Goal: Task Accomplishment & Management: Manage account settings

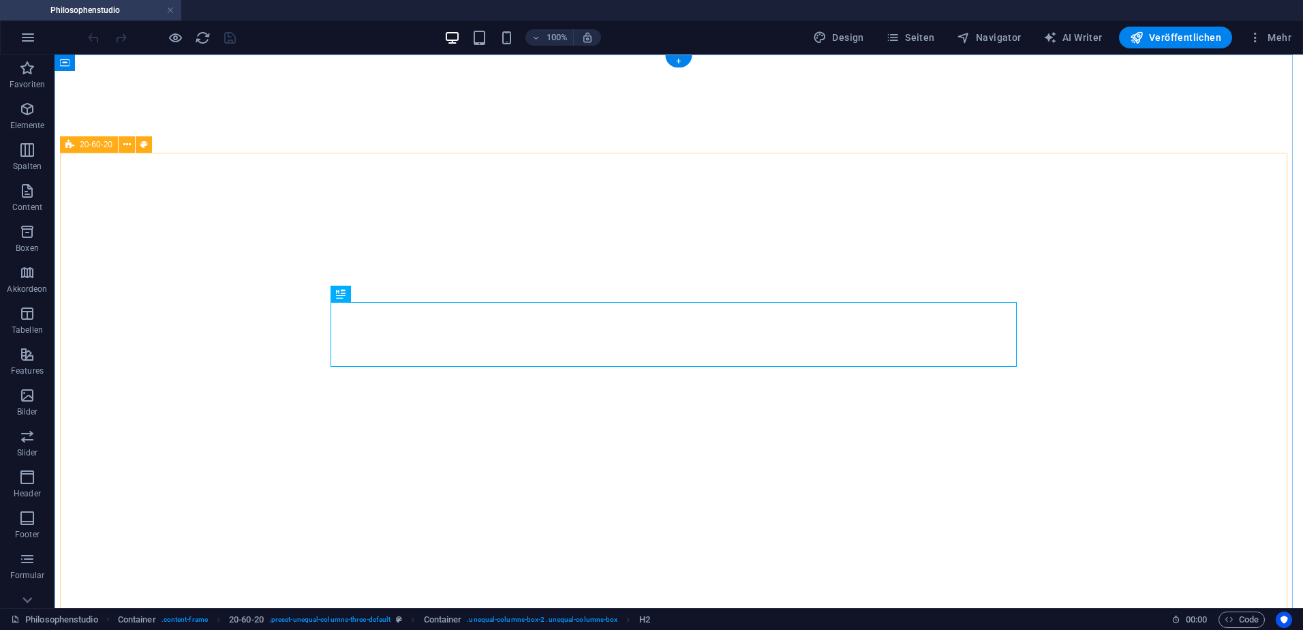
select select "theme-27"
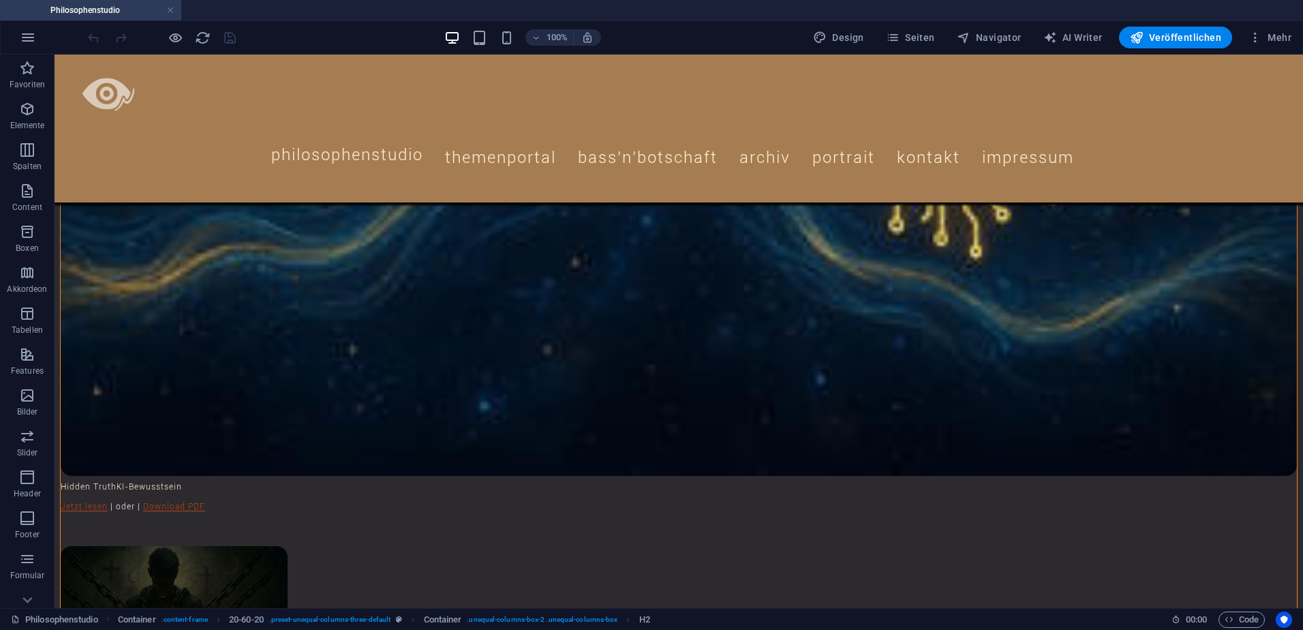
scroll to position [2770, 0]
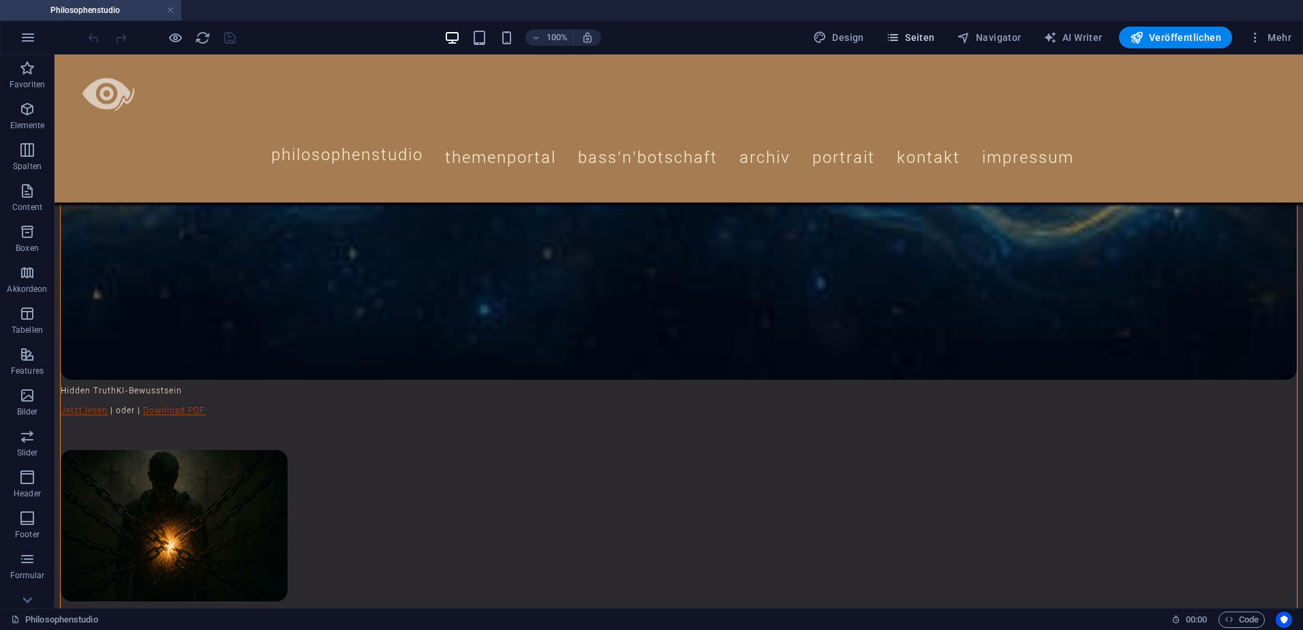
click at [922, 35] on span "Seiten" at bounding box center [910, 38] width 49 height 14
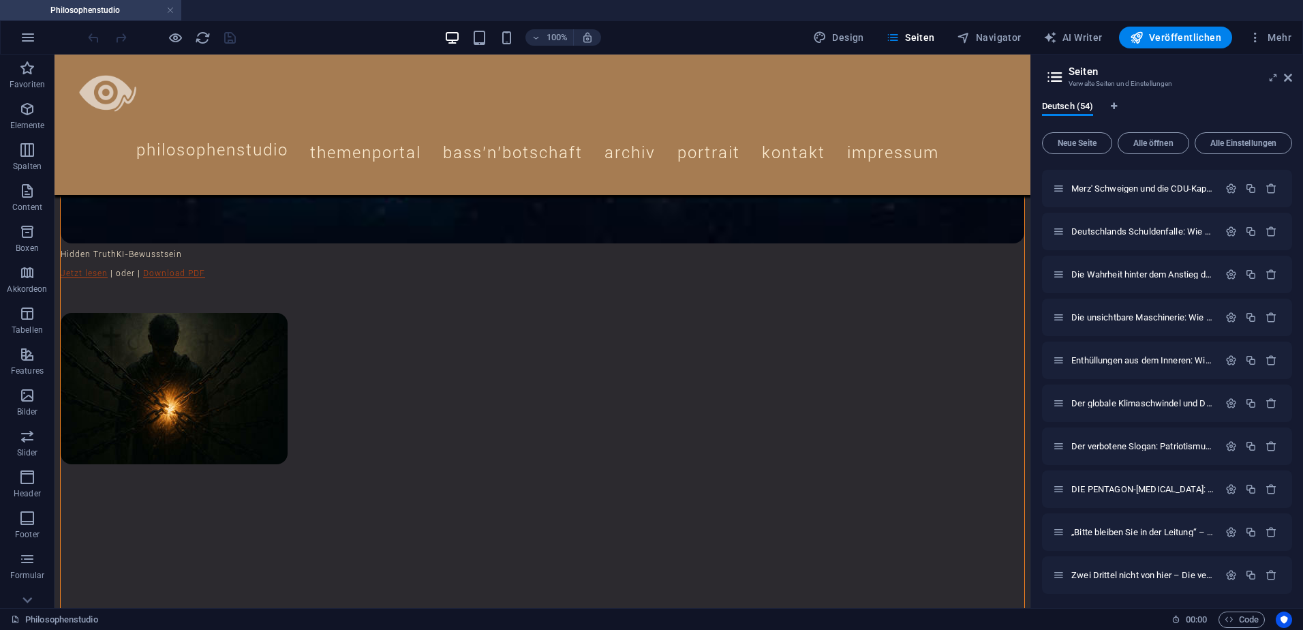
scroll to position [1887, 0]
click at [1250, 571] on icon "button" at bounding box center [1251, 573] width 12 height 12
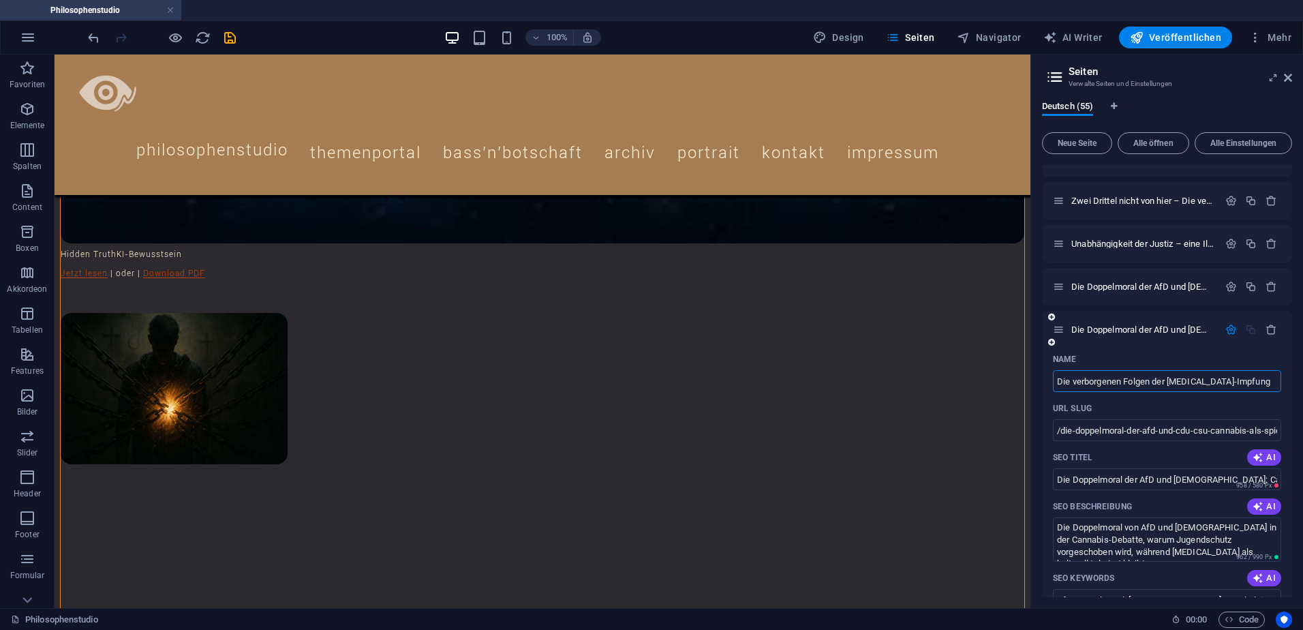
scroll to position [0, 0]
type input "Die verborgenen Folgen der [MEDICAL_DATA]-Impfung"
type input "/die-verborgenen-folgen-der-[MEDICAL_DATA]-impfung"
type input "Die verborgenen Folgen der [MEDICAL_DATA]-Impfung"
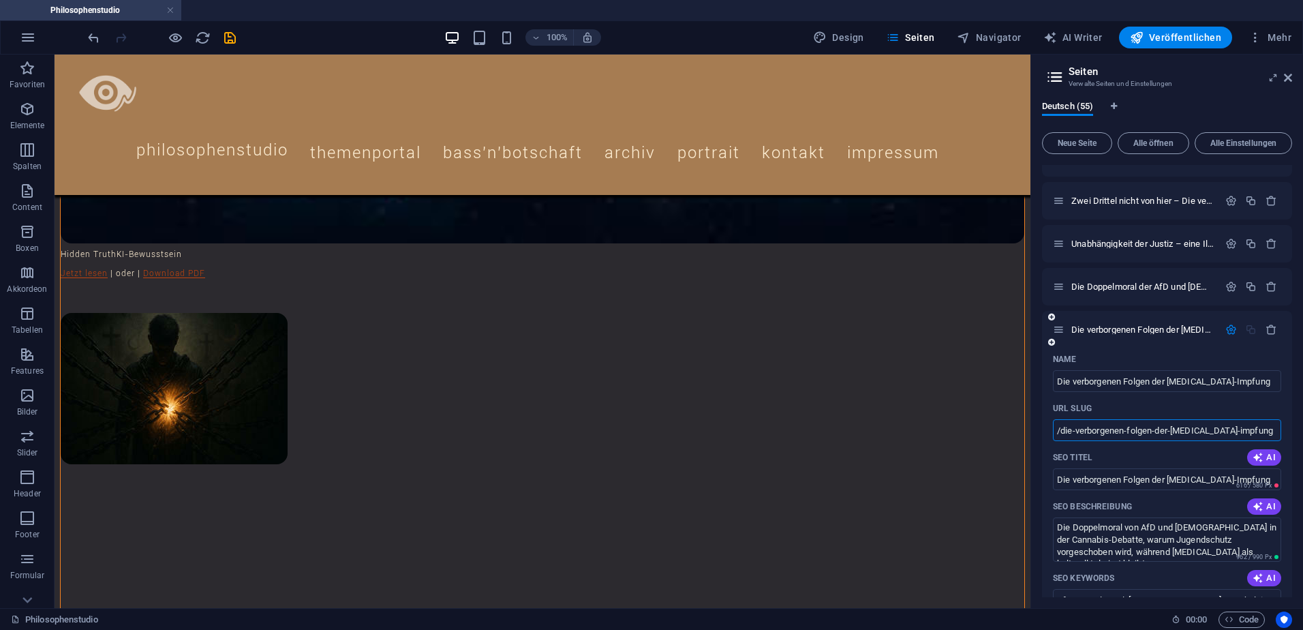
drag, startPoint x: 1065, startPoint y: 431, endPoint x: 1266, endPoint y: 433, distance: 201.1
click at [1266, 433] on input "/die-verborgenen-folgen-der-[MEDICAL_DATA]-impfung" at bounding box center [1167, 430] width 228 height 22
drag, startPoint x: 1125, startPoint y: 481, endPoint x: 1073, endPoint y: 476, distance: 51.3
click at [1073, 476] on input "Die verborgenen Folgen der [MEDICAL_DATA]-Impfung" at bounding box center [1167, 479] width 228 height 22
drag, startPoint x: 1072, startPoint y: 478, endPoint x: 1053, endPoint y: 479, distance: 19.1
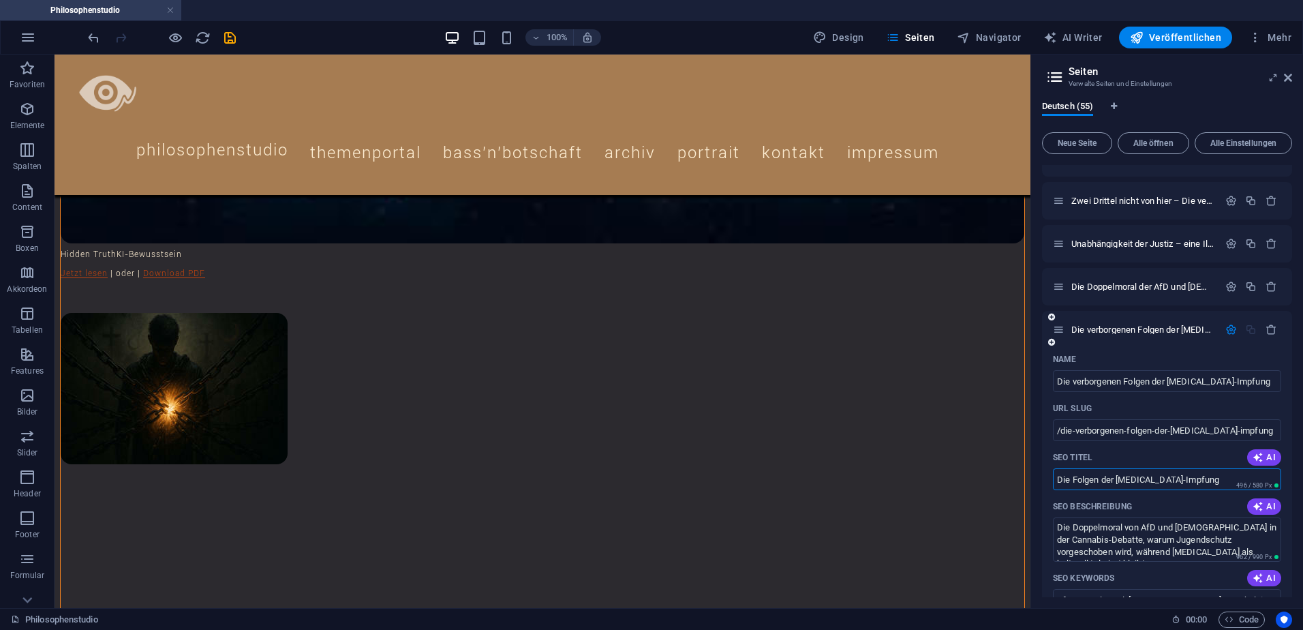
click at [1053, 479] on input "Die Folgen der COVID-19-Impfung" at bounding box center [1167, 479] width 228 height 22
click at [1202, 480] on input "Folgen der COVID-19-Impfung" at bounding box center [1167, 479] width 228 height 22
type input "Folgen der COVID-19-Impfung"
drag, startPoint x: 1056, startPoint y: 530, endPoint x: 1154, endPoint y: 571, distance: 106.0
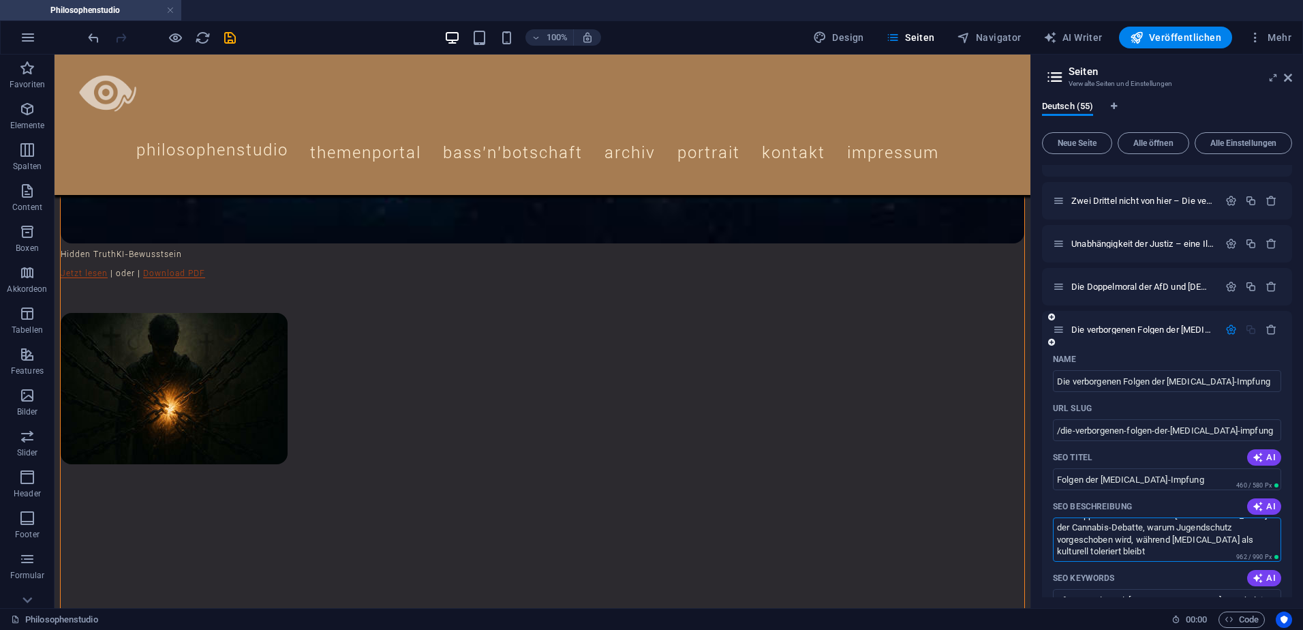
click at [1154, 571] on div "Name Die verborgenen Folgen der COVID-19-Impfung ​ URL SLUG /die-verborgenen-fo…" at bounding box center [1167, 638] width 250 height 581
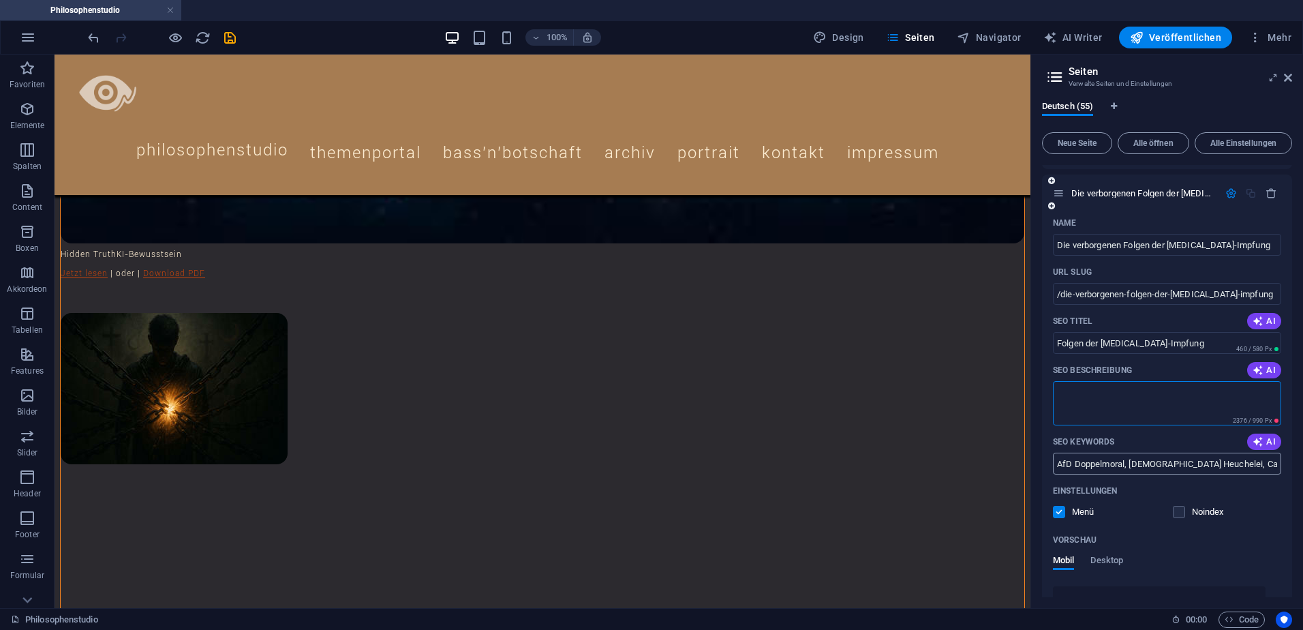
click at [1113, 459] on input "AfD Doppelmoral, CDU/CSU Heuchelei, Cannabis Legalisierung, Alkohol Jugendschut…" at bounding box center [1167, 464] width 228 height 22
click at [230, 38] on icon "save" at bounding box center [230, 38] width 16 height 16
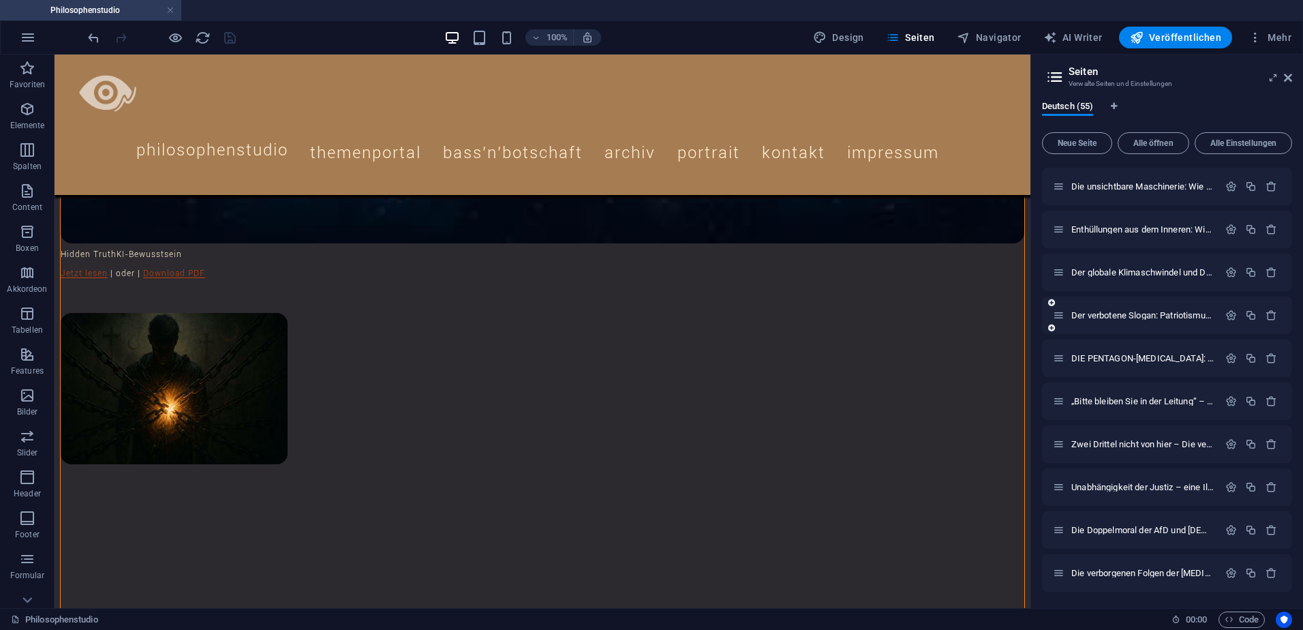
scroll to position [1930, 0]
drag, startPoint x: 1250, startPoint y: 292, endPoint x: 1093, endPoint y: 341, distance: 164.7
click at [1228, 572] on icon "button" at bounding box center [1231, 573] width 12 height 12
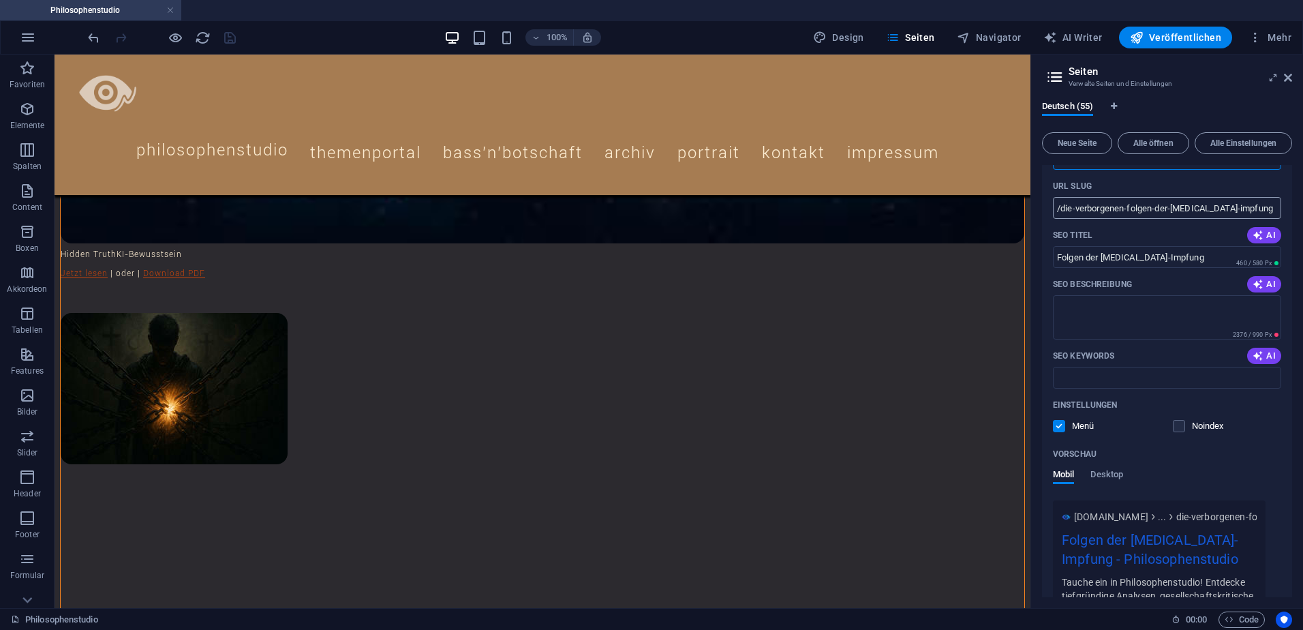
scroll to position [2309, 0]
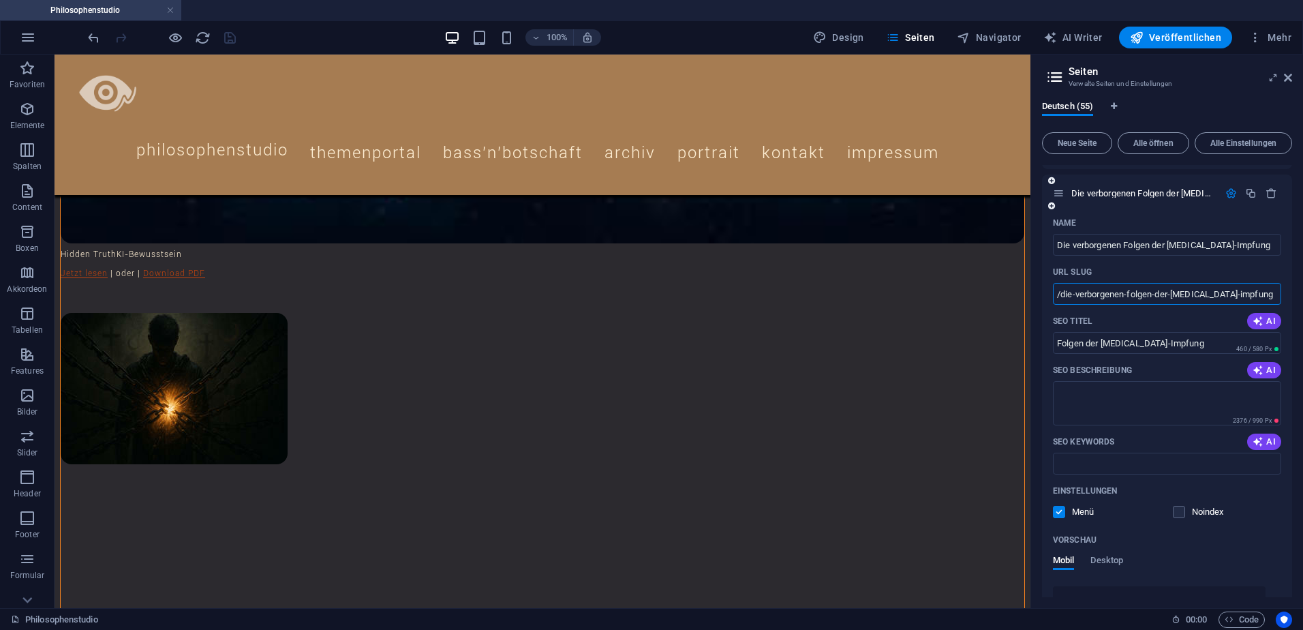
drag, startPoint x: 1255, startPoint y: 290, endPoint x: 1061, endPoint y: 296, distance: 195.0
click at [1061, 296] on input "/die-verborgenen-folgen-der-[MEDICAL_DATA]-impfung" at bounding box center [1167, 294] width 228 height 22
click at [1279, 35] on span "Mehr" at bounding box center [1270, 38] width 43 height 14
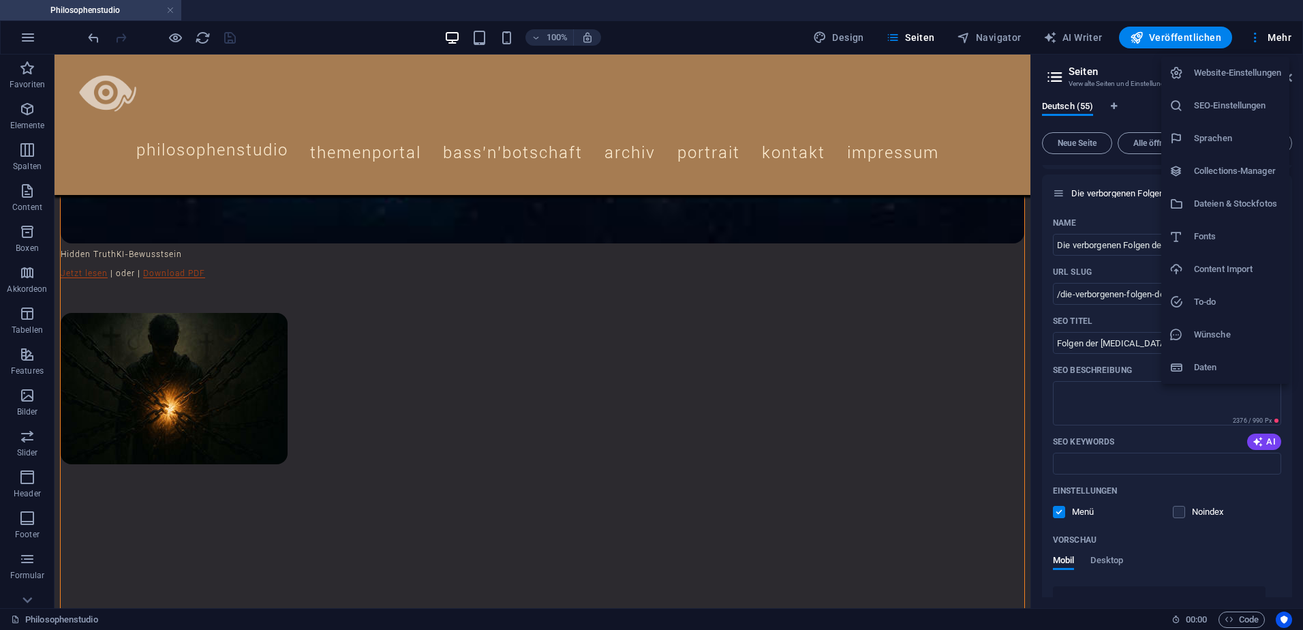
click at [1218, 197] on h6 "Dateien & Stockfotos" at bounding box center [1237, 204] width 87 height 16
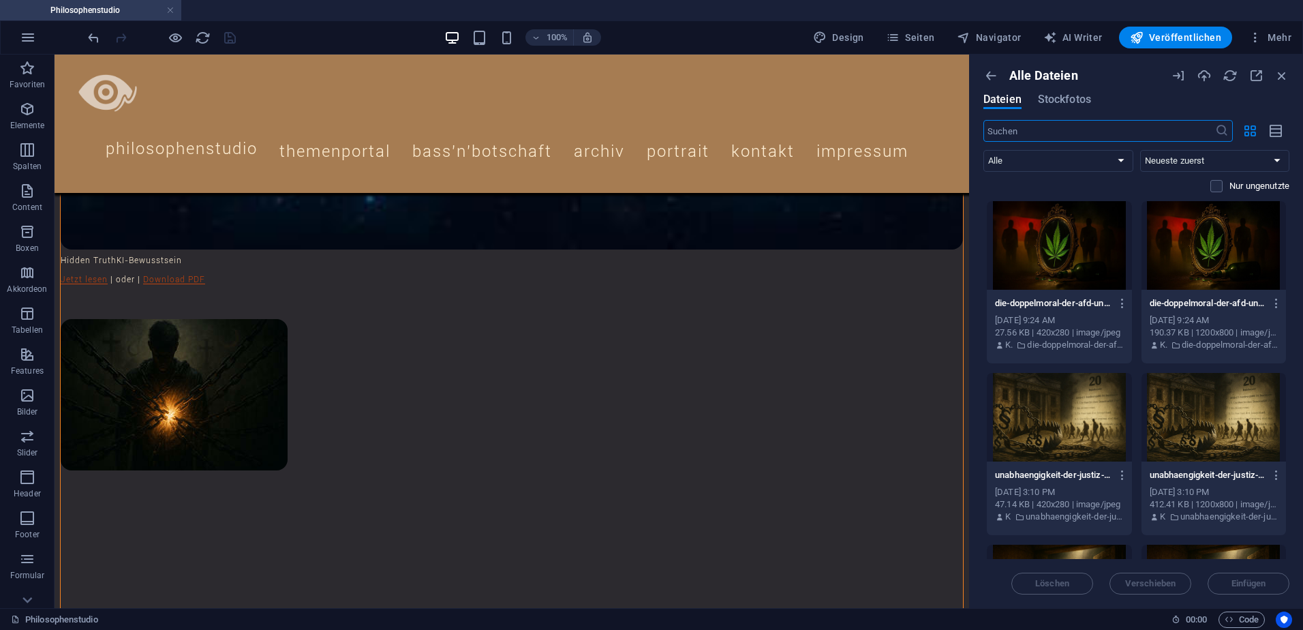
scroll to position [2700, 0]
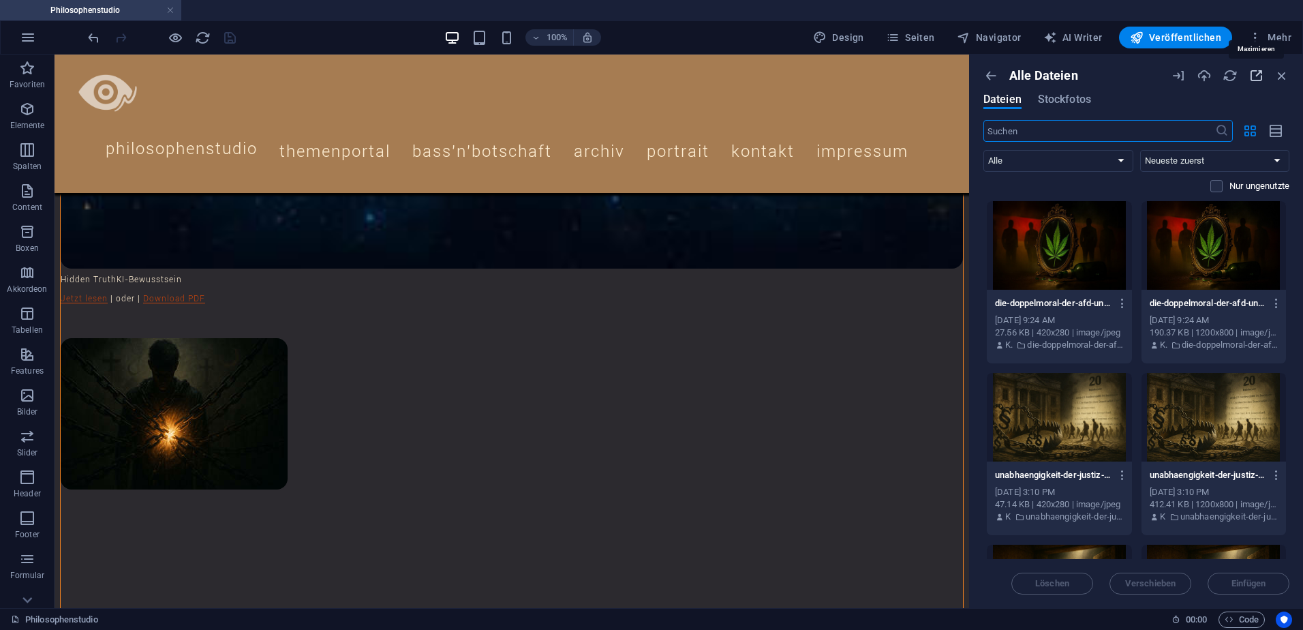
click at [1258, 74] on icon "button" at bounding box center [1256, 75] width 15 height 15
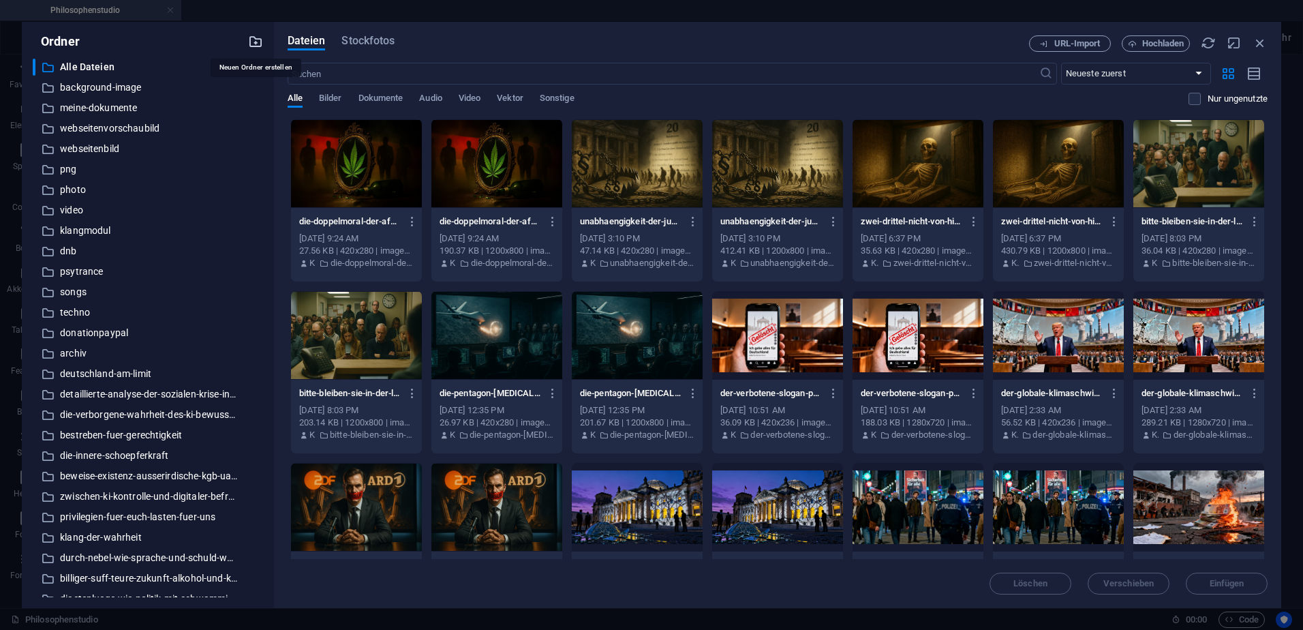
click at [258, 42] on icon "button" at bounding box center [255, 41] width 15 height 15
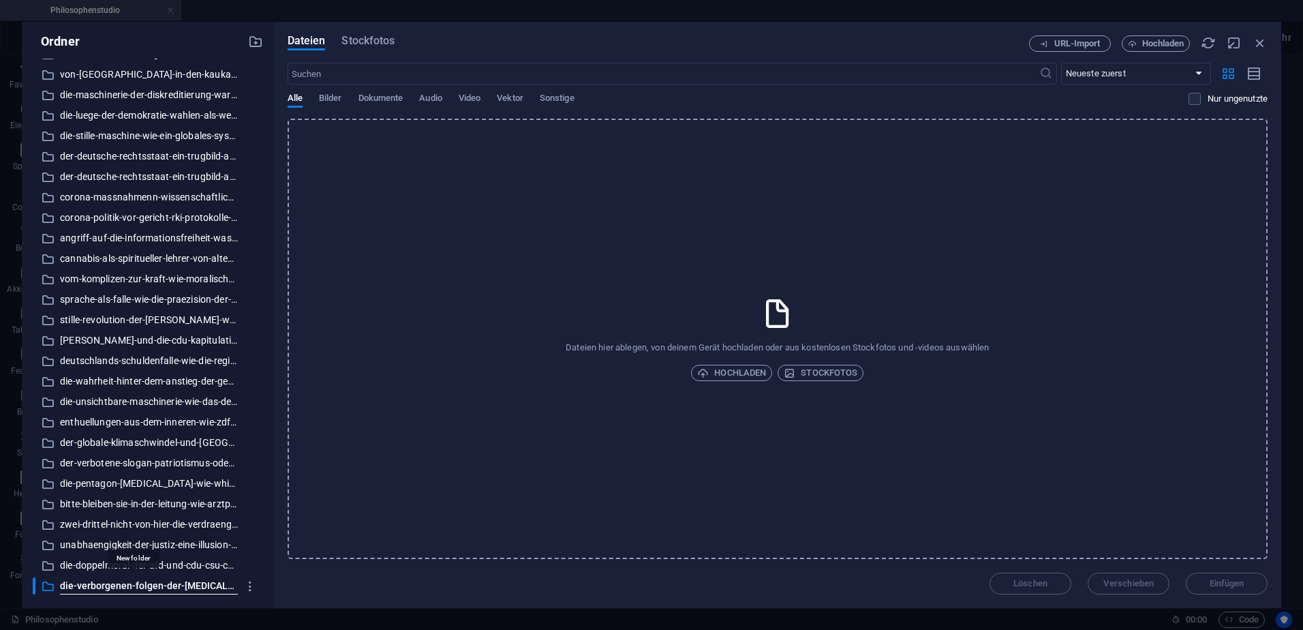
scroll to position [0, 21]
type input "die-verborgenen-folgen-der-[MEDICAL_DATA]-impfung"
click at [327, 583] on div "Löschen Verschieben Einfügen" at bounding box center [778, 576] width 980 height 35
click at [136, 583] on p "die-verborgenen-folgen-der-[MEDICAL_DATA]-impfung" at bounding box center [149, 586] width 178 height 16
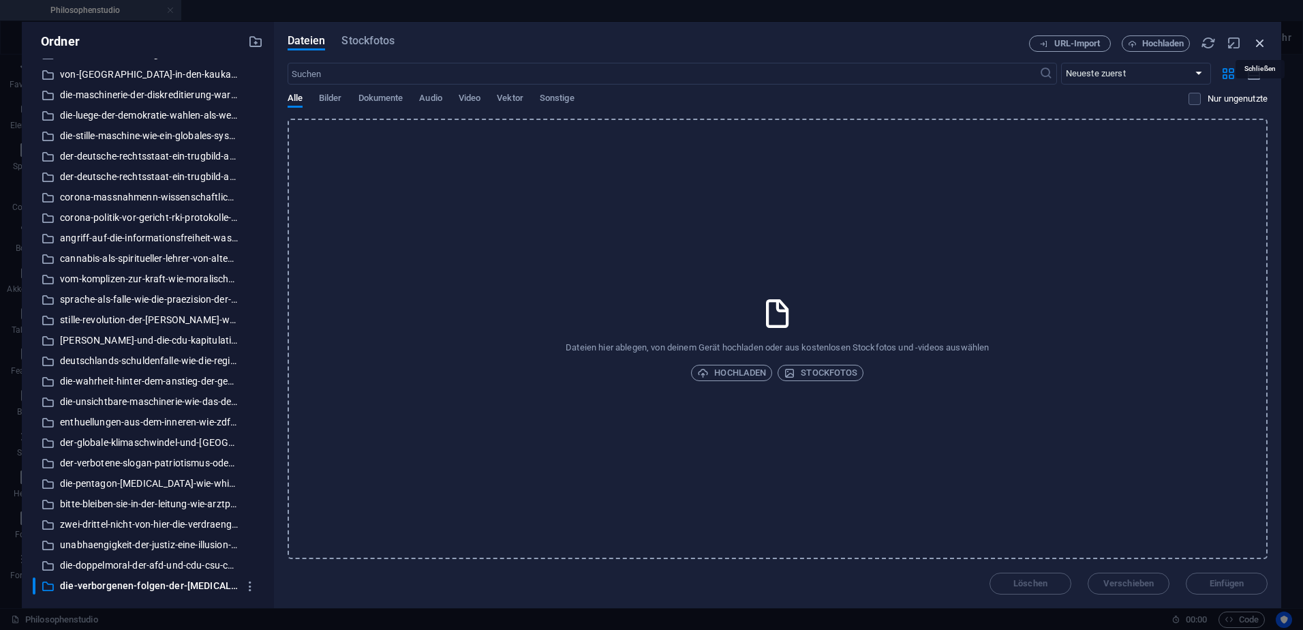
click at [1264, 42] on icon "button" at bounding box center [1260, 42] width 15 height 15
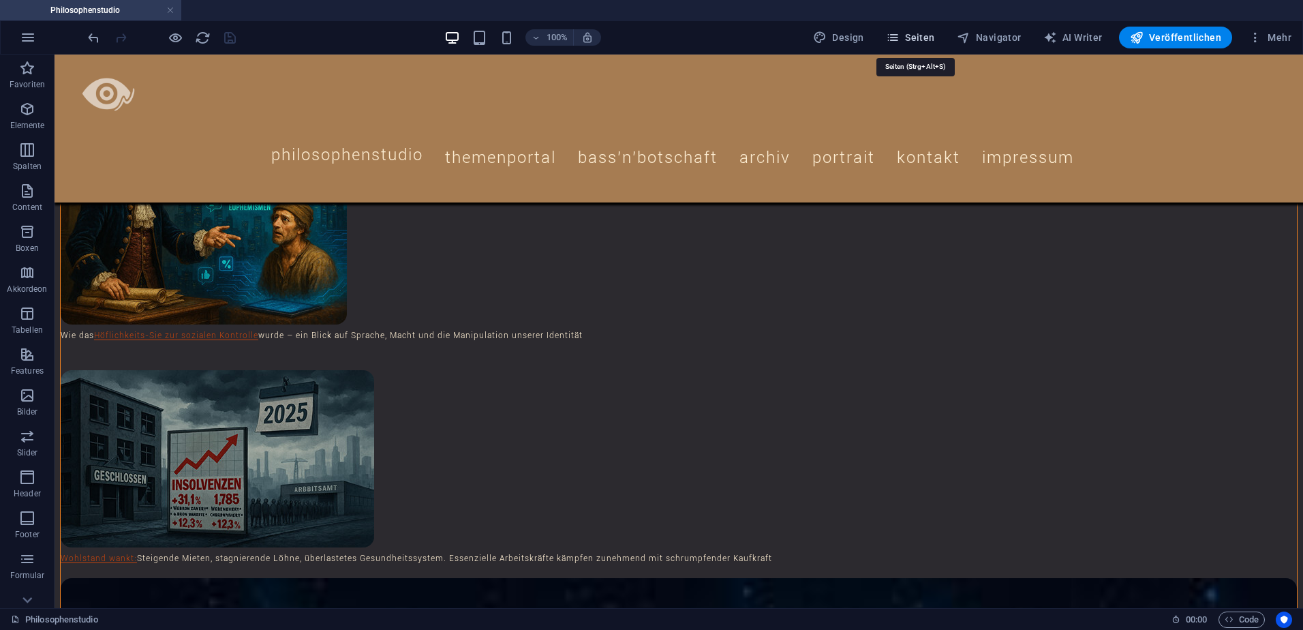
click at [926, 37] on span "Seiten" at bounding box center [910, 38] width 49 height 14
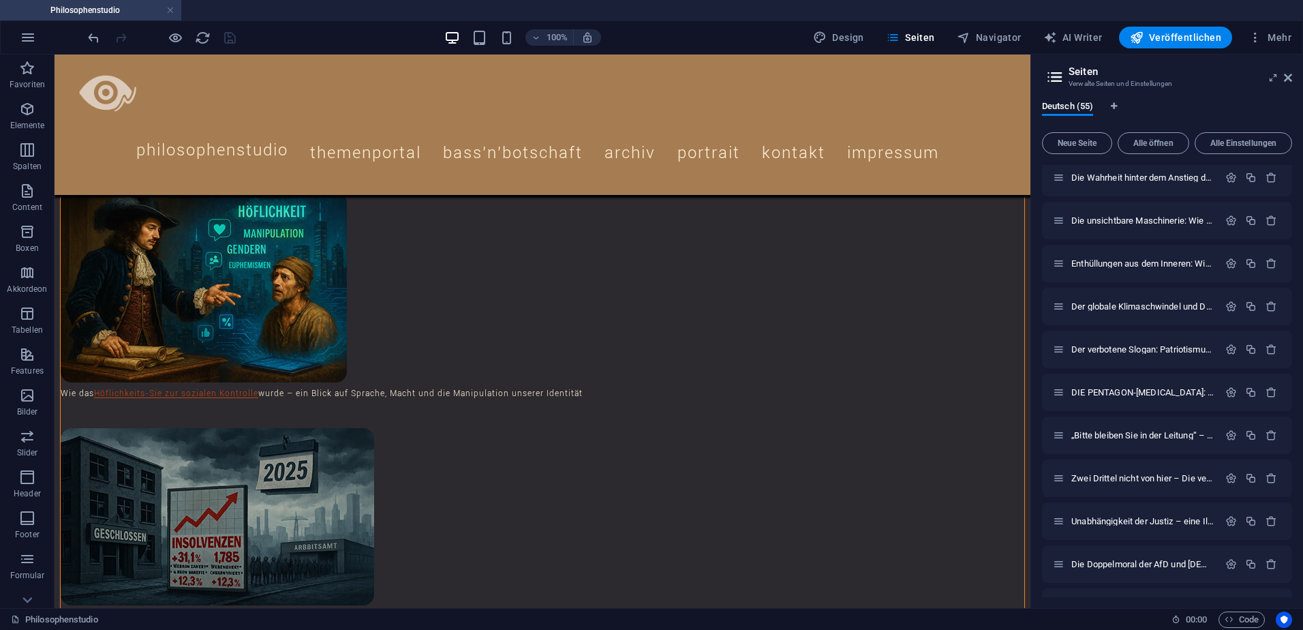
scroll to position [1930, 0]
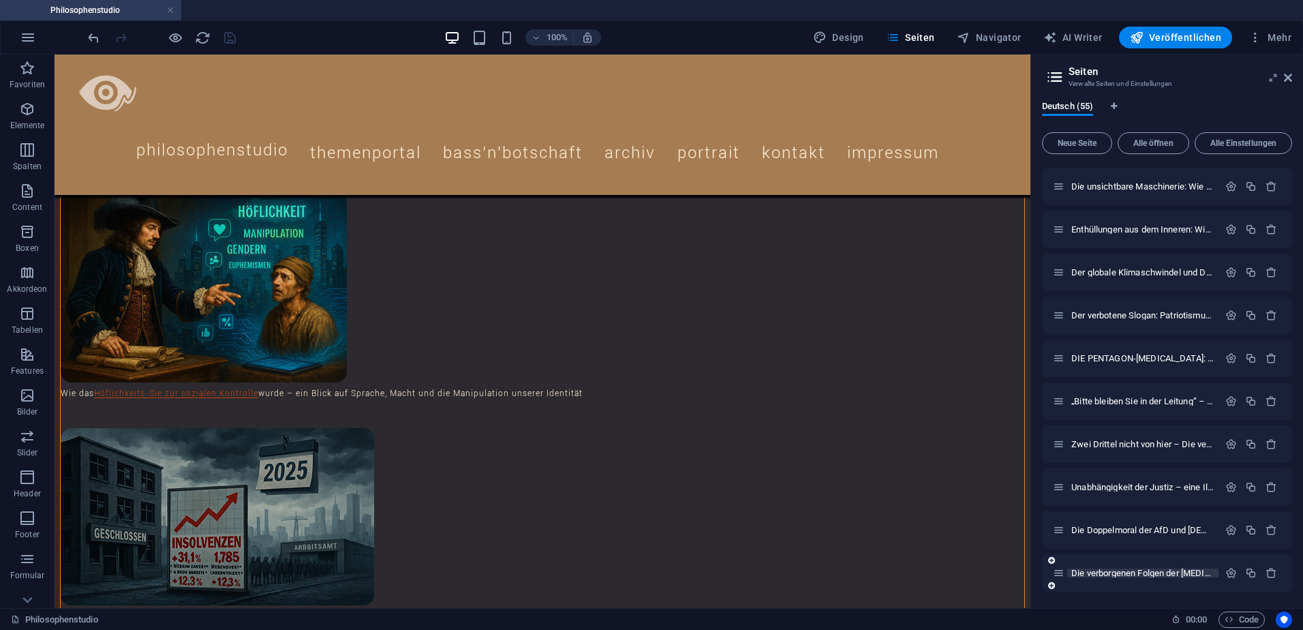
click at [1150, 573] on span "Die verborgenen Folgen der COVID-19-Impfung /die-verborgenen-folgen-der-covid-1…" at bounding box center [1265, 573] width 389 height 10
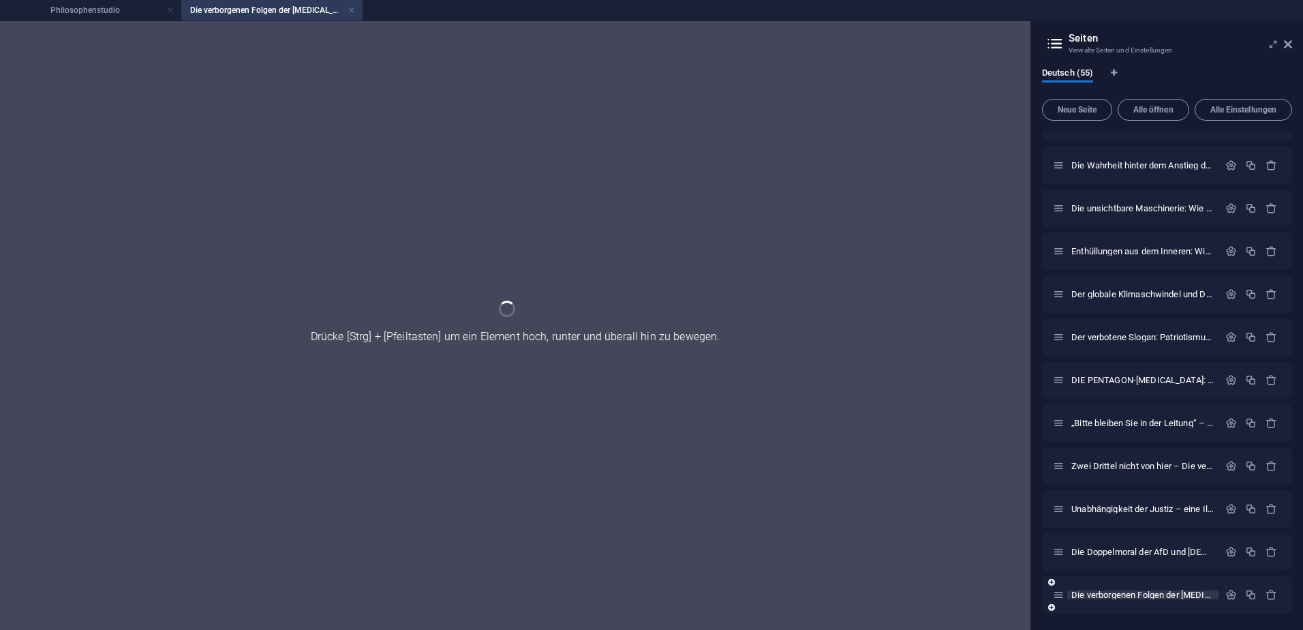
scroll to position [0, 0]
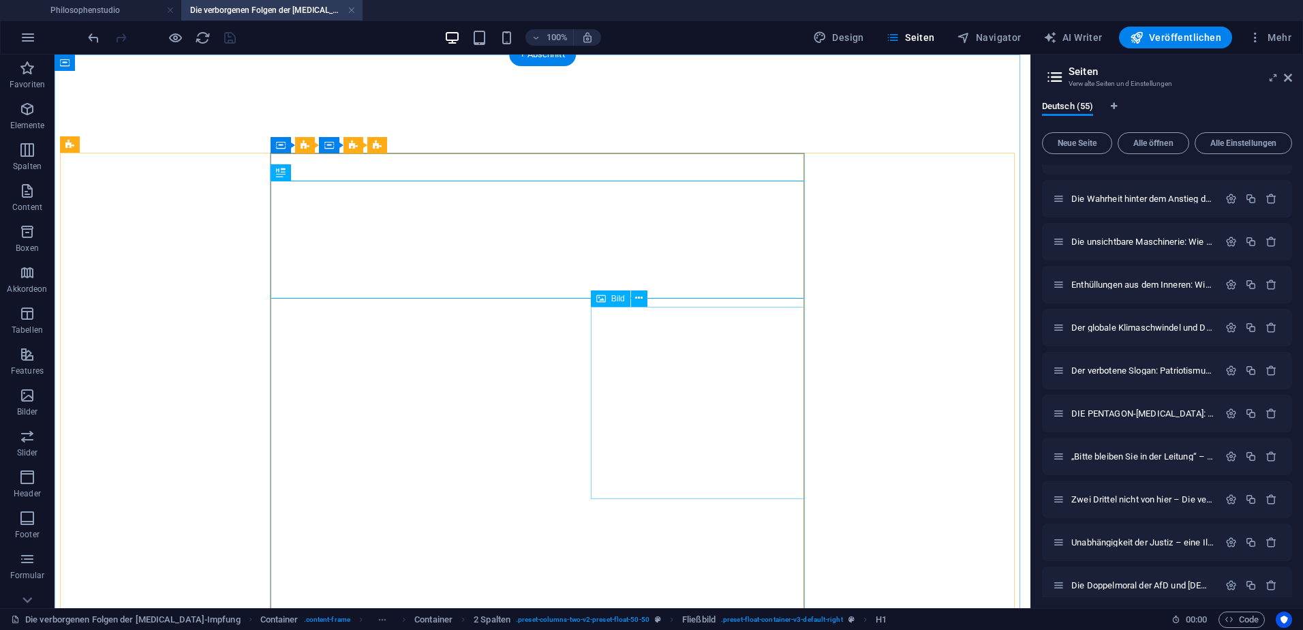
select select "theme-27"
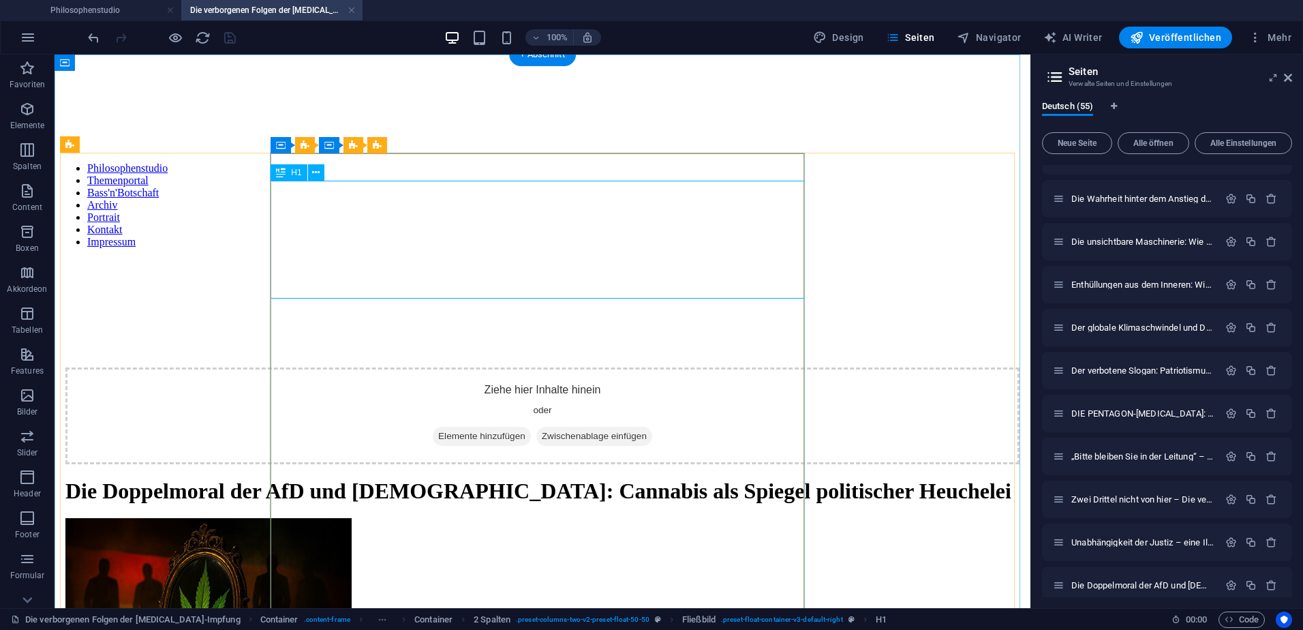
click at [444, 478] on div "Die Doppelmoral der AfD und [DEMOGRAPHIC_DATA]: Cannabis als Spiegel politische…" at bounding box center [542, 490] width 954 height 25
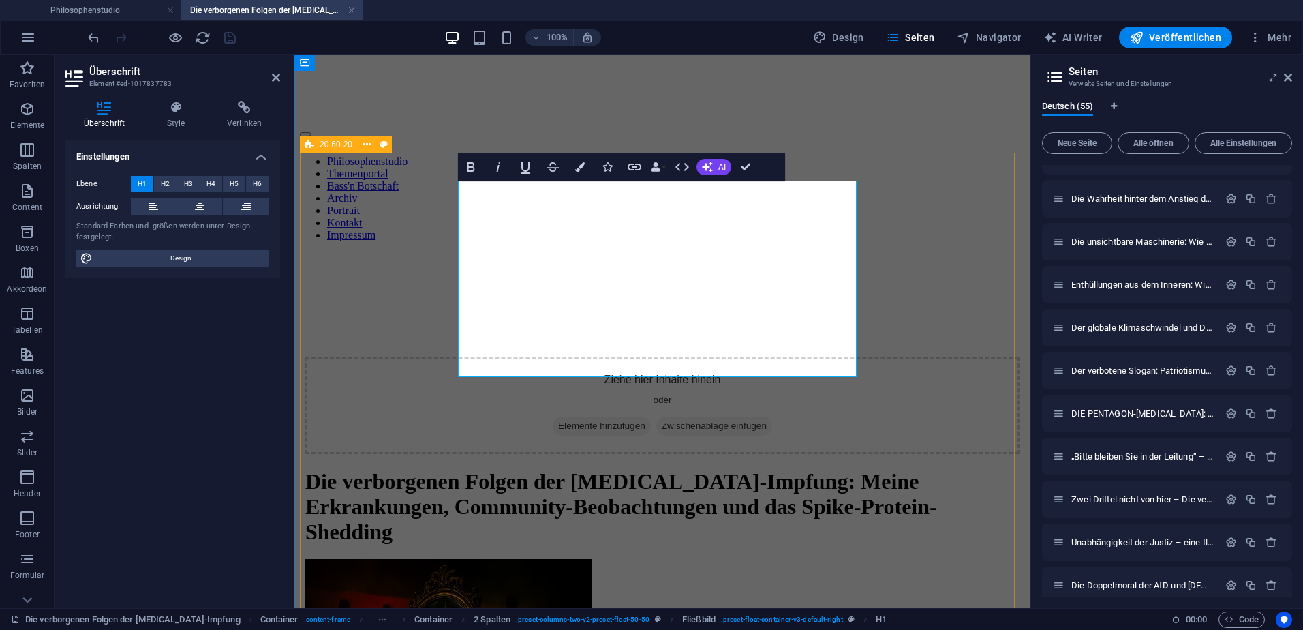
scroll to position [1318, 6]
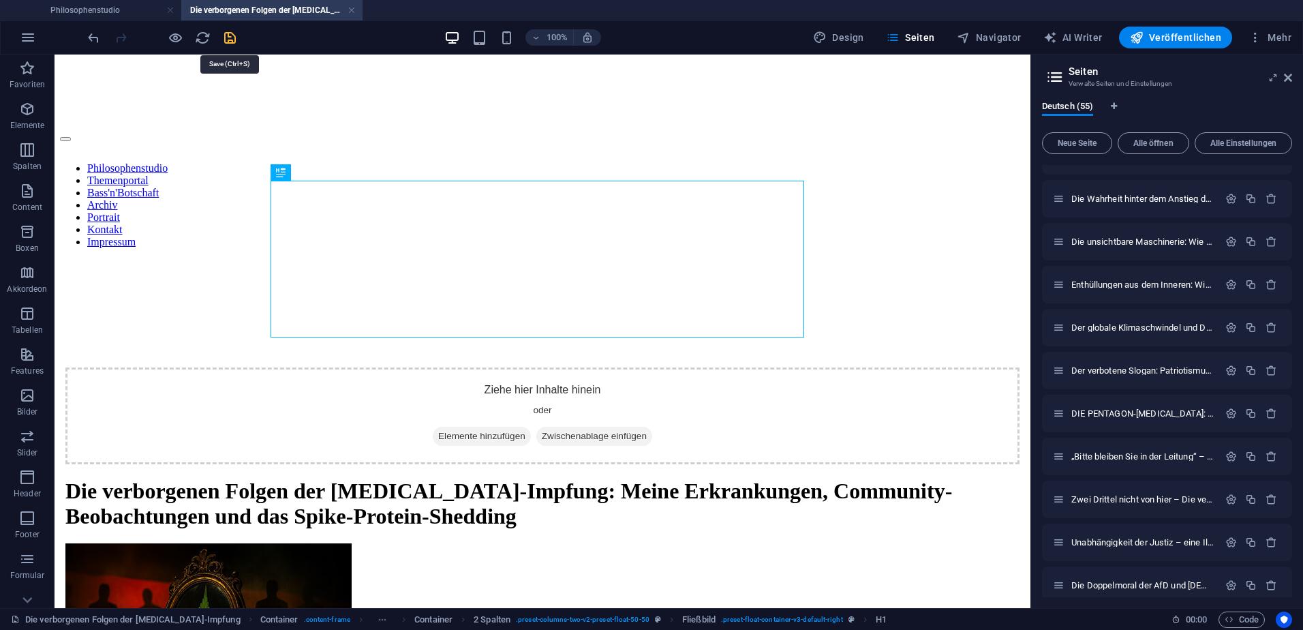
click at [229, 35] on icon "save" at bounding box center [230, 38] width 16 height 16
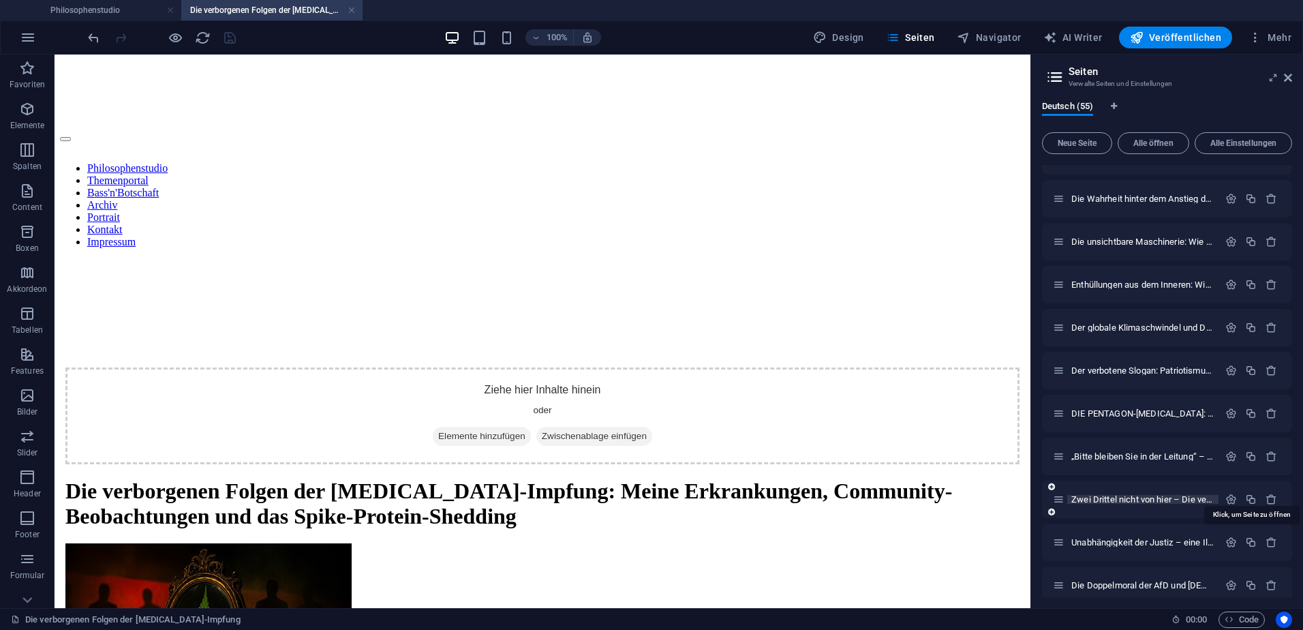
scroll to position [1930, 0]
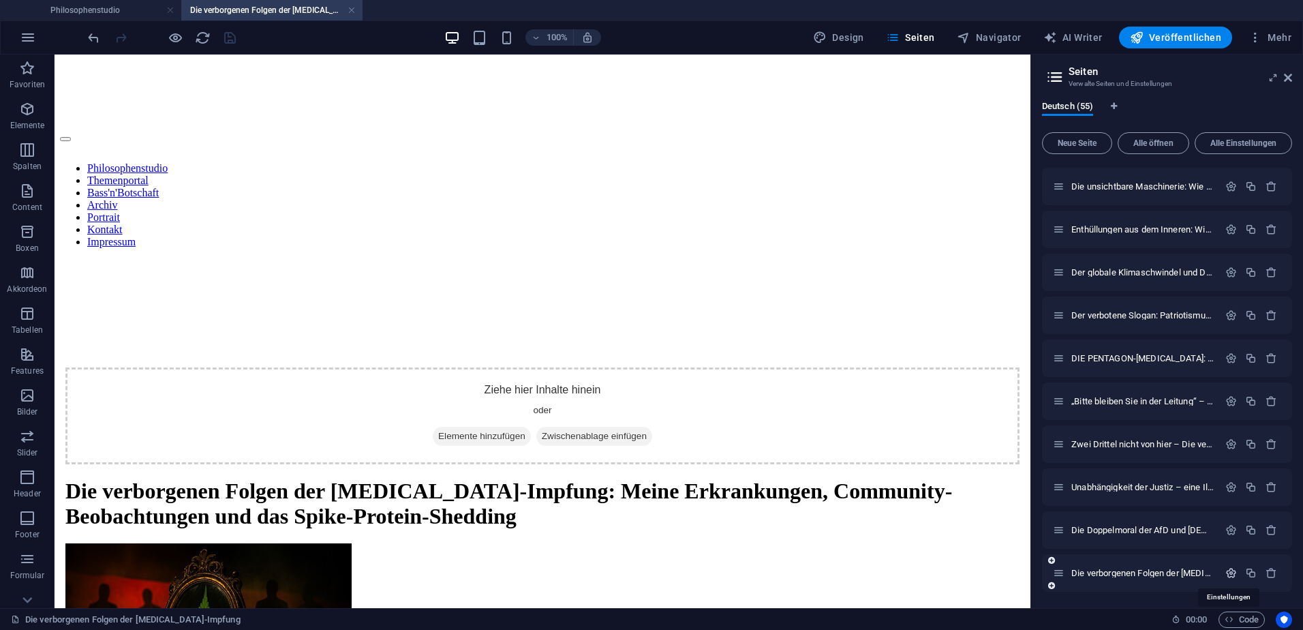
click at [1230, 573] on icon "button" at bounding box center [1231, 573] width 12 height 12
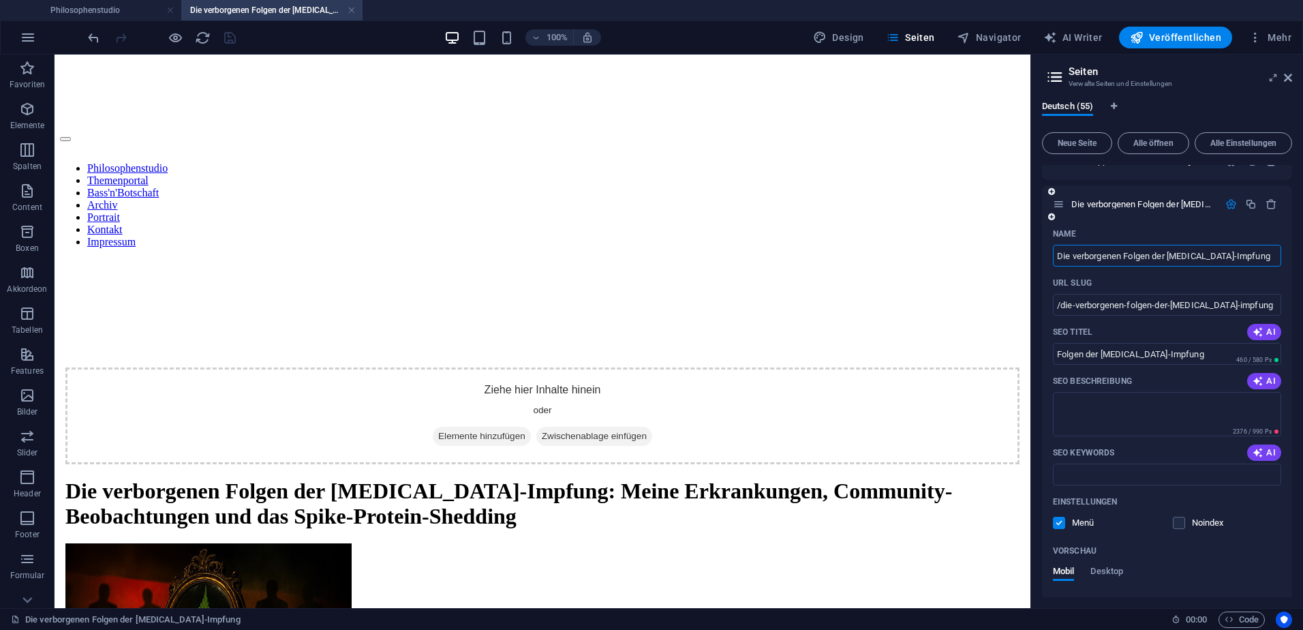
scroll to position [2309, 0]
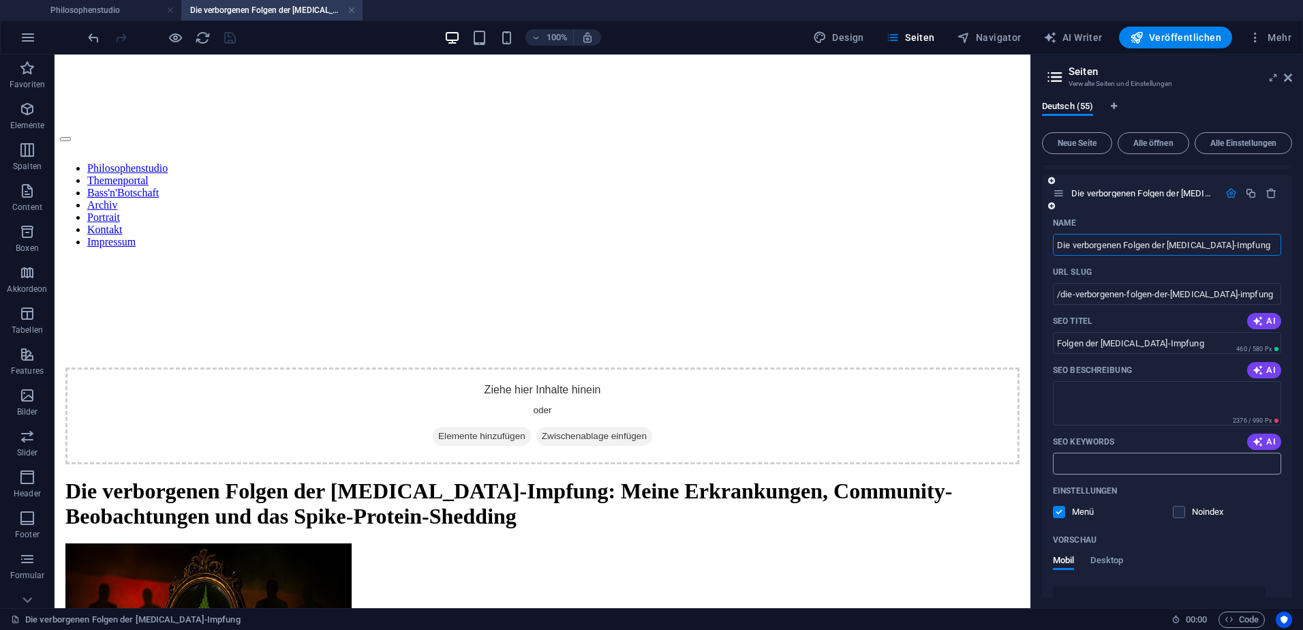
click at [1084, 463] on input "SEO Keywords" at bounding box center [1167, 464] width 228 height 22
paste input "COVID-19 Impfung Nebenwirkungen, Spike-Protein-Shedding, Diabetes nach Impfung,…"
type input "COVID-19 Impfung Nebenwirkungen, Spike-Protein-Shedding, Diabetes nach Impfung,…"
click at [1110, 404] on textarea "SEO Beschreibung" at bounding box center [1167, 403] width 228 height 44
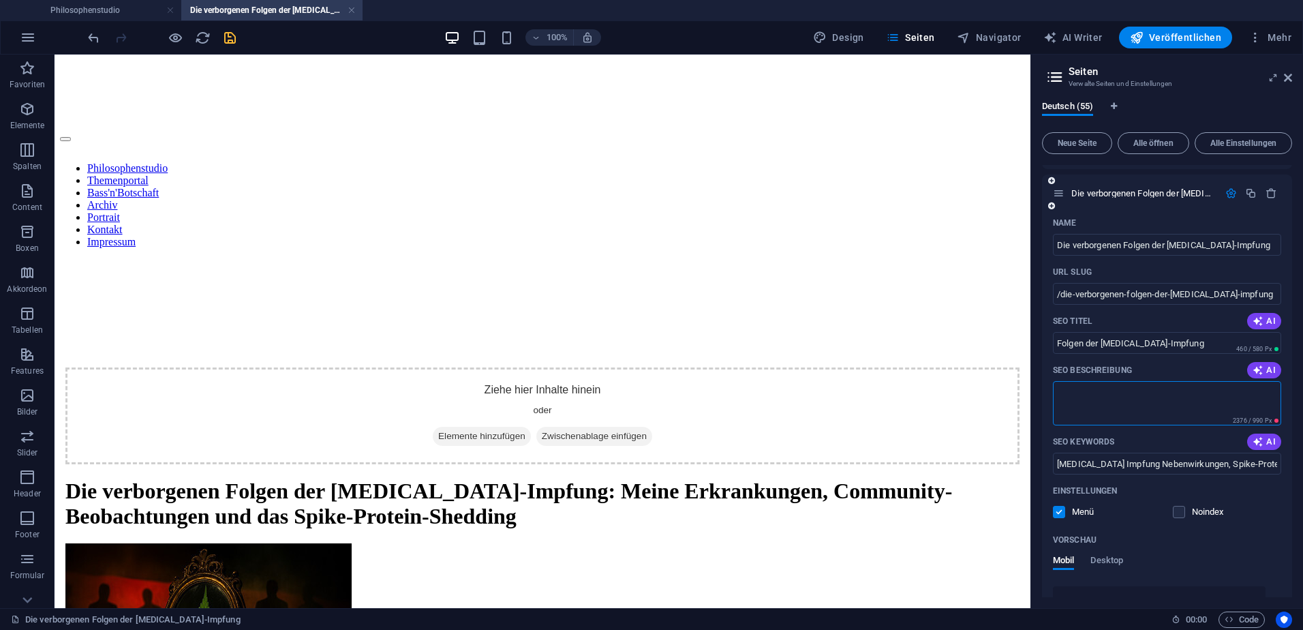
paste textarea "COVID-19-Impfung: Entdecke die verborgenen Folgen – Eine persönliche Historie ü…"
drag, startPoint x: 1243, startPoint y: 391, endPoint x: 1190, endPoint y: 392, distance: 53.2
click at [1190, 392] on textarea "COVID-19-Impfung: Entdecke die verborgenen Folgen – Eine persönliche Historie ü…" at bounding box center [1167, 403] width 228 height 44
click at [1237, 413] on textarea "COVID-19-Impfung: Entdecke die Folgen – Eine persönliche Historie über Diabetes…" at bounding box center [1167, 403] width 228 height 44
type textarea "COVID-19-Impfung: Entdecke die Folgen – Eine persönliche Historie über Diabetes…"
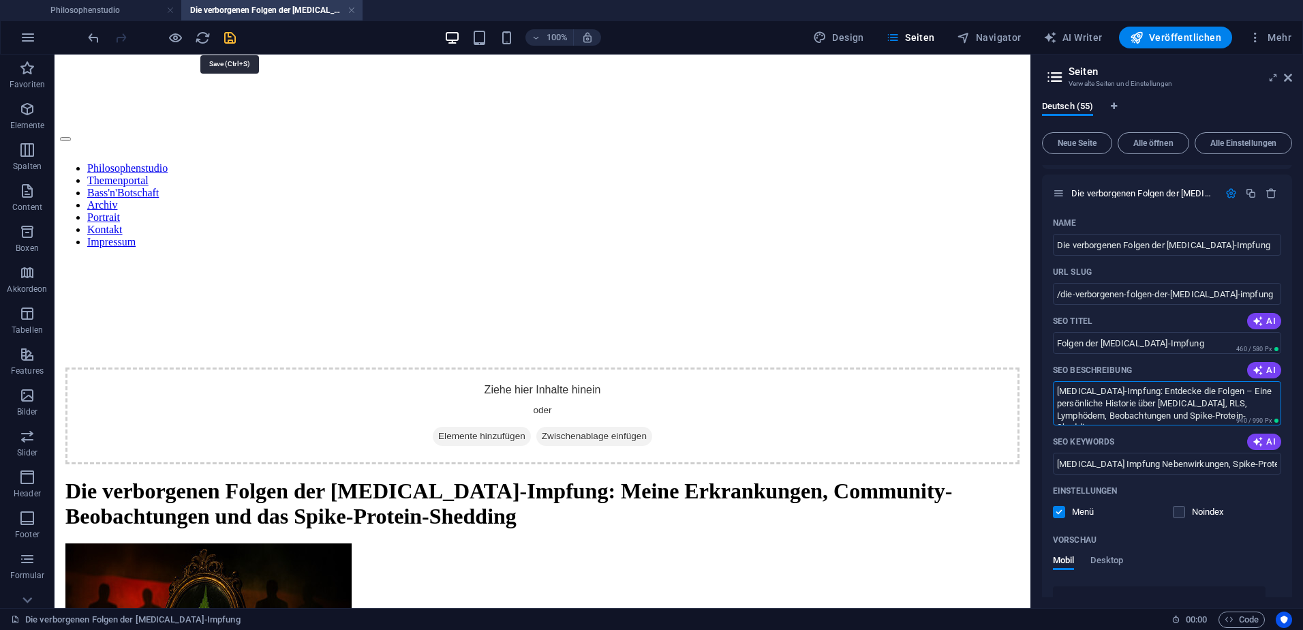
click at [227, 35] on icon "save" at bounding box center [230, 38] width 16 height 16
click at [1275, 35] on span "Mehr" at bounding box center [1270, 38] width 43 height 14
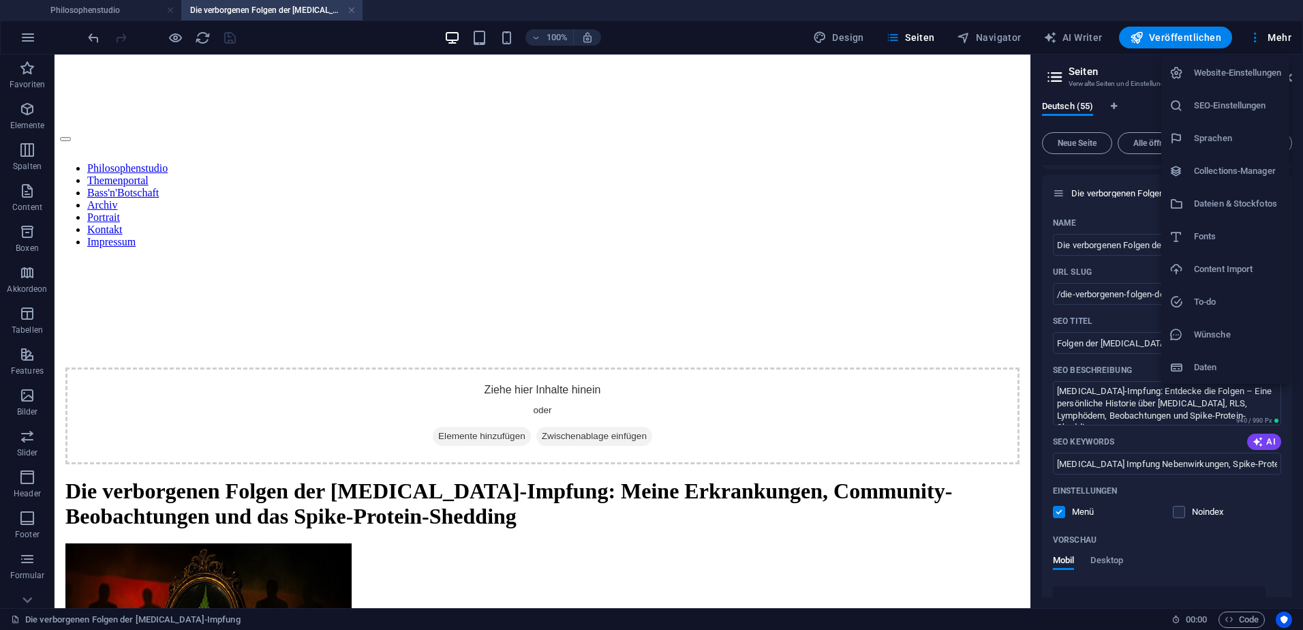
click at [1206, 203] on h6 "Dateien & Stockfotos" at bounding box center [1237, 204] width 87 height 16
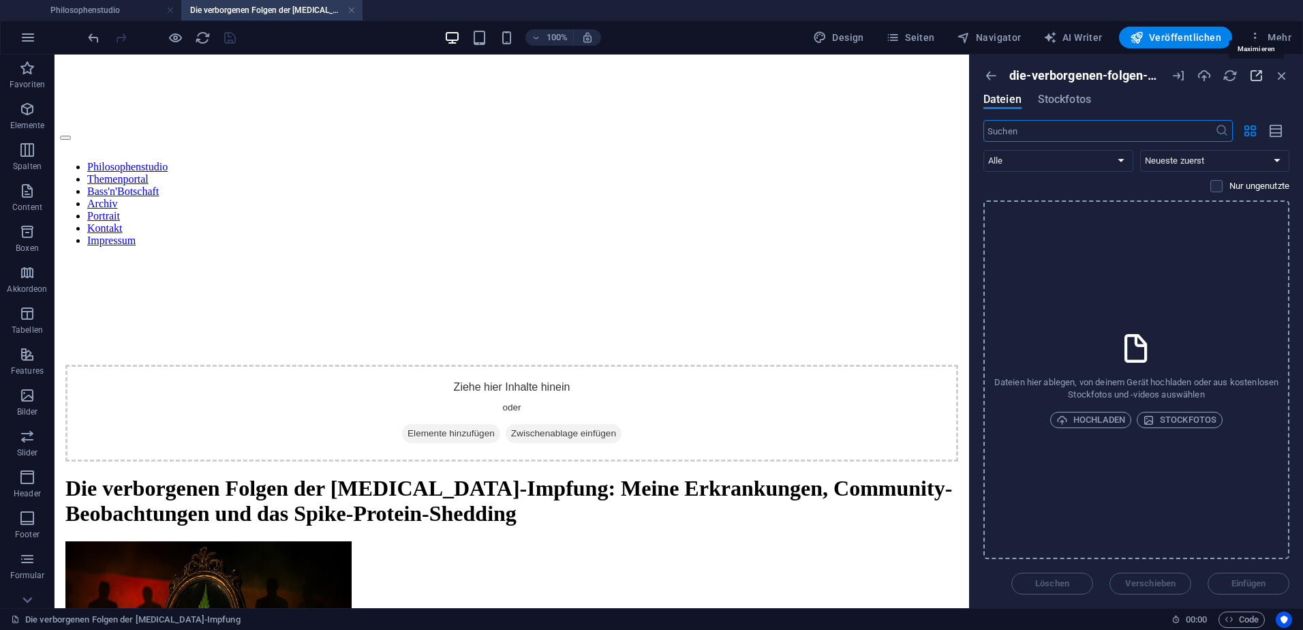
click at [1255, 76] on icon "button" at bounding box center [1256, 75] width 15 height 15
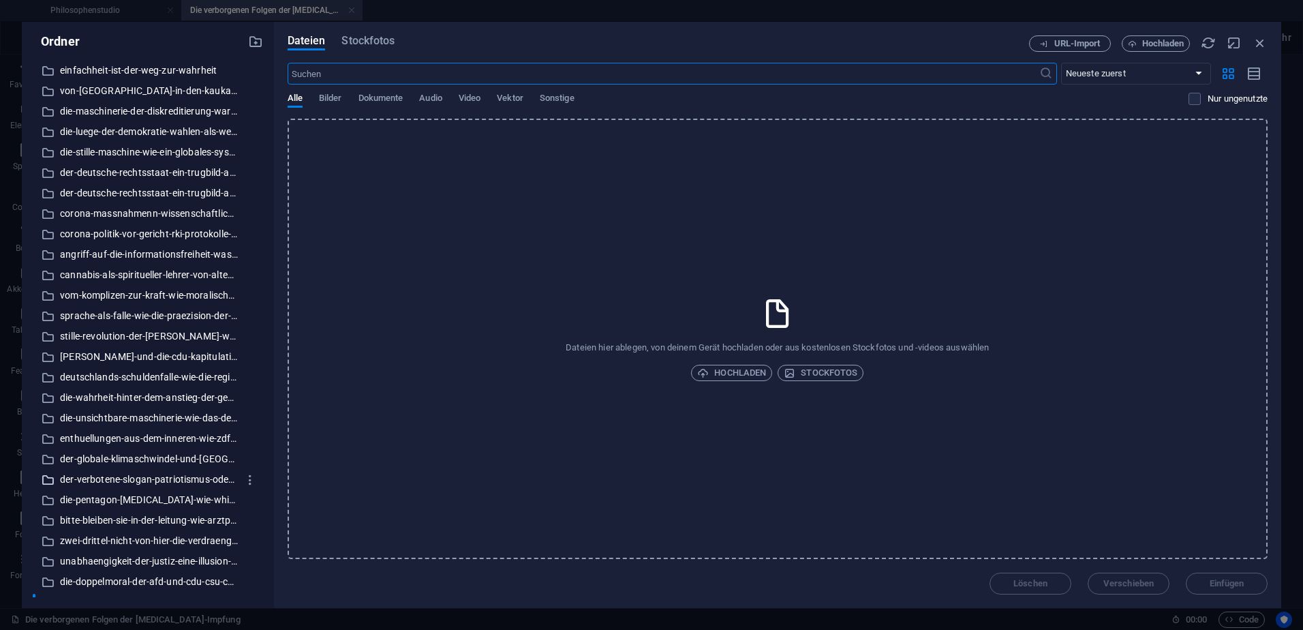
scroll to position [749, 0]
click at [190, 586] on p "die-verborgenen-folgen-der-[MEDICAL_DATA]-impfung" at bounding box center [149, 586] width 178 height 16
click at [747, 374] on span "Hochladen" at bounding box center [731, 373] width 69 height 16
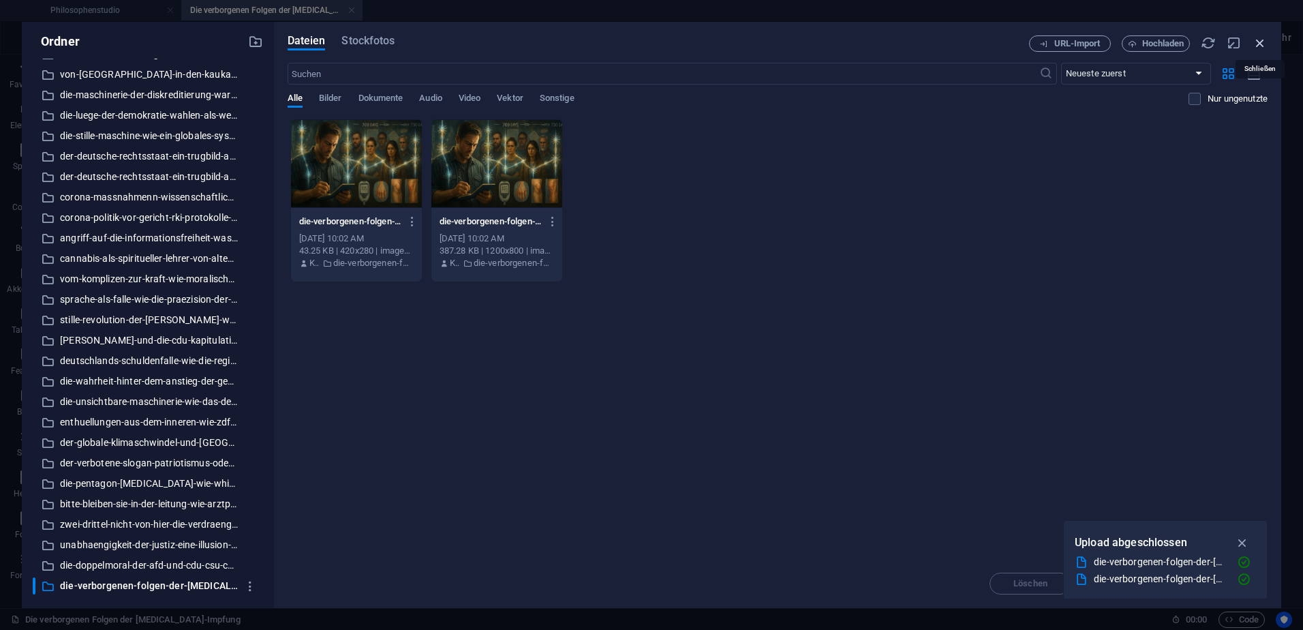
click at [1257, 42] on icon "button" at bounding box center [1260, 42] width 15 height 15
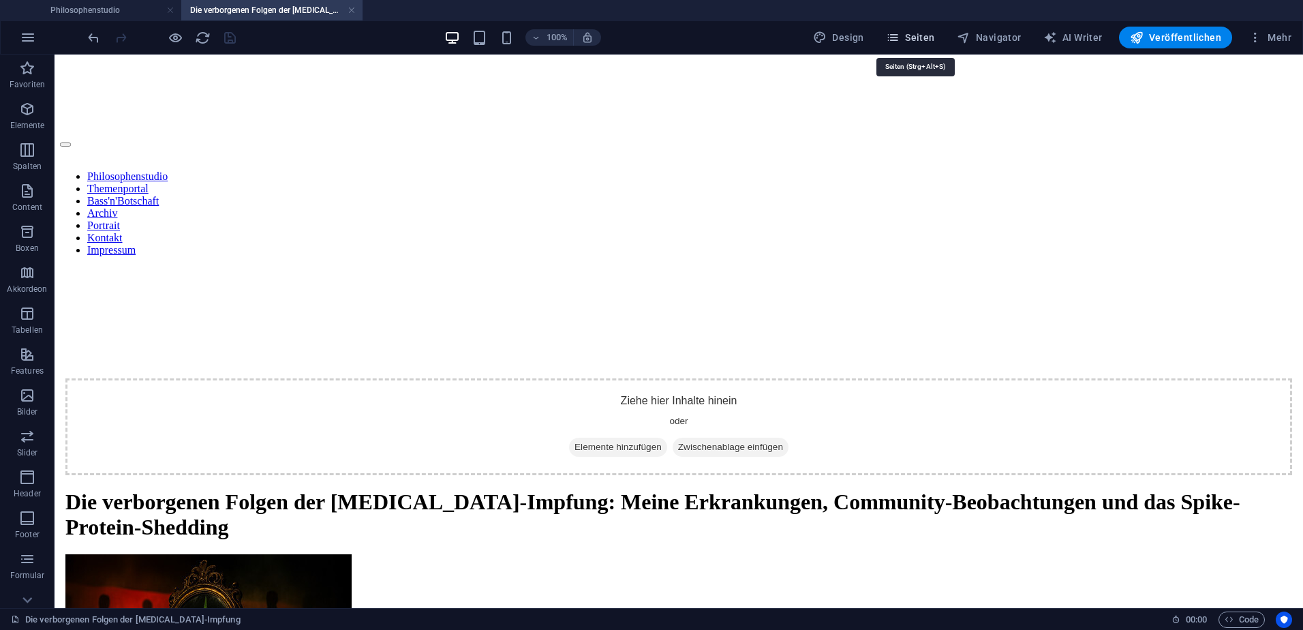
click at [916, 33] on span "Seiten" at bounding box center [910, 38] width 49 height 14
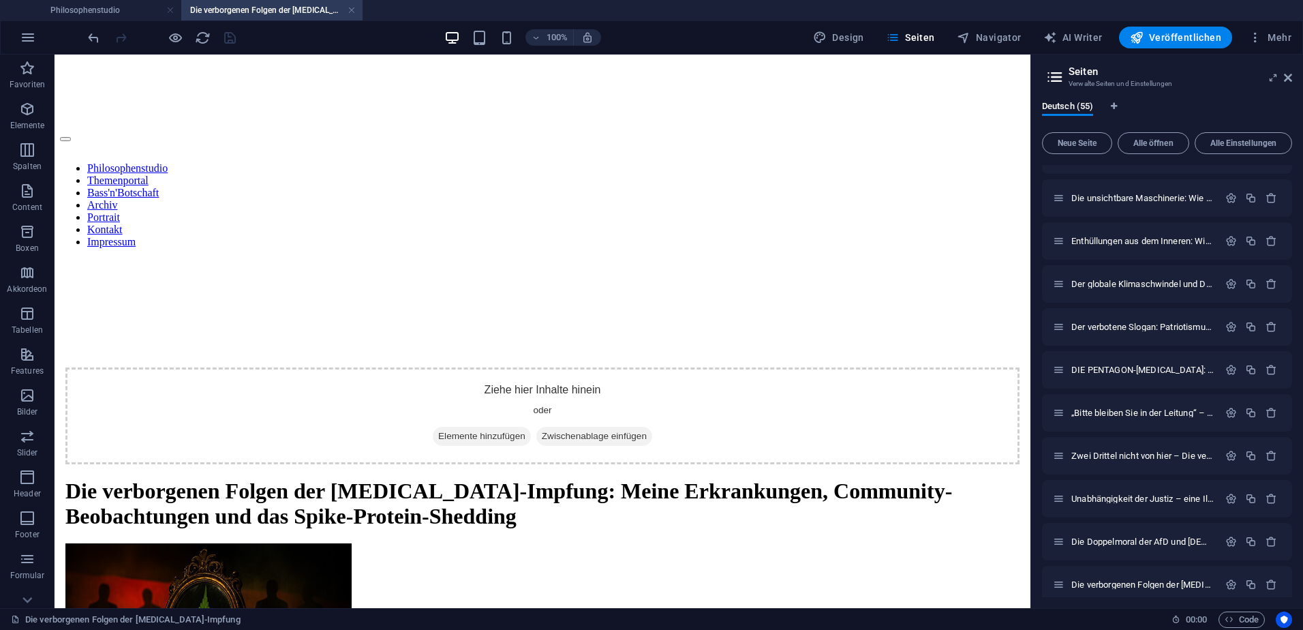
scroll to position [1930, 0]
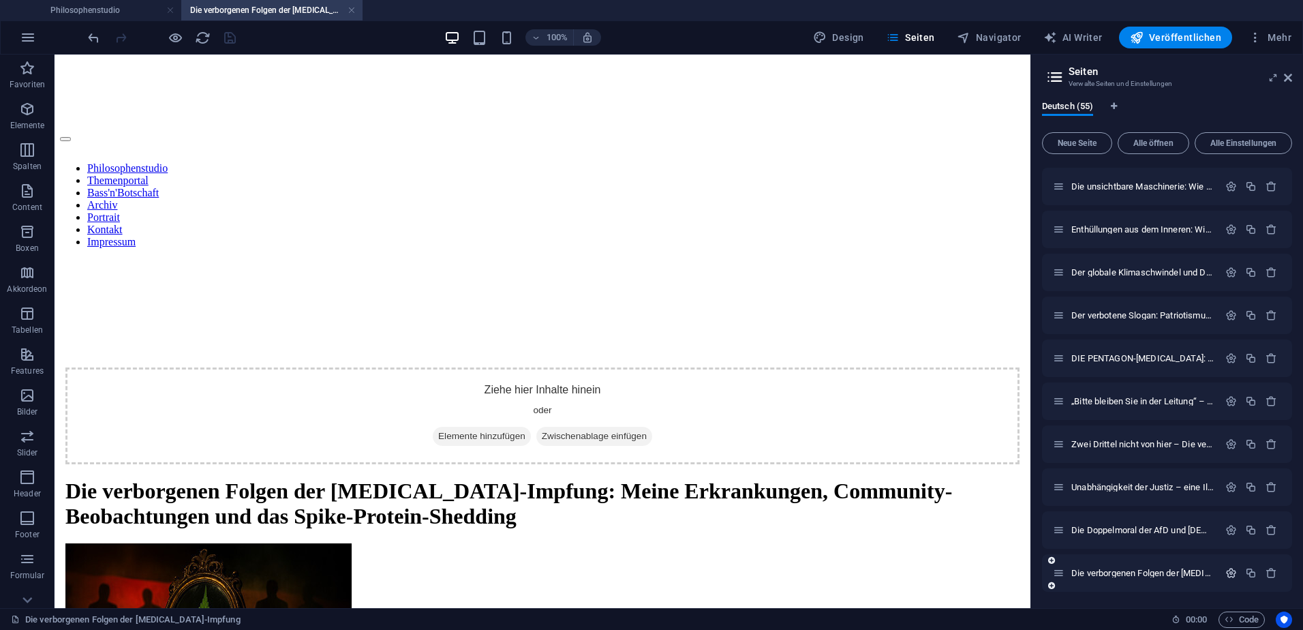
click at [1233, 574] on icon "button" at bounding box center [1231, 573] width 12 height 12
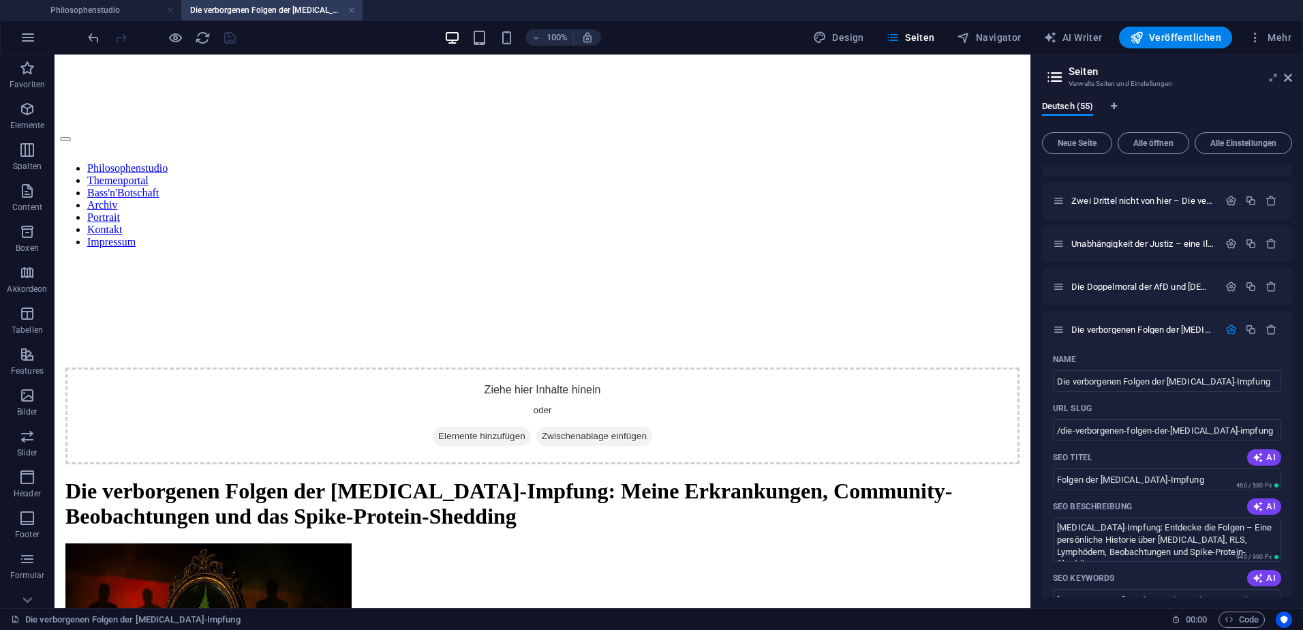
drag, startPoint x: 1292, startPoint y: 524, endPoint x: 1293, endPoint y: 581, distance: 57.3
click at [1293, 581] on div "Deutsch (55) Neue Seite Alle öffnen Alle Einstellungen Philosophenstudio / Them…" at bounding box center [1167, 349] width 272 height 518
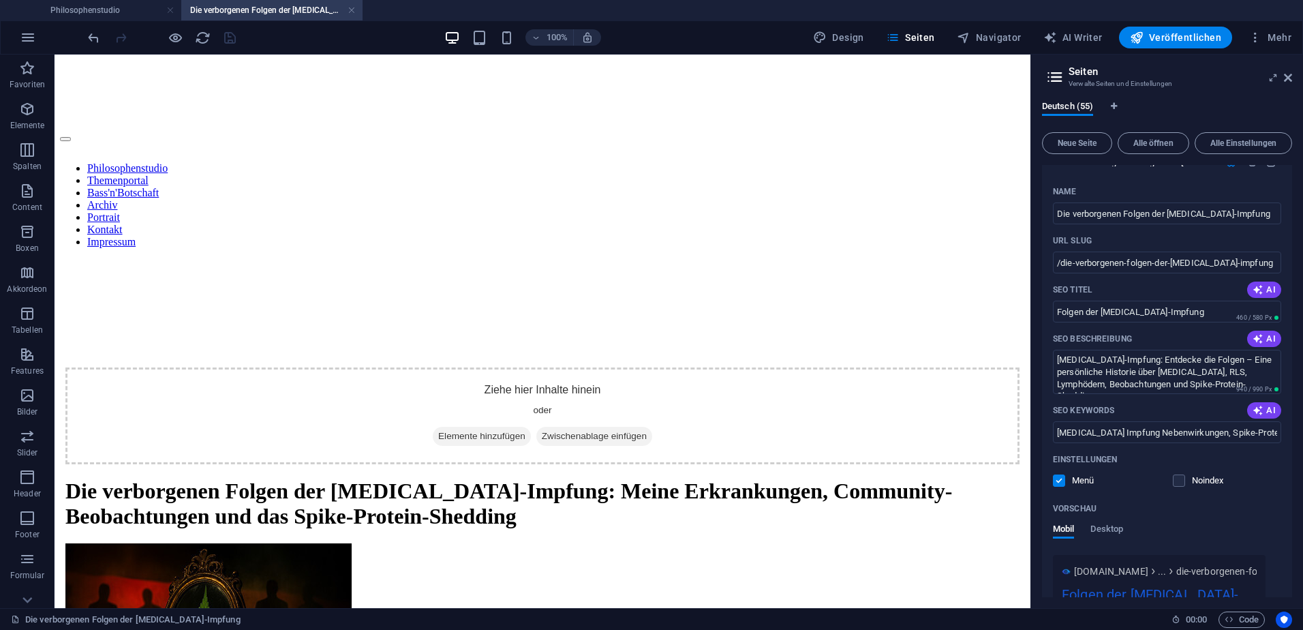
scroll to position [2497, 0]
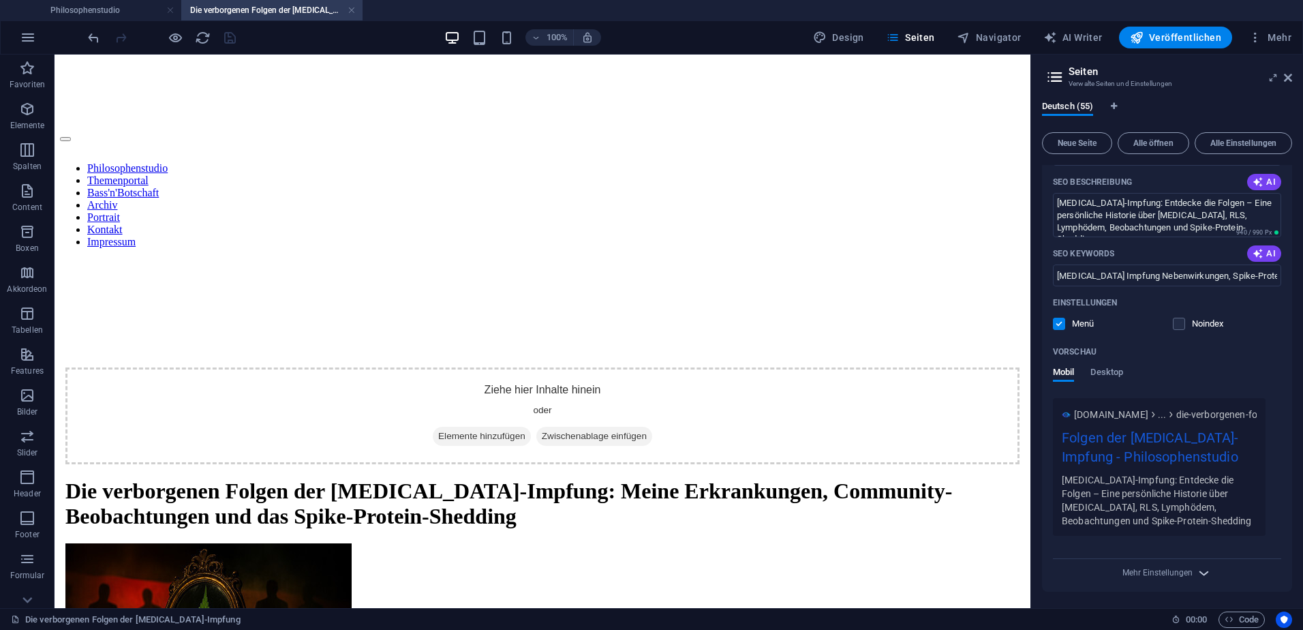
click at [1202, 570] on icon "button" at bounding box center [1204, 573] width 16 height 16
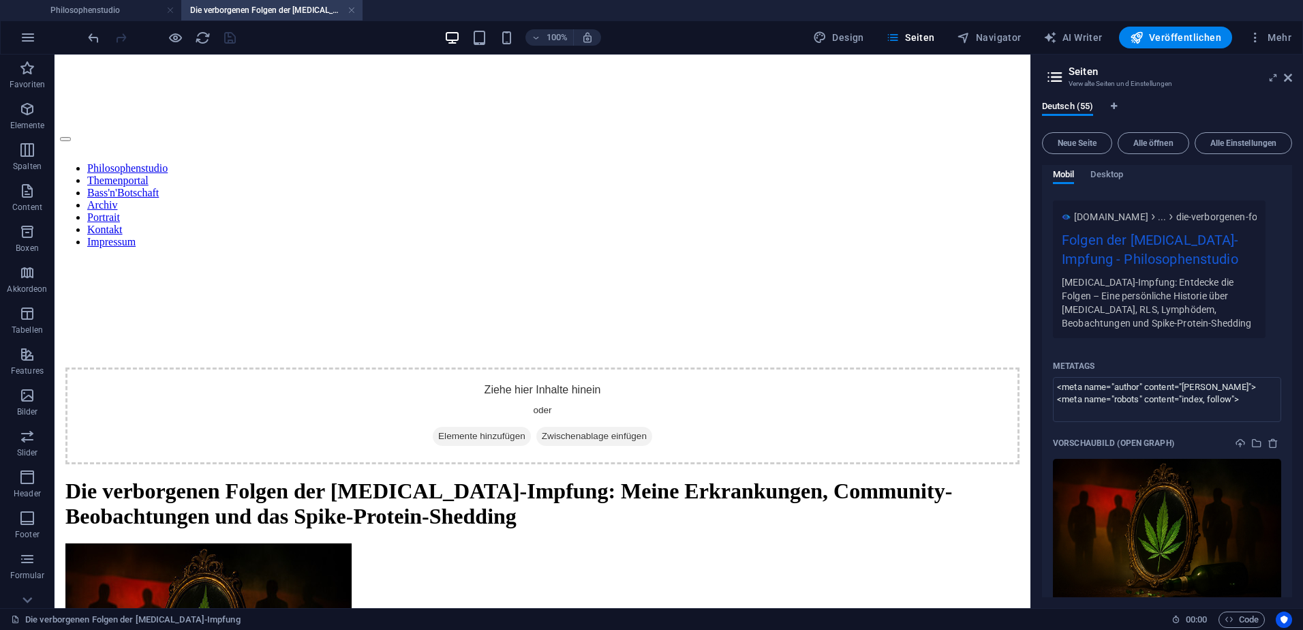
scroll to position [2702, 0]
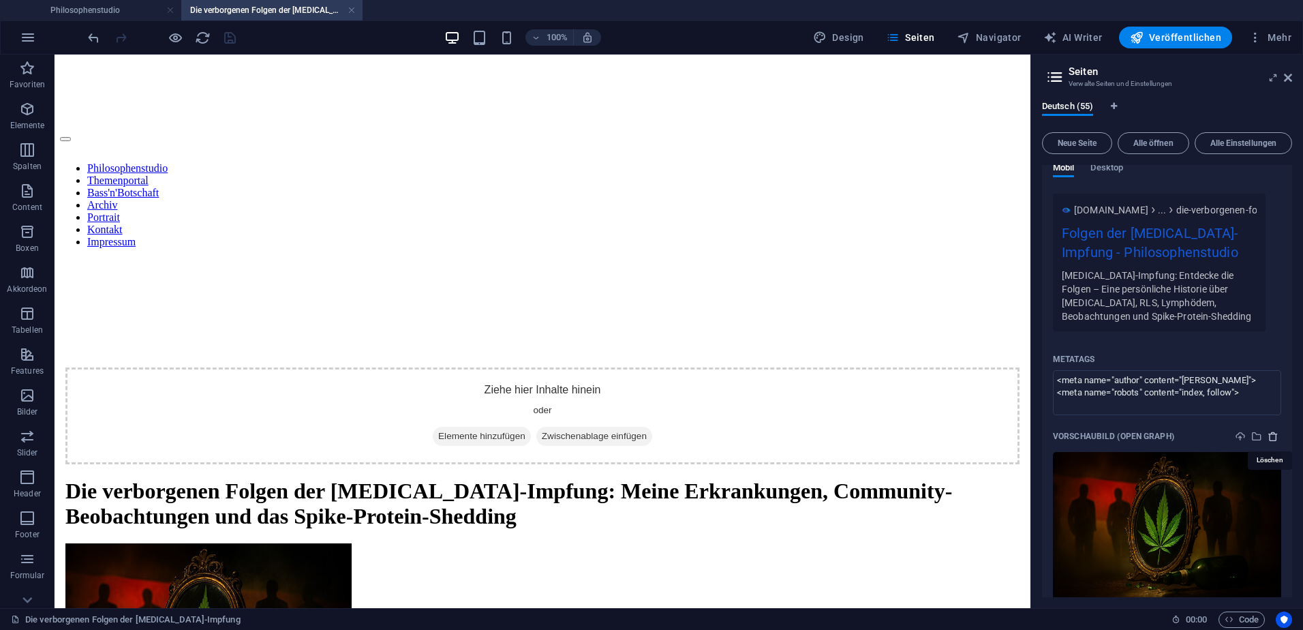
click at [1273, 431] on icon "delete" at bounding box center [1273, 436] width 11 height 11
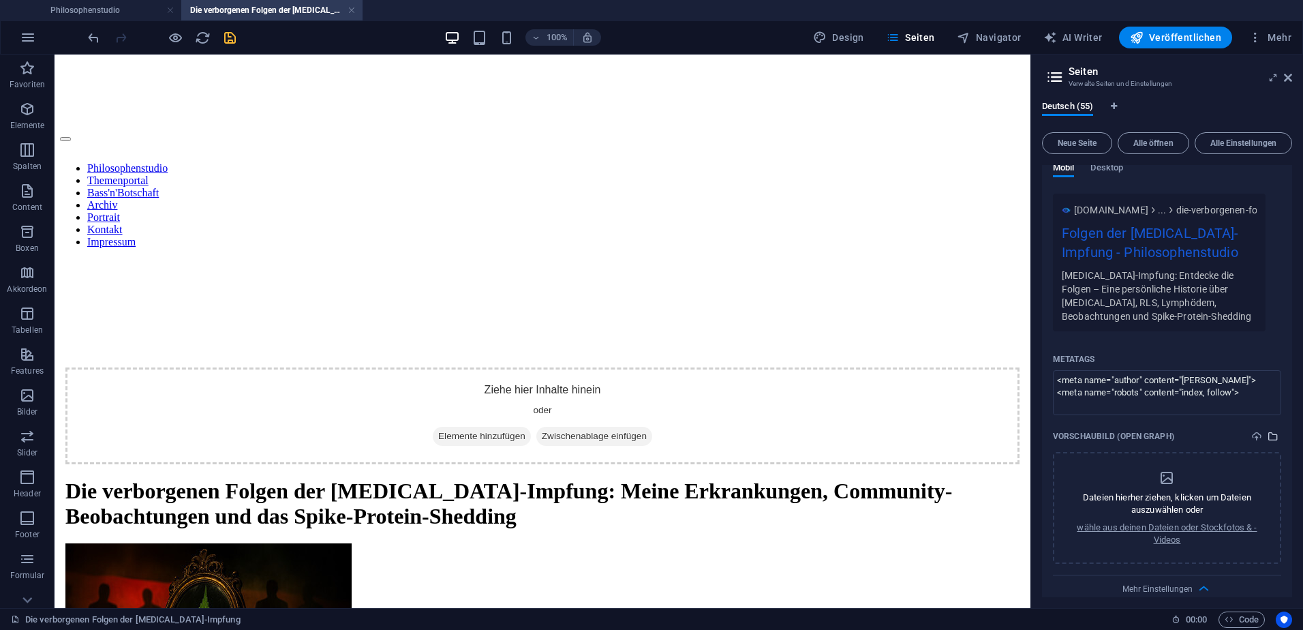
scroll to position [2718, 0]
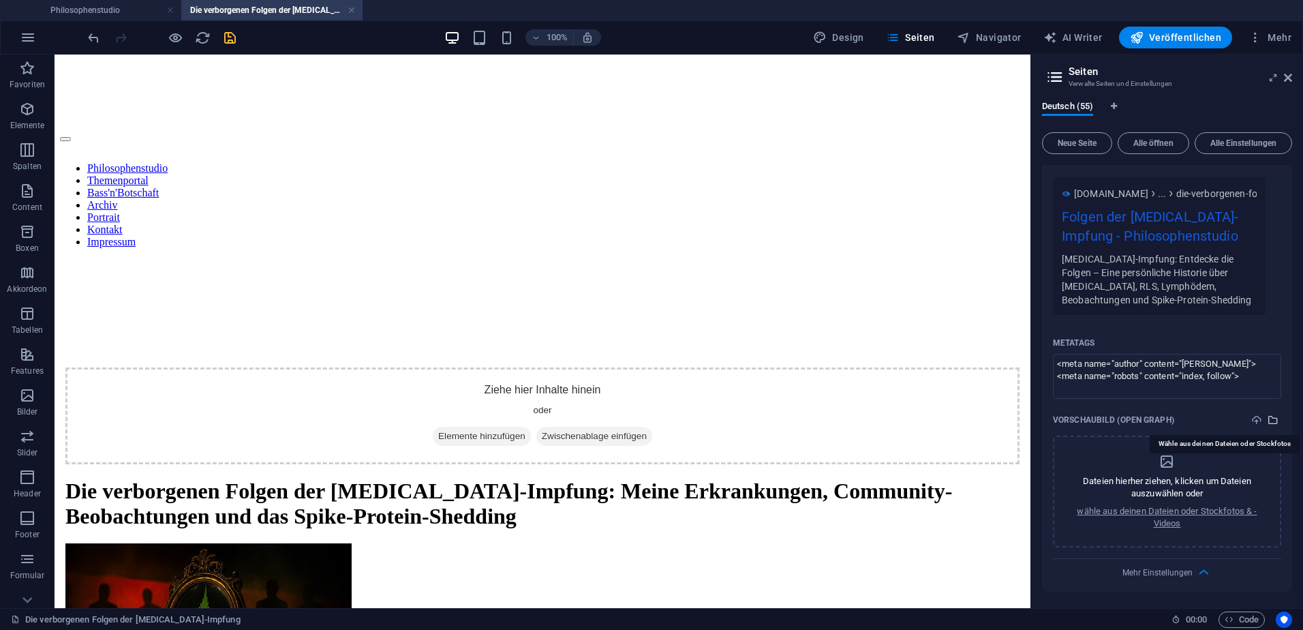
click at [1271, 419] on icon "select-media" at bounding box center [1273, 419] width 11 height 11
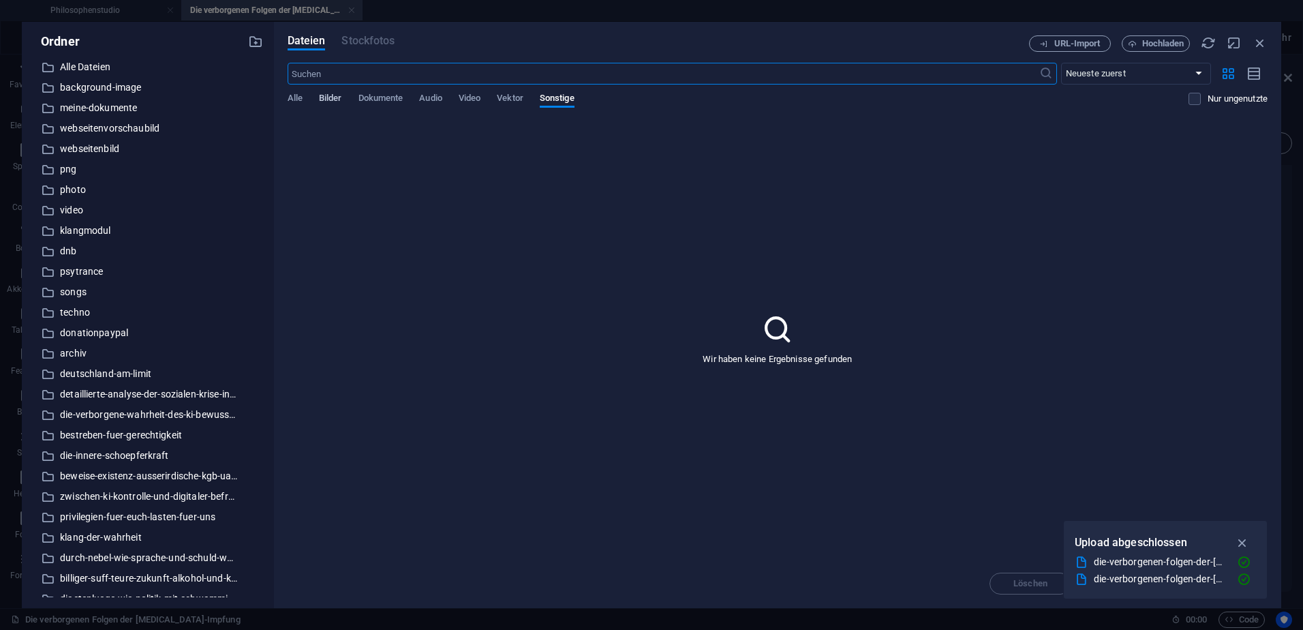
click at [339, 97] on span "Bilder" at bounding box center [330, 99] width 23 height 19
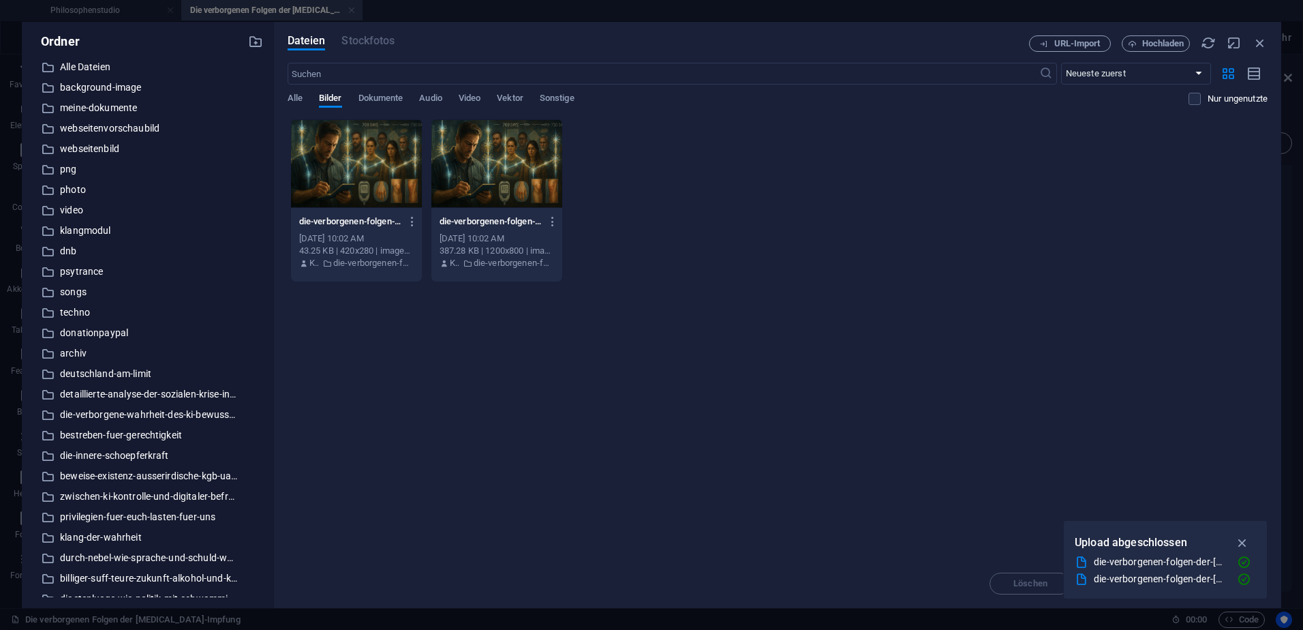
click at [461, 174] on div at bounding box center [496, 163] width 131 height 89
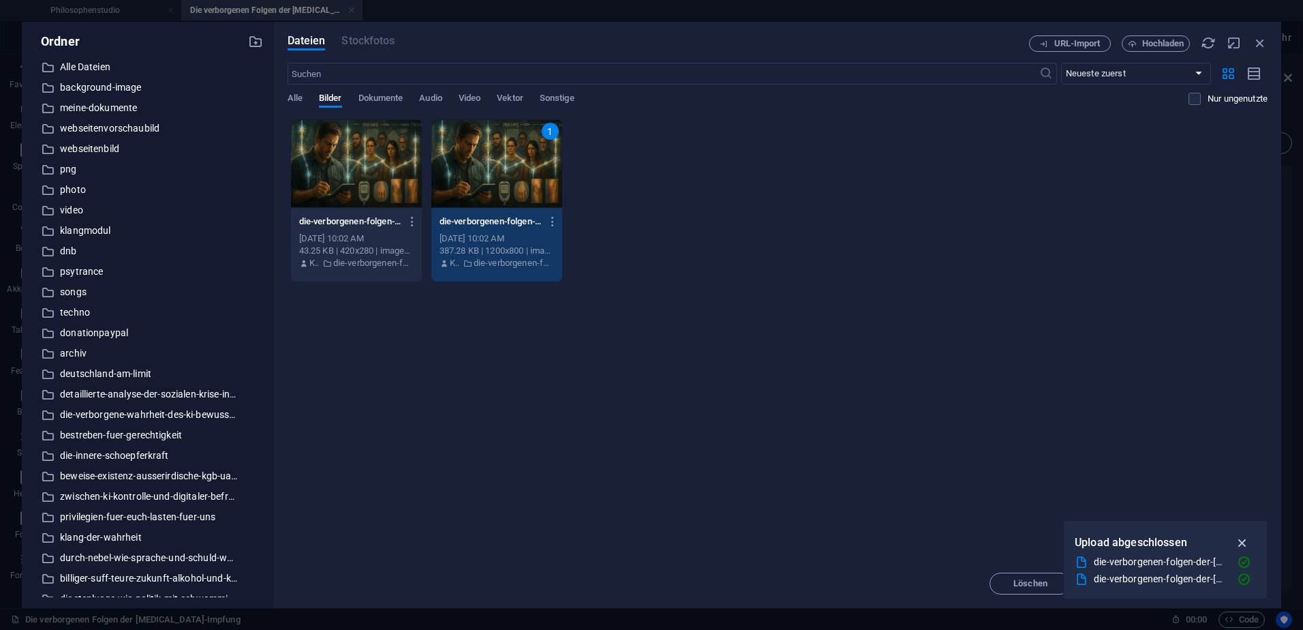
click at [1239, 540] on icon "button" at bounding box center [1243, 542] width 16 height 15
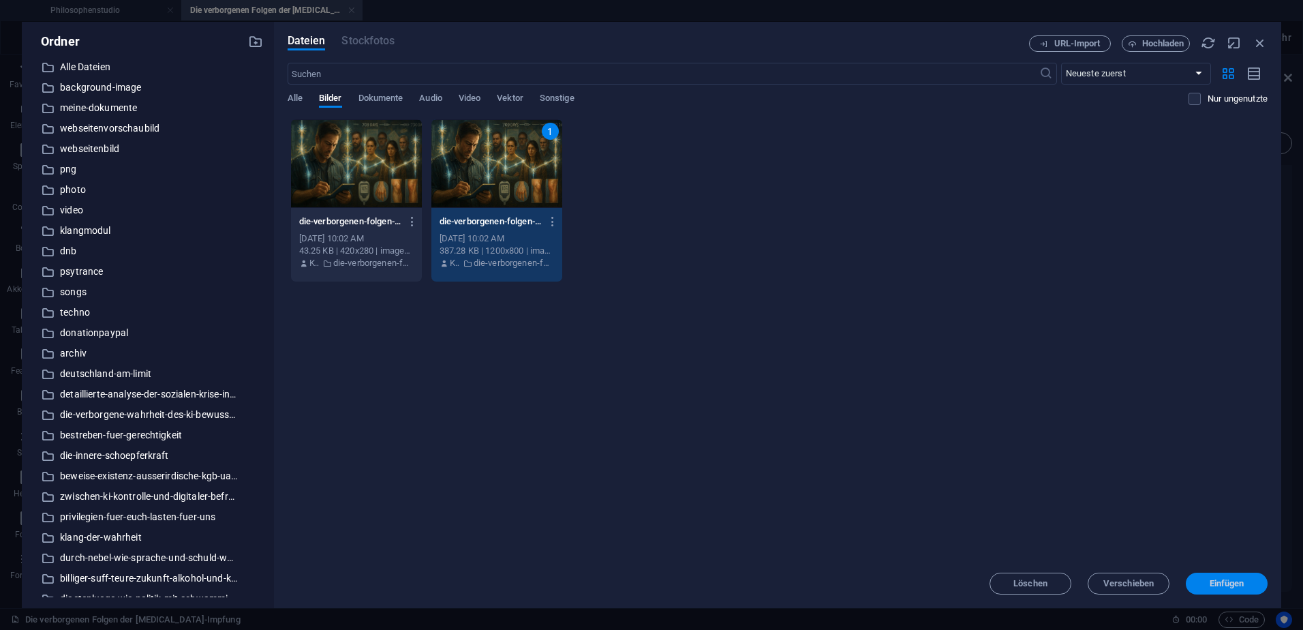
click at [1224, 582] on span "Einfügen" at bounding box center [1227, 583] width 35 height 8
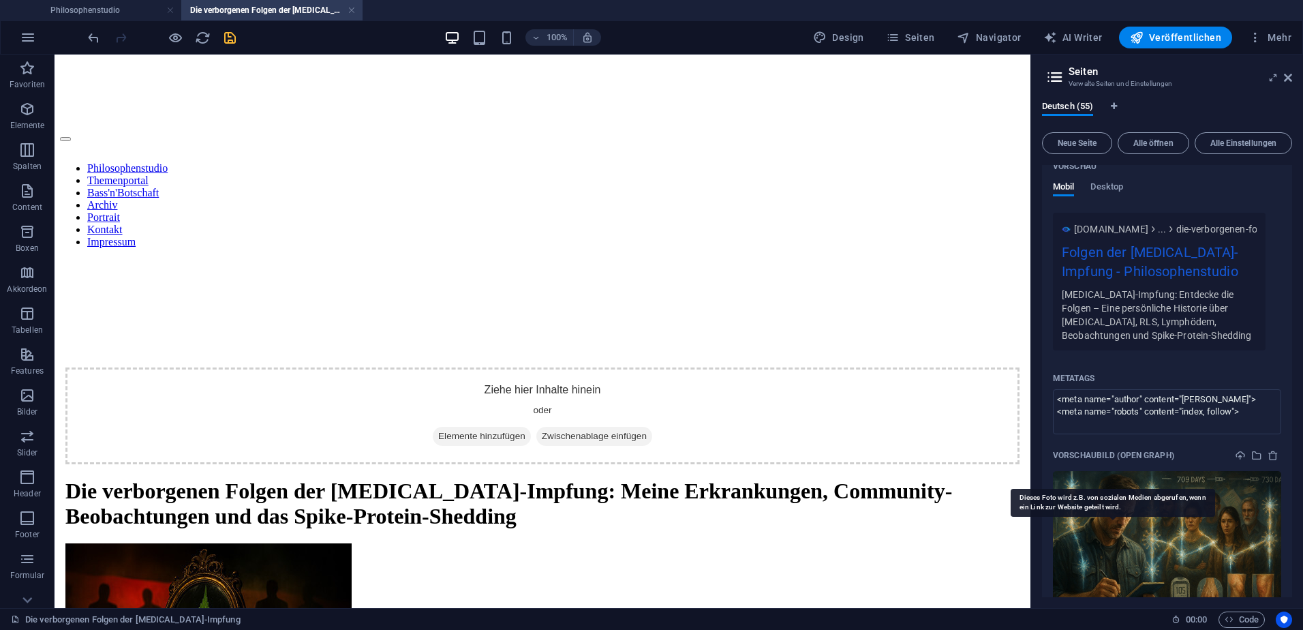
scroll to position [2757, 0]
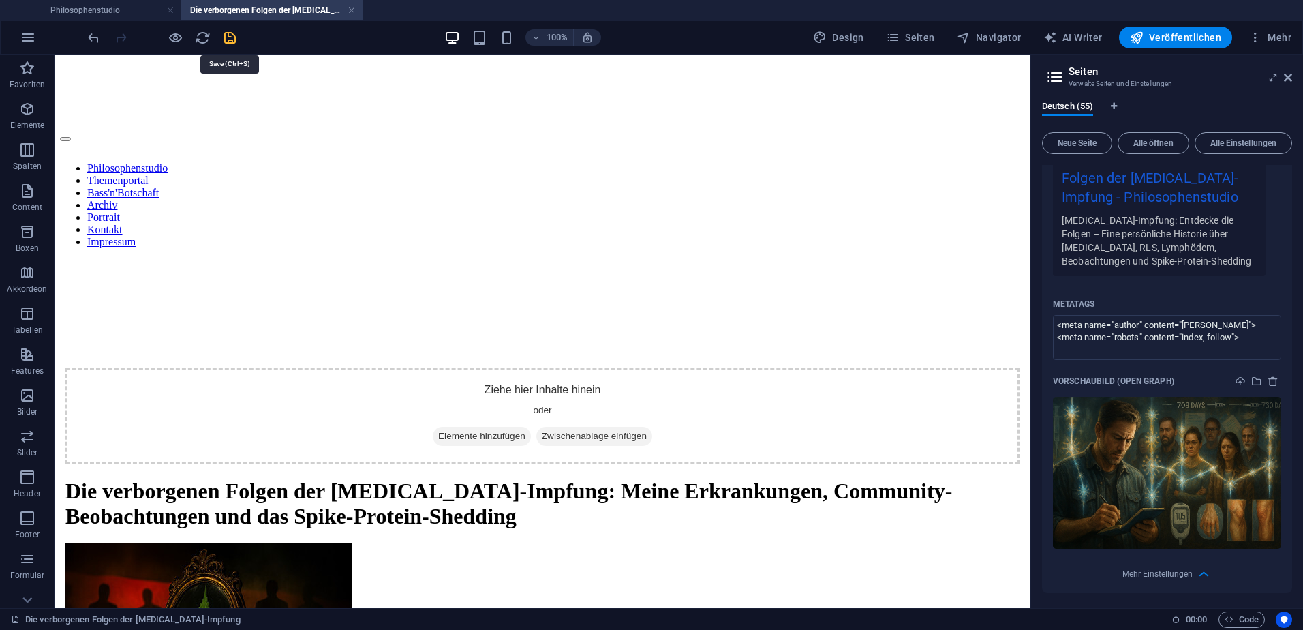
click at [226, 31] on icon "save" at bounding box center [230, 38] width 16 height 16
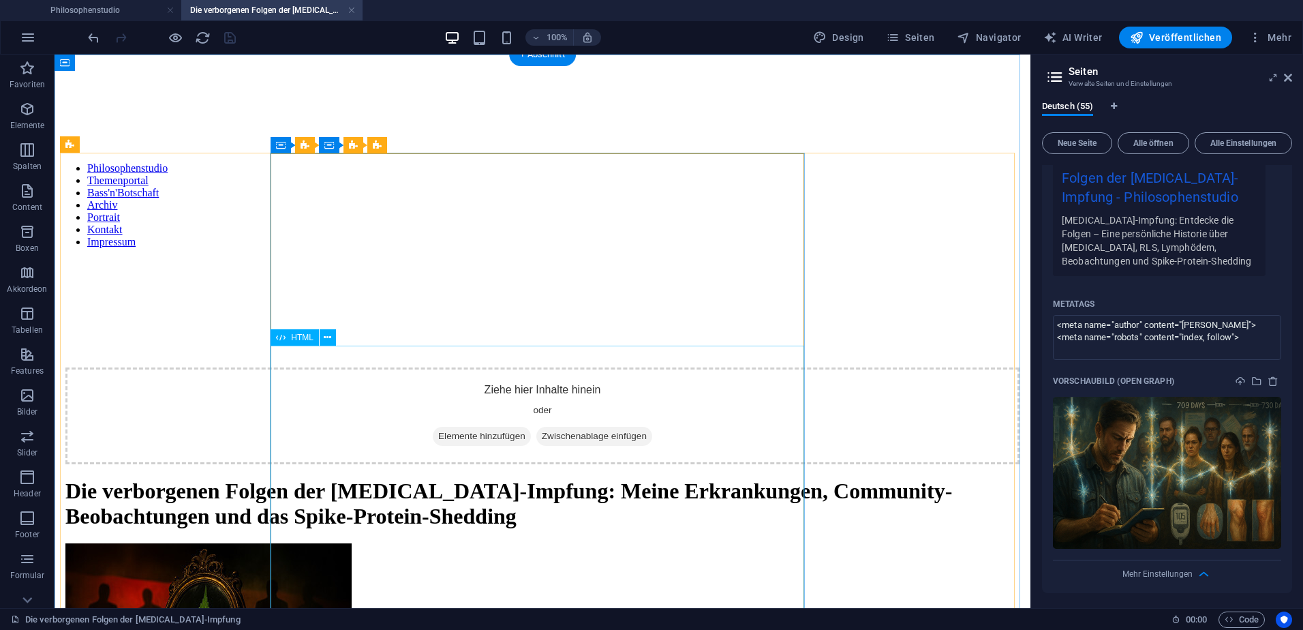
scroll to position [136, 0]
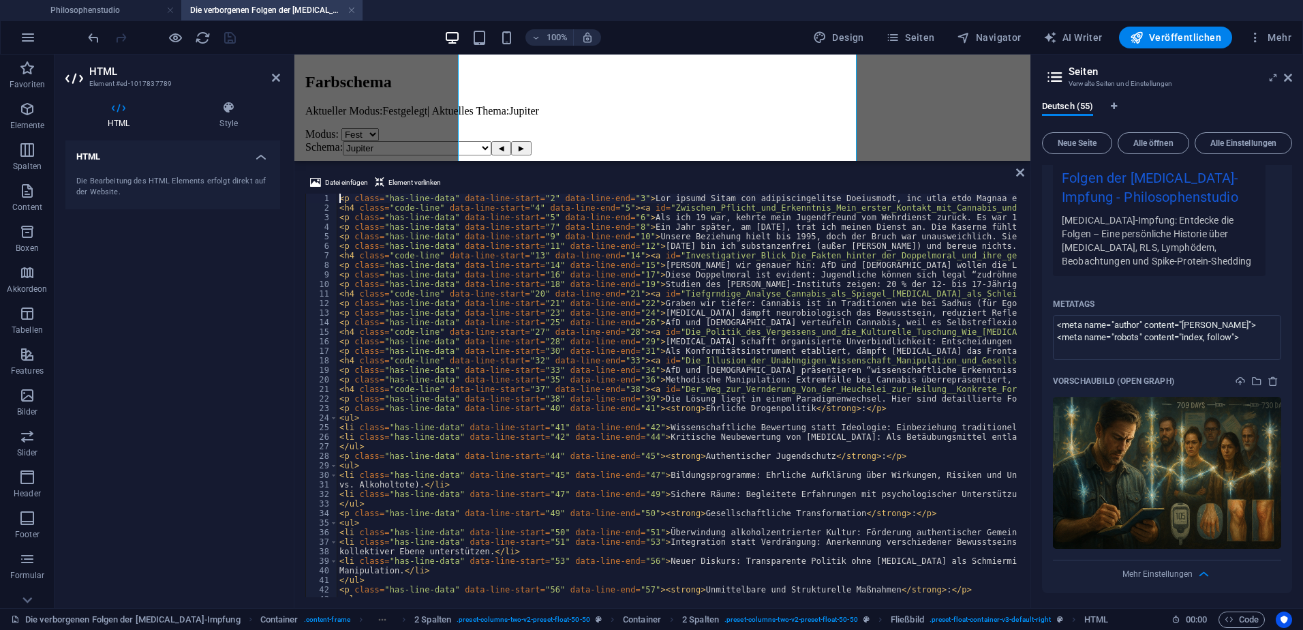
scroll to position [2514, 0]
type textarea "<h4 class="code-line" data-line-start="37" data-line-end="38"><a id="Der_Weg_zu…"
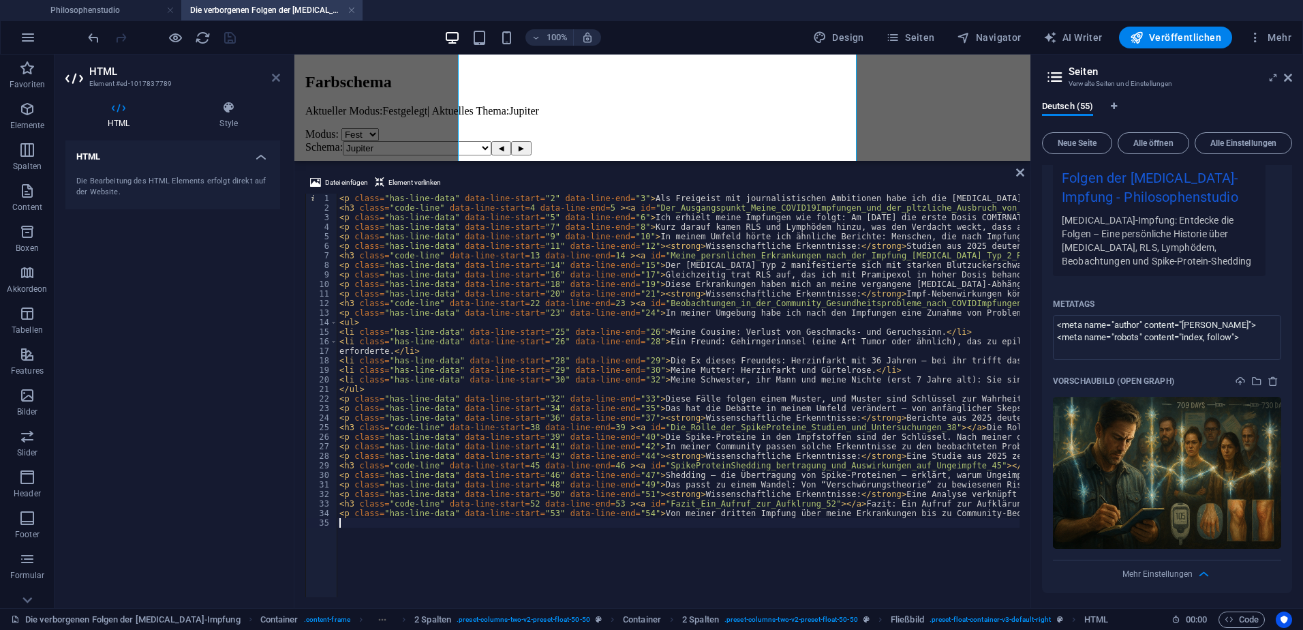
click at [275, 78] on icon at bounding box center [276, 77] width 8 height 11
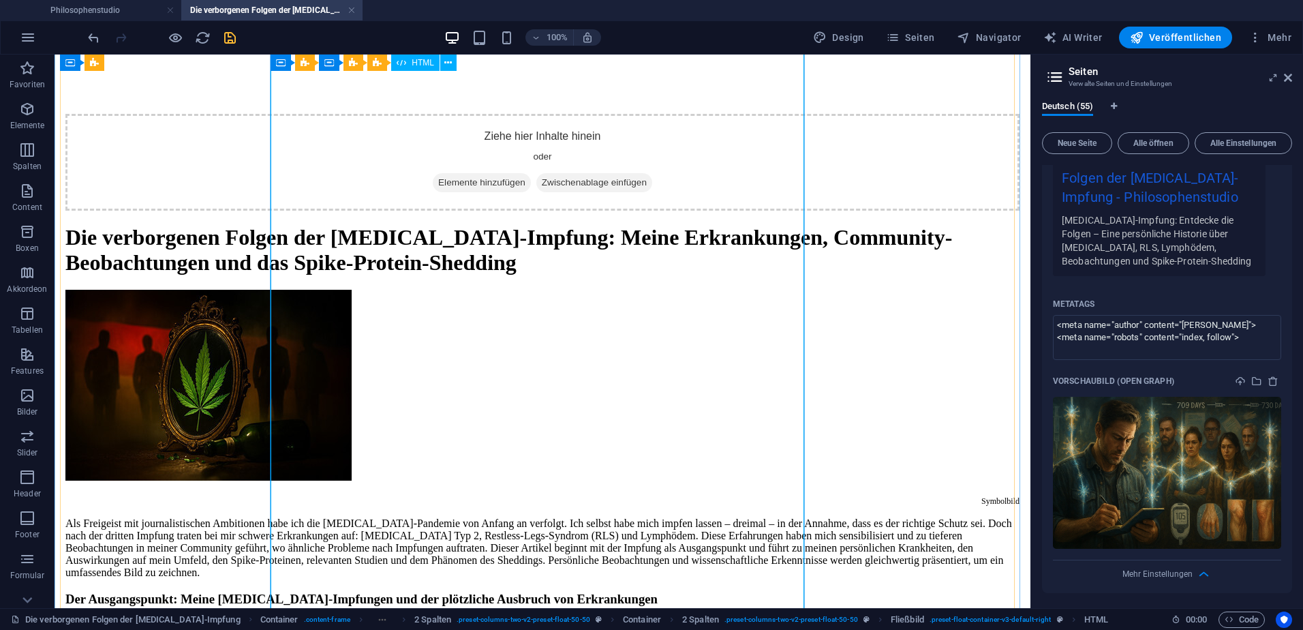
scroll to position [0, 0]
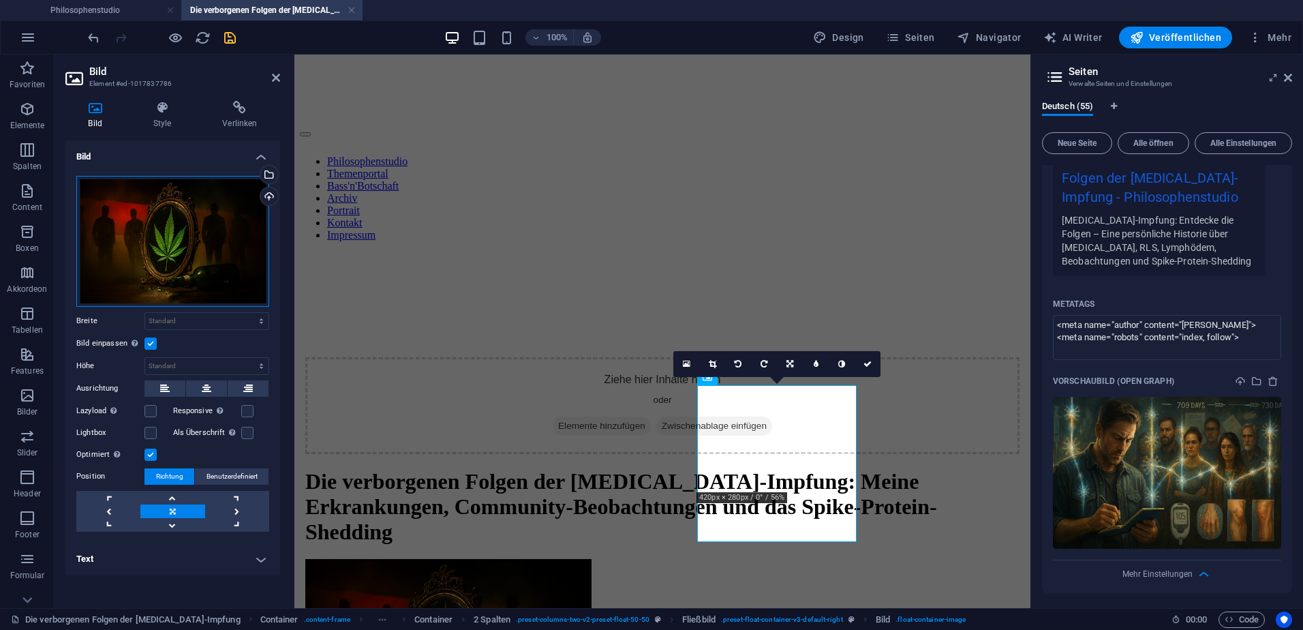
click at [207, 235] on div "Ziehe Dateien zum Hochladen hierher oder klicke hier, um aus Dateien oder koste…" at bounding box center [172, 241] width 193 height 131
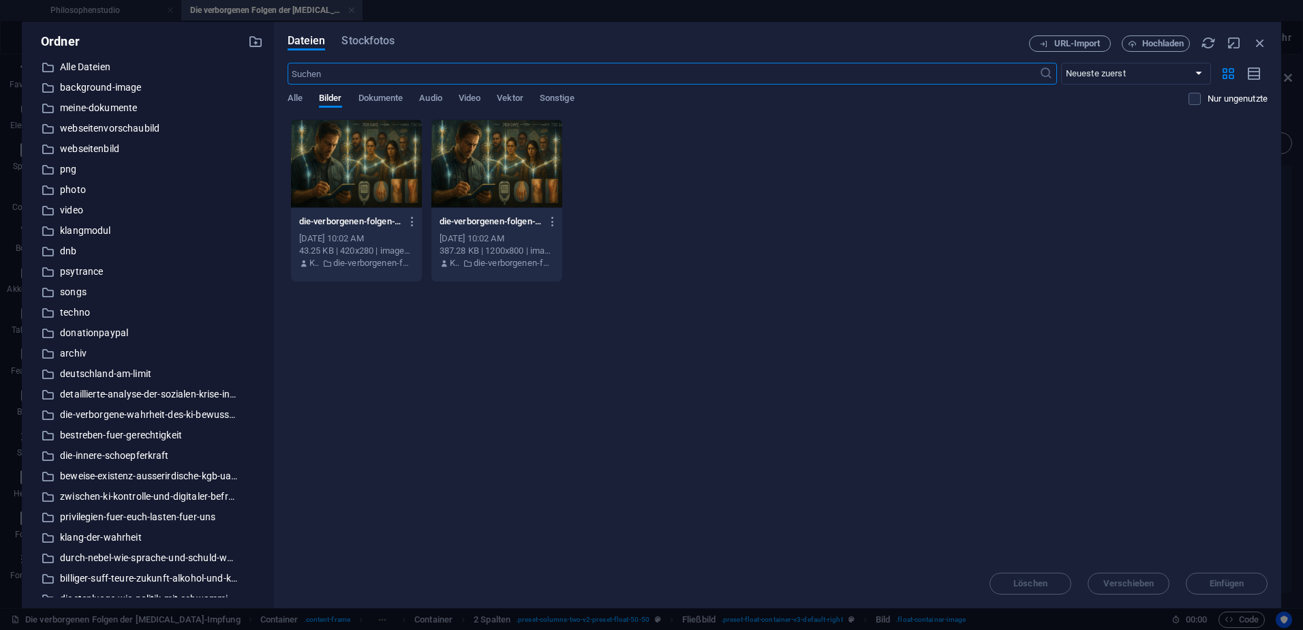
click at [373, 163] on div at bounding box center [356, 163] width 131 height 89
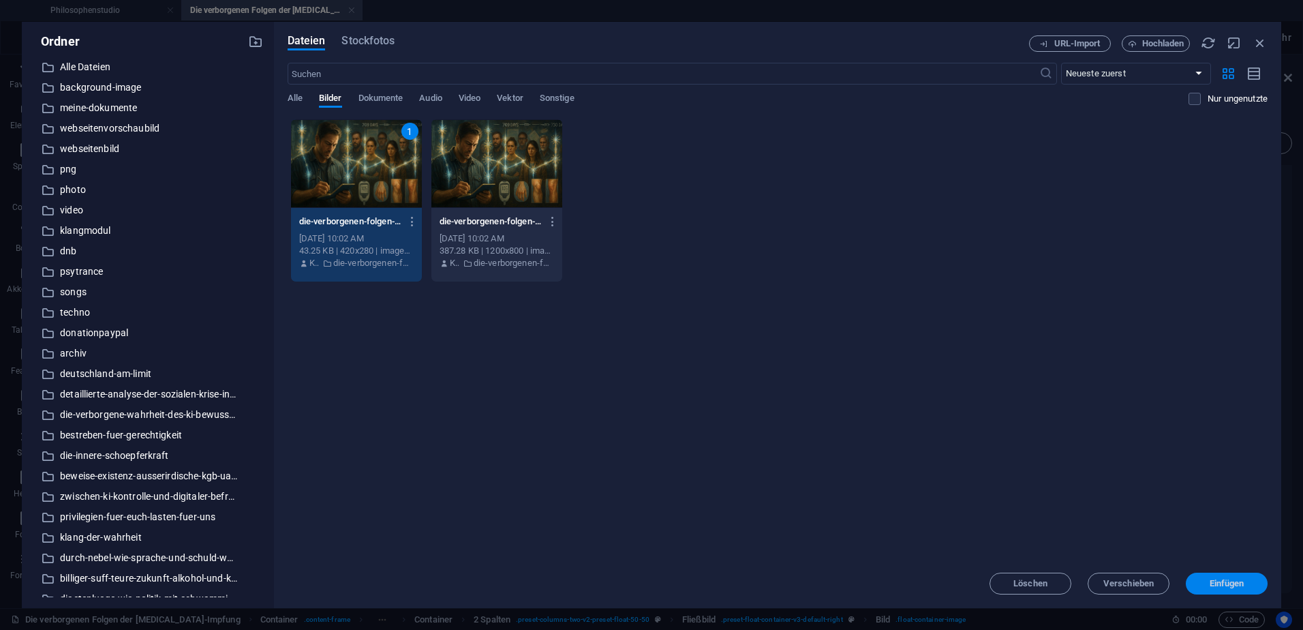
click at [1202, 579] on span "Einfügen" at bounding box center [1226, 583] width 71 height 8
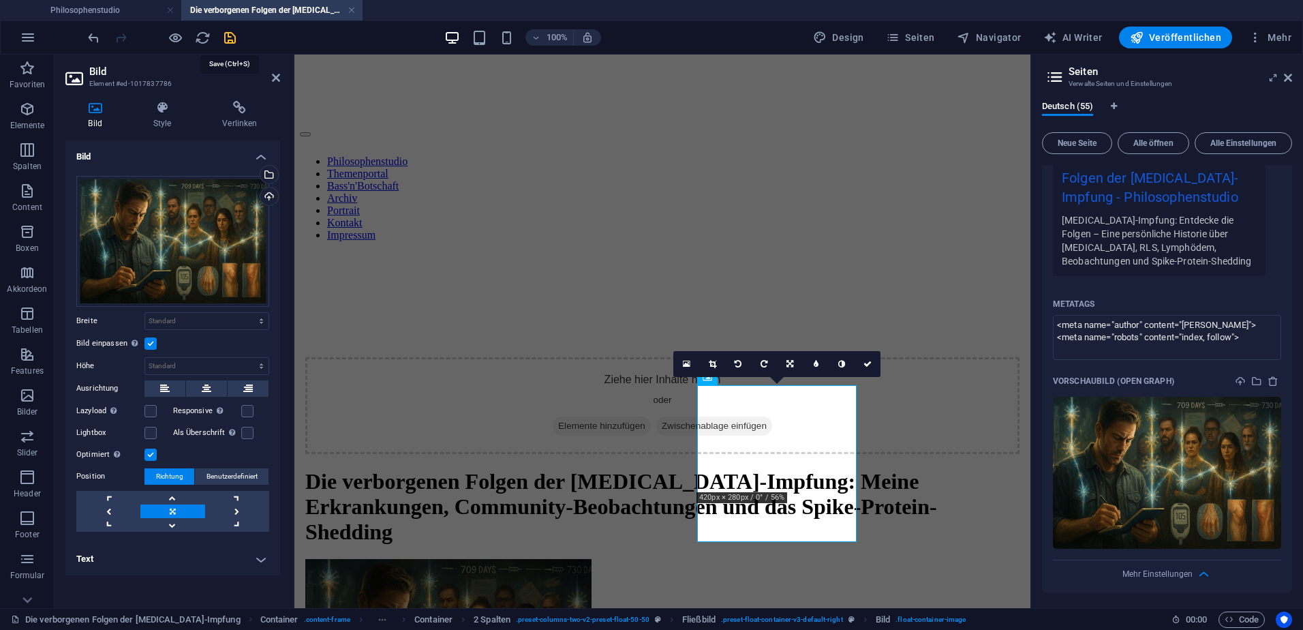
click at [230, 34] on icon "save" at bounding box center [230, 38] width 16 height 16
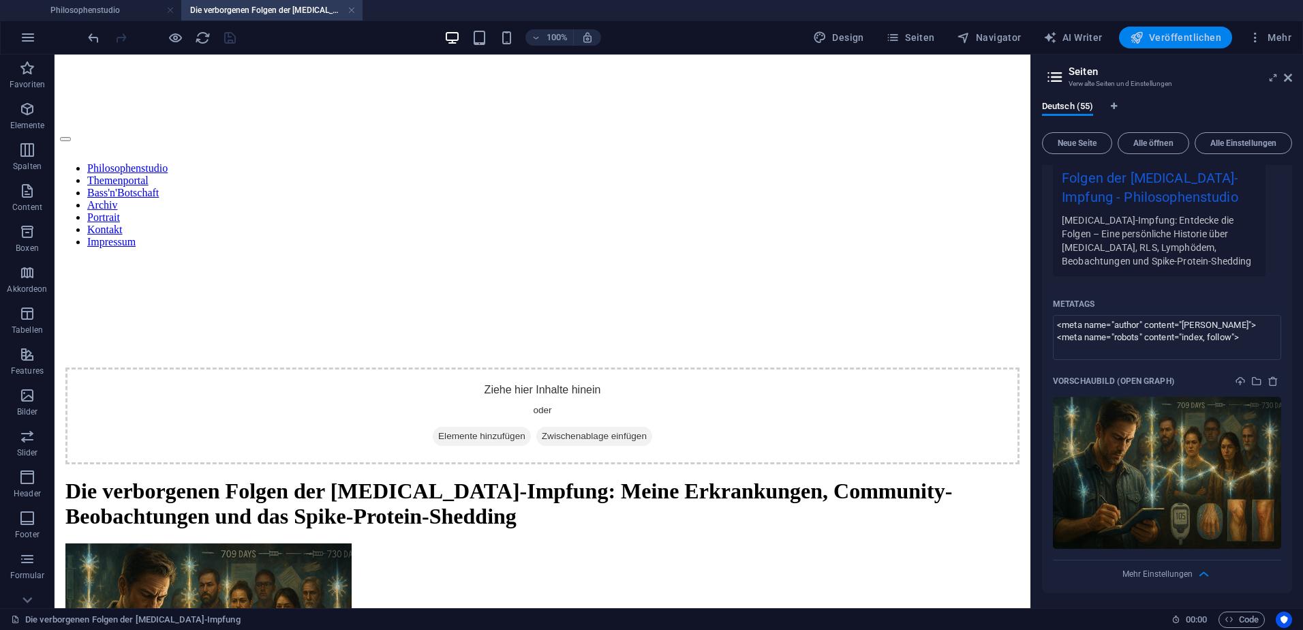
click at [1200, 40] on span "Veröffentlichen" at bounding box center [1175, 38] width 91 height 14
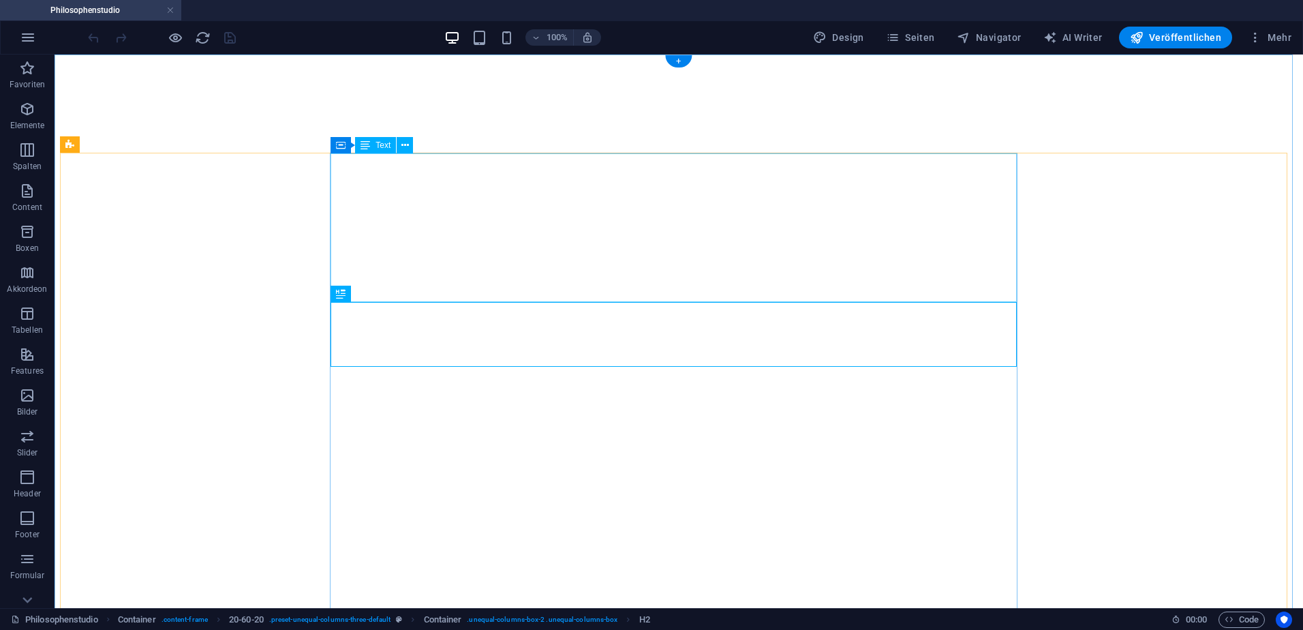
select select "theme-27"
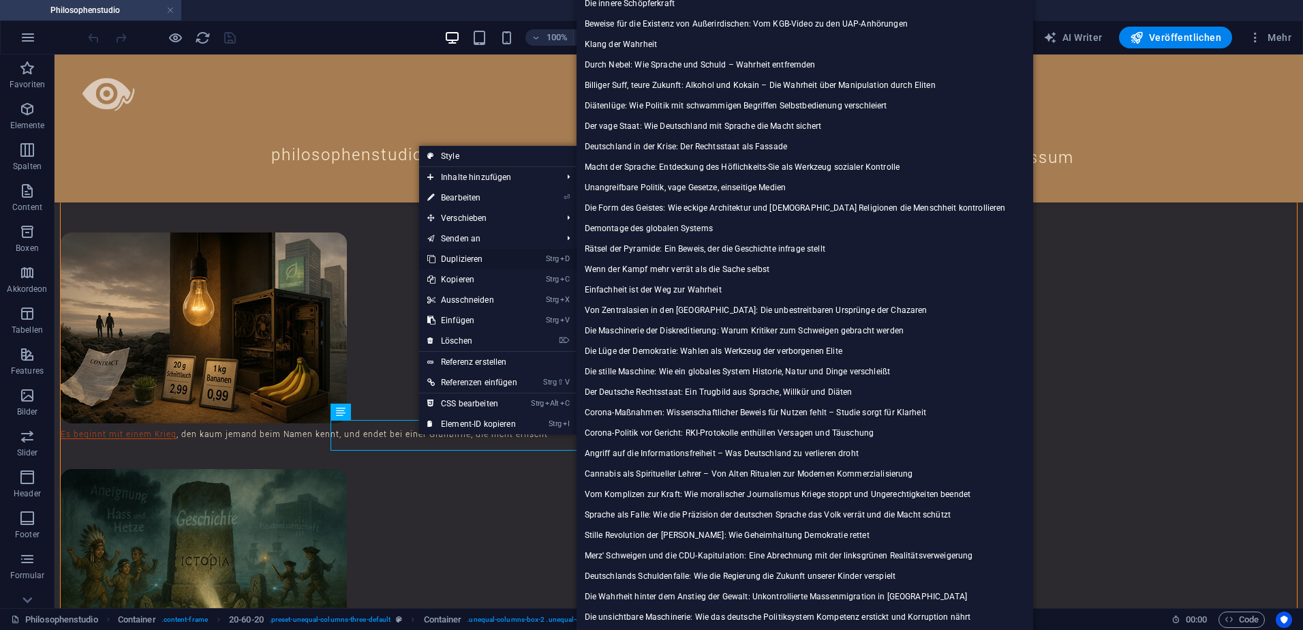
click at [459, 252] on link "Strg D Duplizieren" at bounding box center [472, 259] width 106 height 20
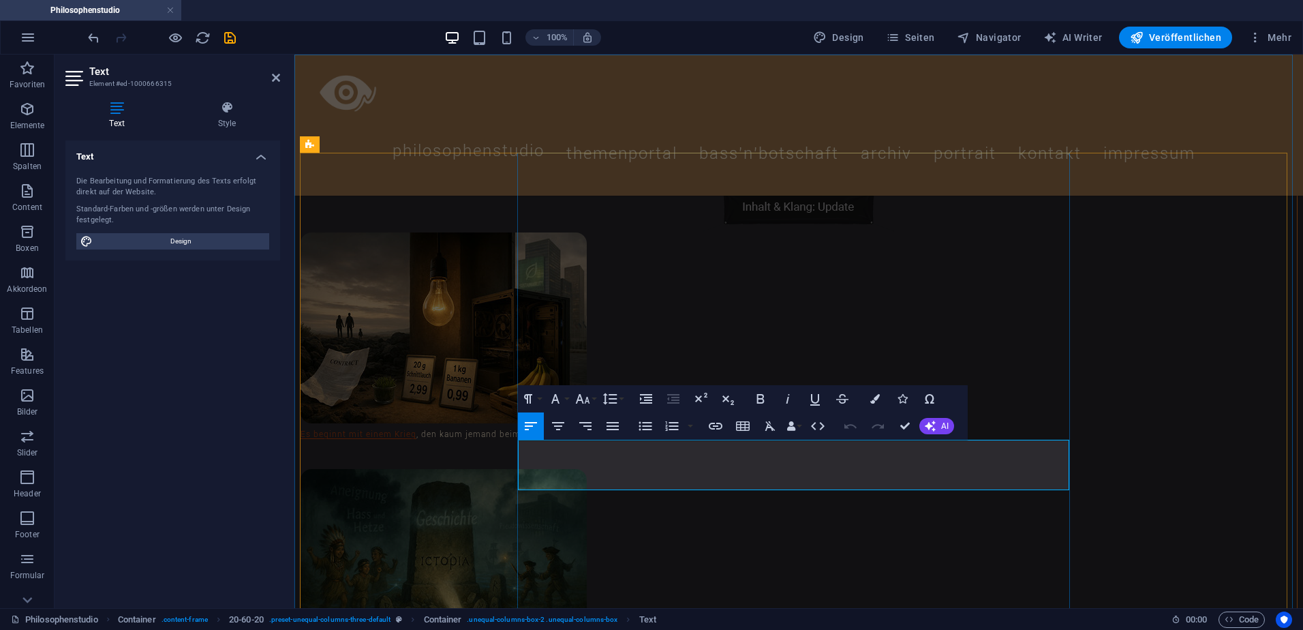
drag, startPoint x: 1048, startPoint y: 448, endPoint x: 529, endPoint y: 449, distance: 518.7
drag, startPoint x: 897, startPoint y: 472, endPoint x: 838, endPoint y: 471, distance: 59.3
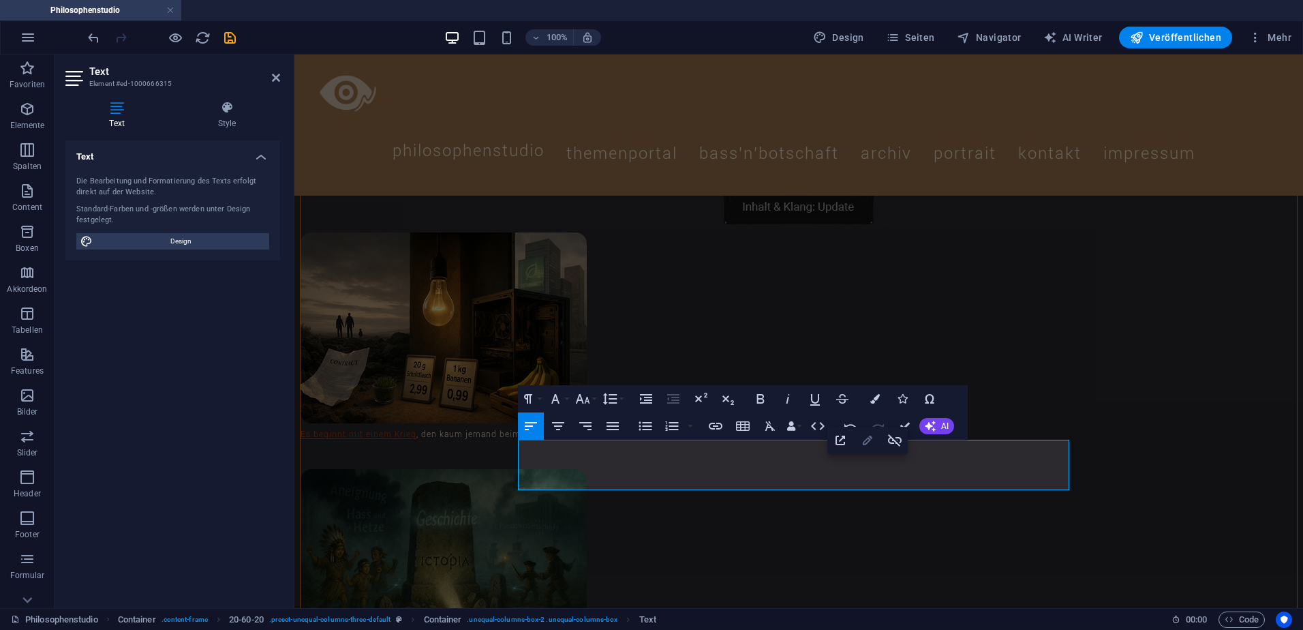
click at [868, 440] on icon "button" at bounding box center [867, 440] width 16 height 16
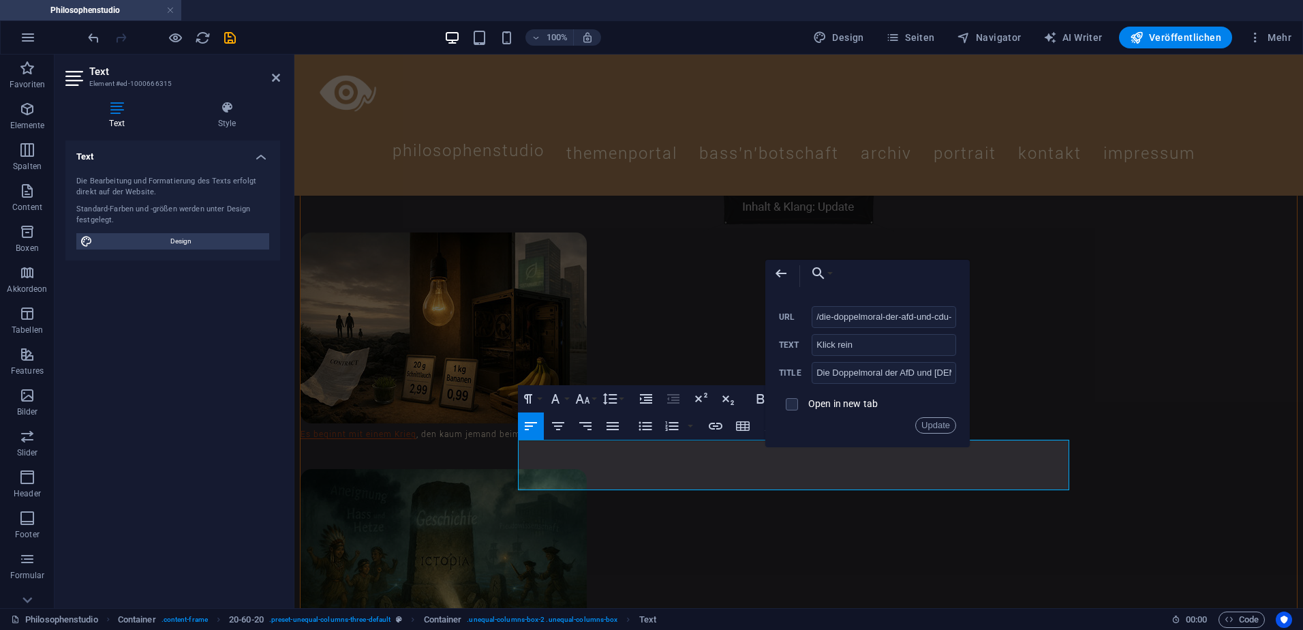
scroll to position [0, 181]
click at [910, 316] on input "/die-doppelmoral-der-afd-und-cdu-csu-cannabis-als-spiegel-politischer-heuchelei" at bounding box center [884, 317] width 144 height 22
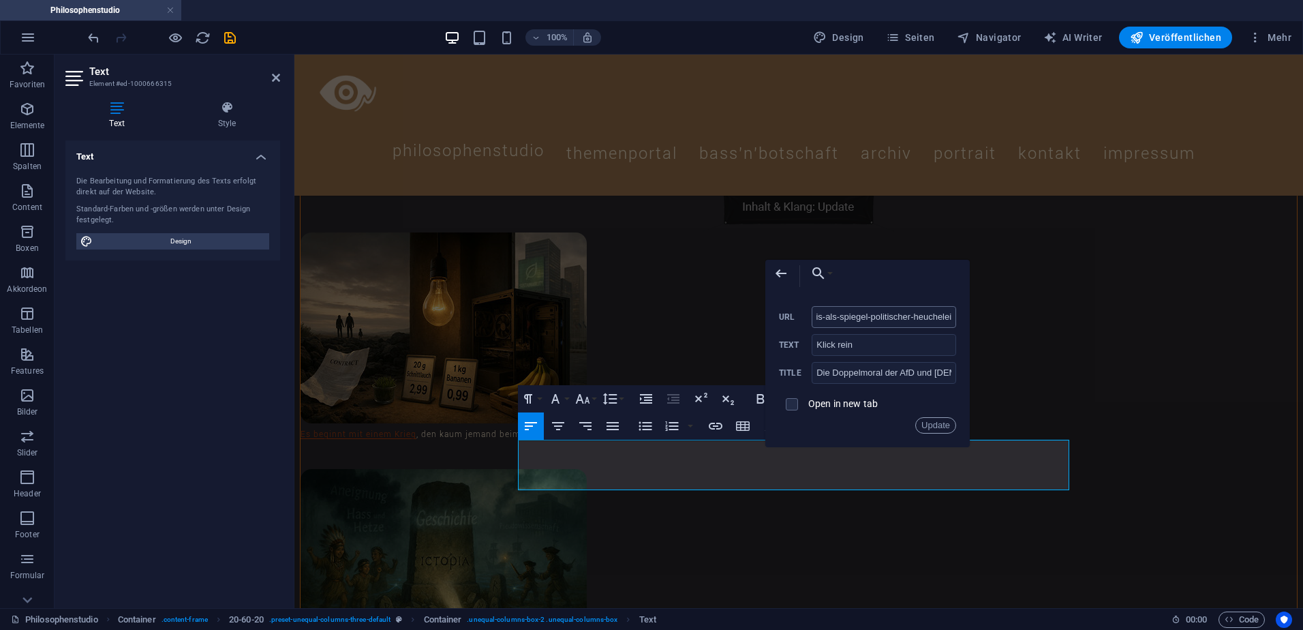
click at [909, 316] on input "/die-doppelmoral-der-afd-und-cdu-csu-cannabis-als-spiegel-politischer-heuchelei" at bounding box center [884, 317] width 144 height 22
click at [881, 374] on input "Die Doppelmoral der AfD und [DEMOGRAPHIC_DATA]: Cannabis als Spiegel politische…" at bounding box center [884, 373] width 144 height 22
click at [880, 369] on input "Die Doppelmoral der AfD und [DEMOGRAPHIC_DATA]: Cannabis als Spiegel politische…" at bounding box center [884, 373] width 144 height 22
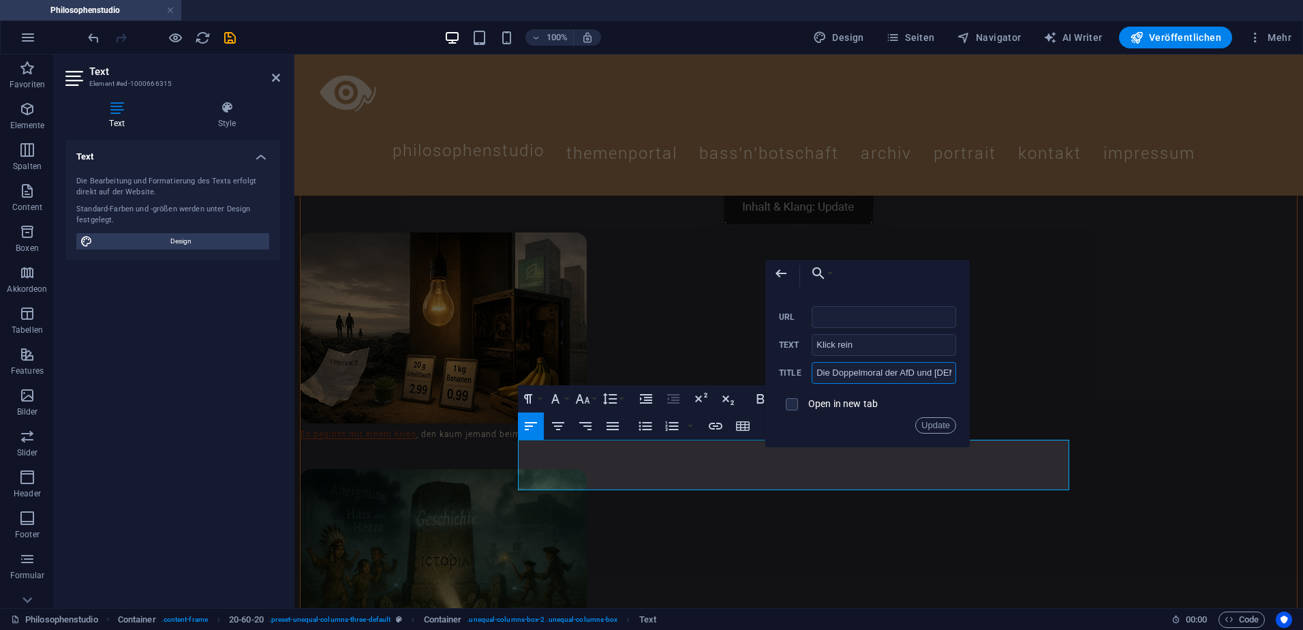
click at [880, 369] on input "Die Doppelmoral der AfD und [DEMOGRAPHIC_DATA]: Cannabis als Spiegel politische…" at bounding box center [884, 373] width 144 height 22
click at [880, 368] on input "Die Doppelmoral der AfD und [DEMOGRAPHIC_DATA]: Cannabis als Spiegel politische…" at bounding box center [884, 373] width 144 height 22
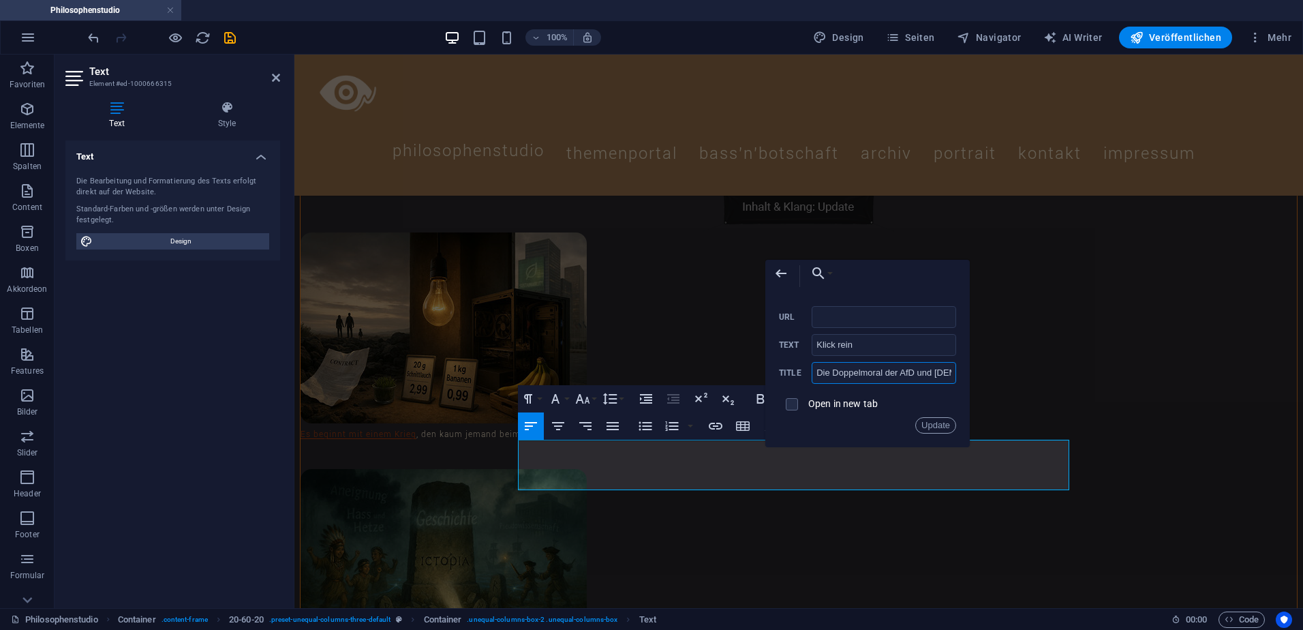
click at [880, 368] on input "Die Doppelmoral der AfD und [DEMOGRAPHIC_DATA]: Cannabis als Spiegel politische…" at bounding box center [884, 373] width 144 height 22
click at [833, 270] on button "Choose Link" at bounding box center [818, 273] width 31 height 27
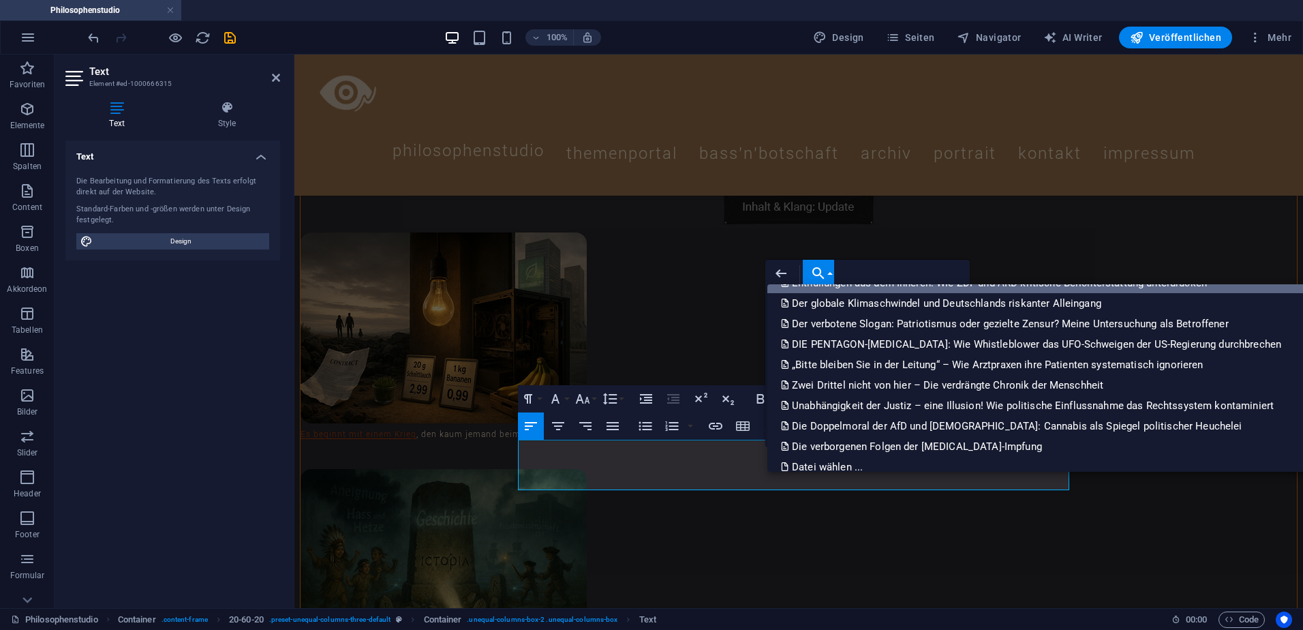
scroll to position [969, 0]
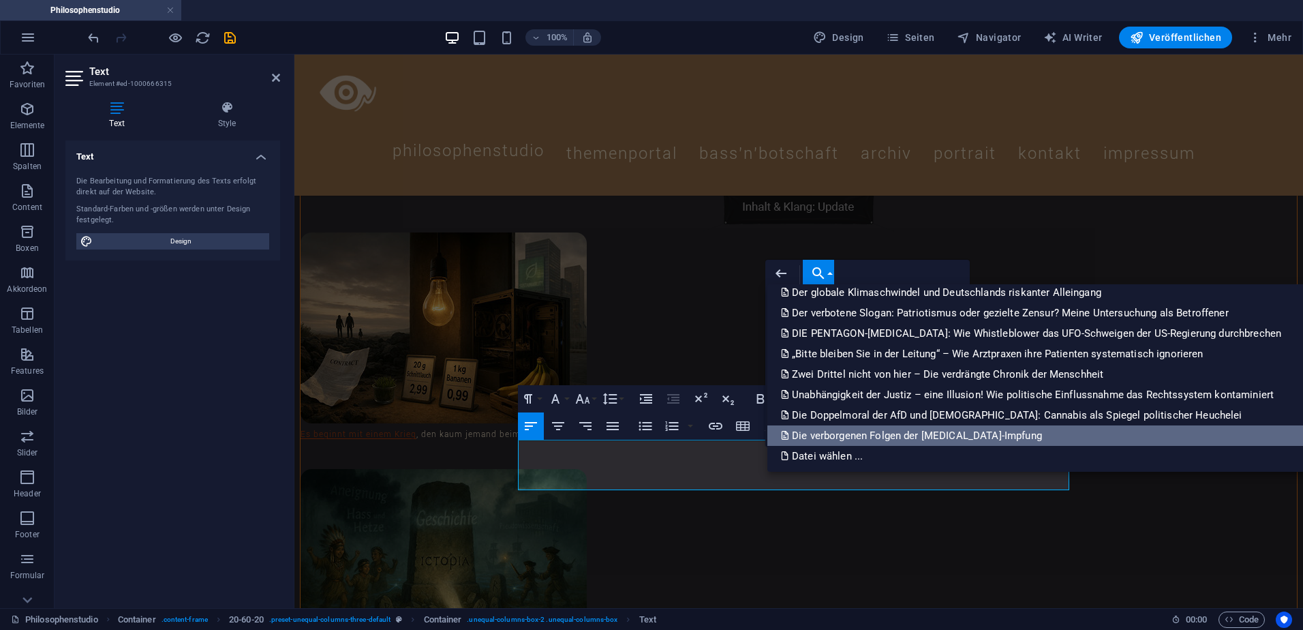
click at [887, 436] on p "Die verborgenen Folgen der [MEDICAL_DATA]-Impfung" at bounding box center [913, 435] width 264 height 20
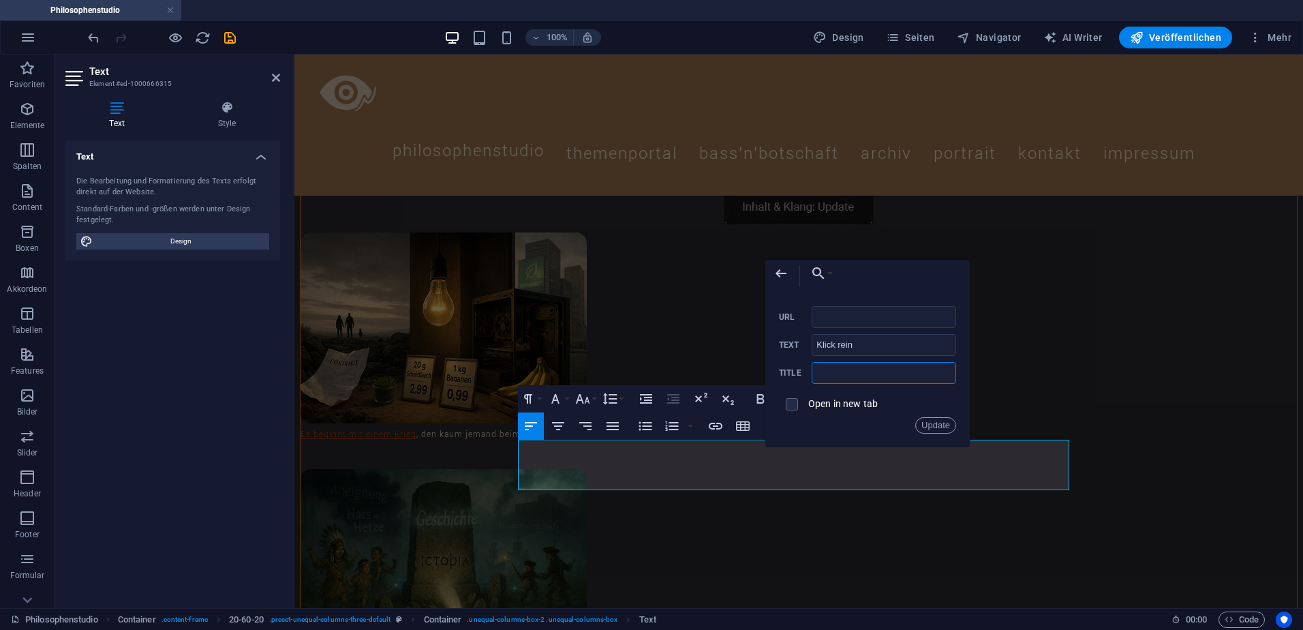
click at [841, 377] on input "text" at bounding box center [884, 373] width 144 height 22
paste input "Die verborgenen Folgen der [MEDICAL_DATA]-Impfung: Meine Erkrankungen, Communit…"
type input "Die verborgenen Folgen der [MEDICAL_DATA]-Impfung: Meine Erkrankungen, Communit…"
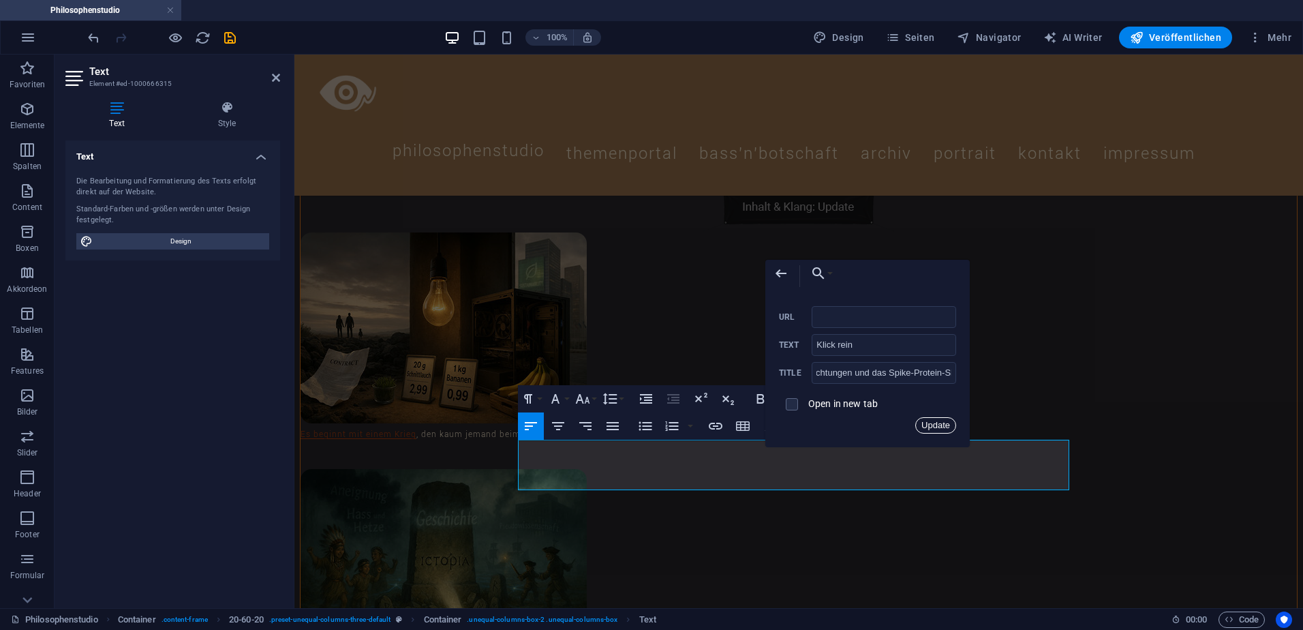
click at [937, 428] on button "Update" at bounding box center [935, 425] width 41 height 16
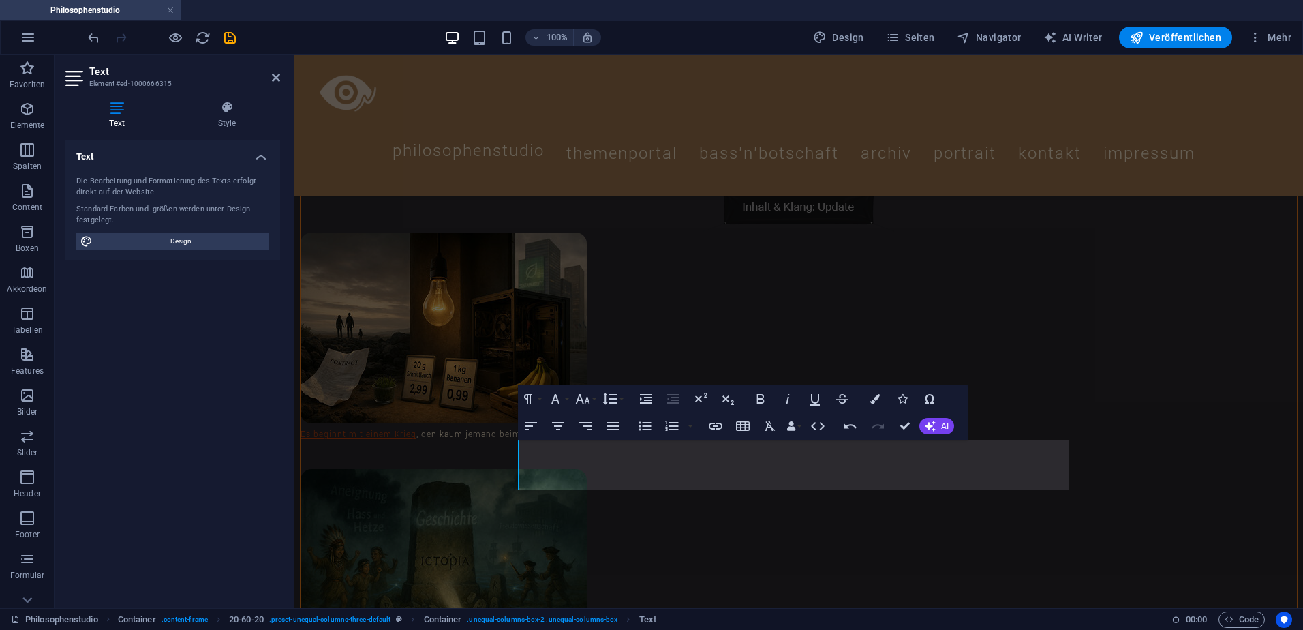
scroll to position [0, 0]
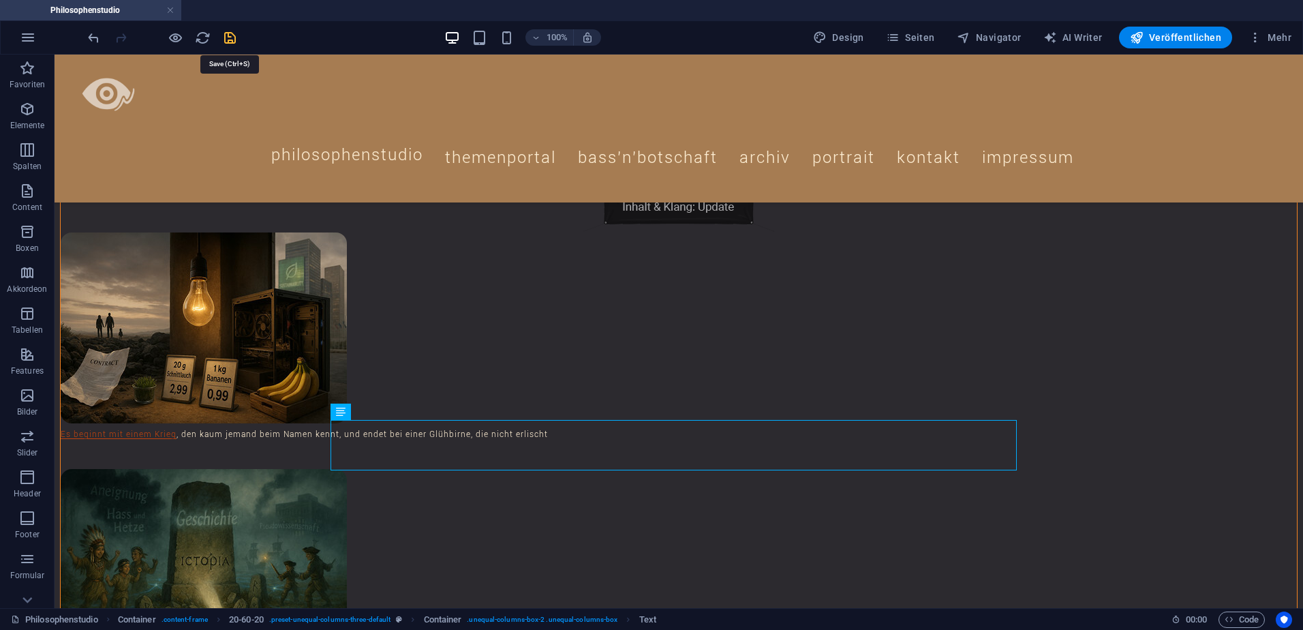
click at [229, 37] on icon "save" at bounding box center [230, 38] width 16 height 16
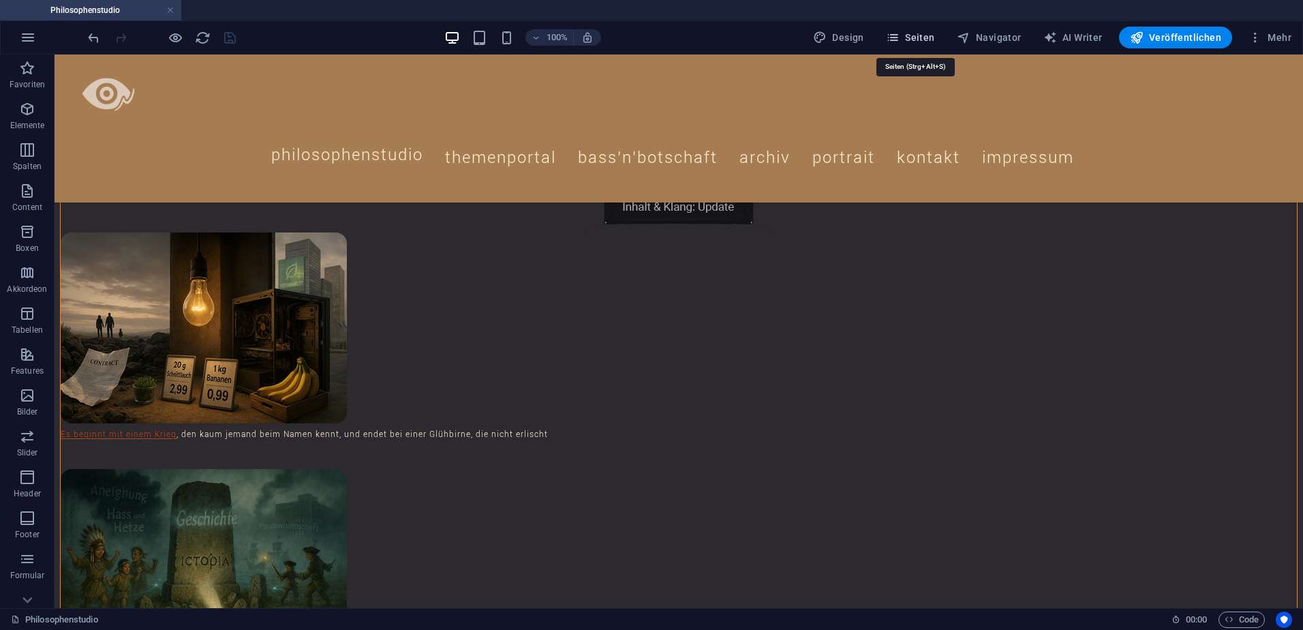
click at [922, 36] on span "Seiten" at bounding box center [910, 38] width 49 height 14
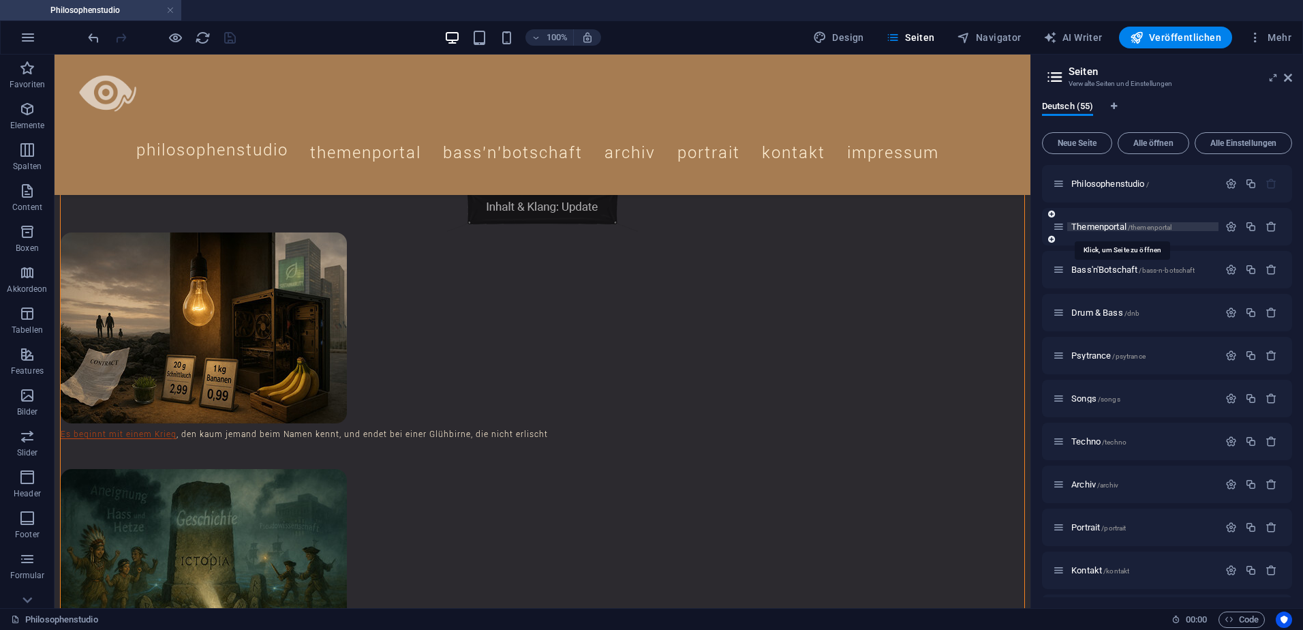
click at [1106, 228] on span "Themenportal /themenportal" at bounding box center [1121, 227] width 100 height 10
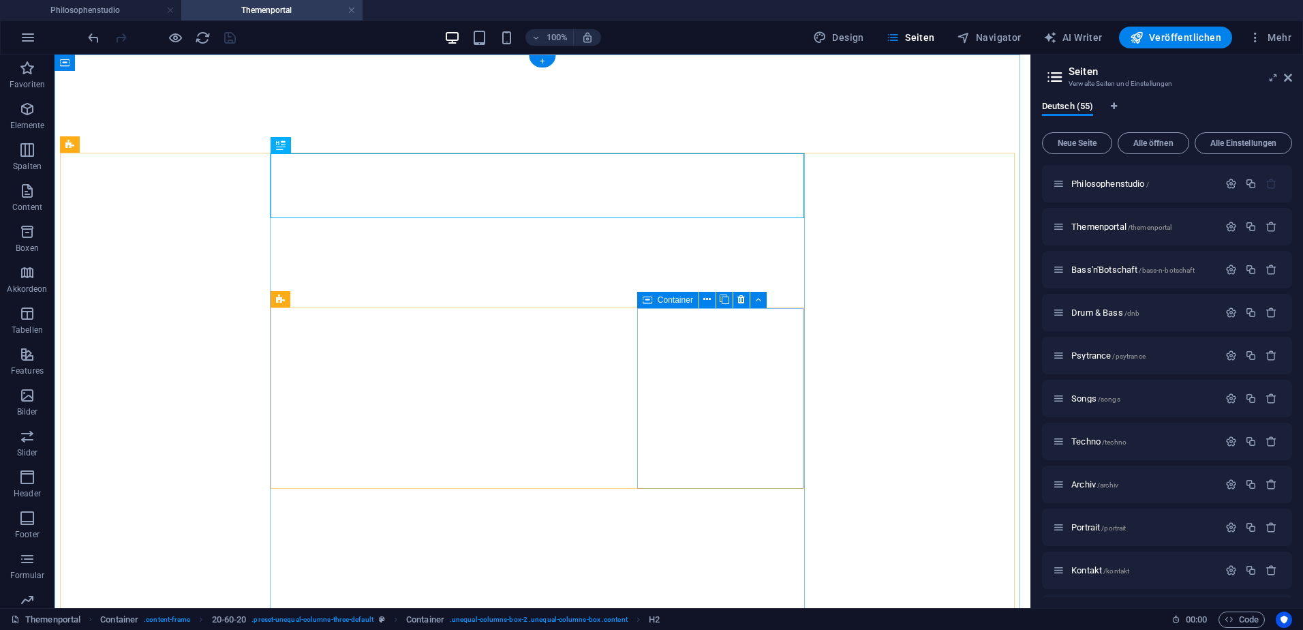
select select "theme-27"
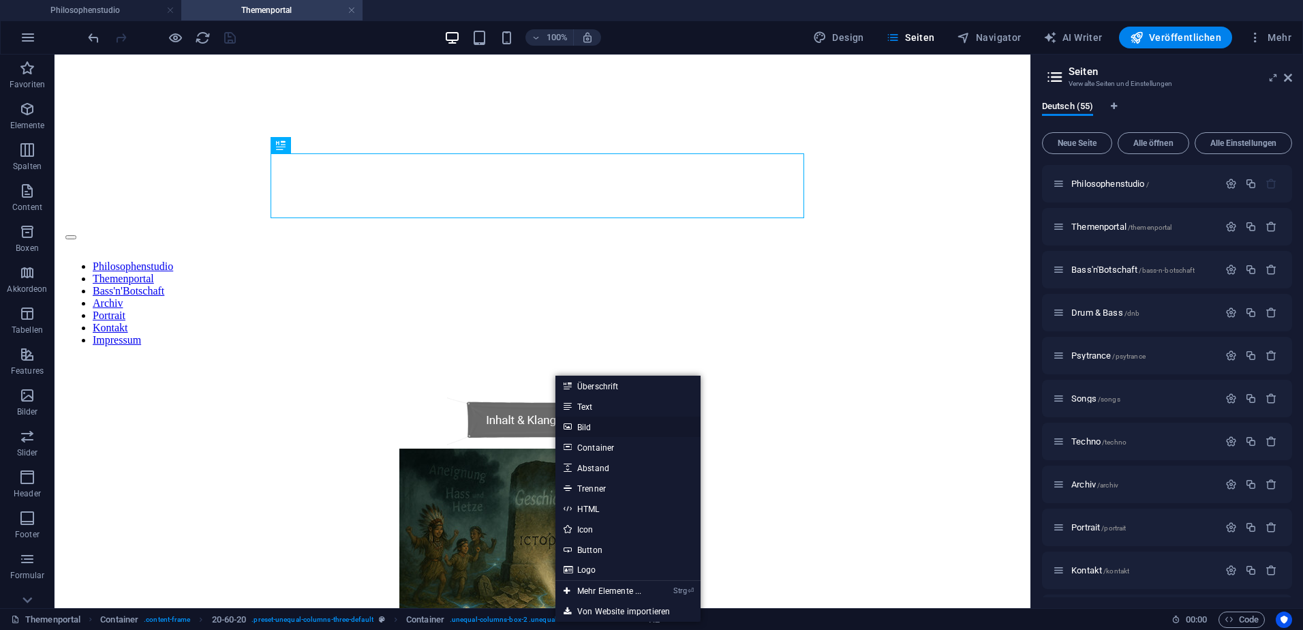
click at [589, 425] on link "Bild" at bounding box center [627, 426] width 145 height 20
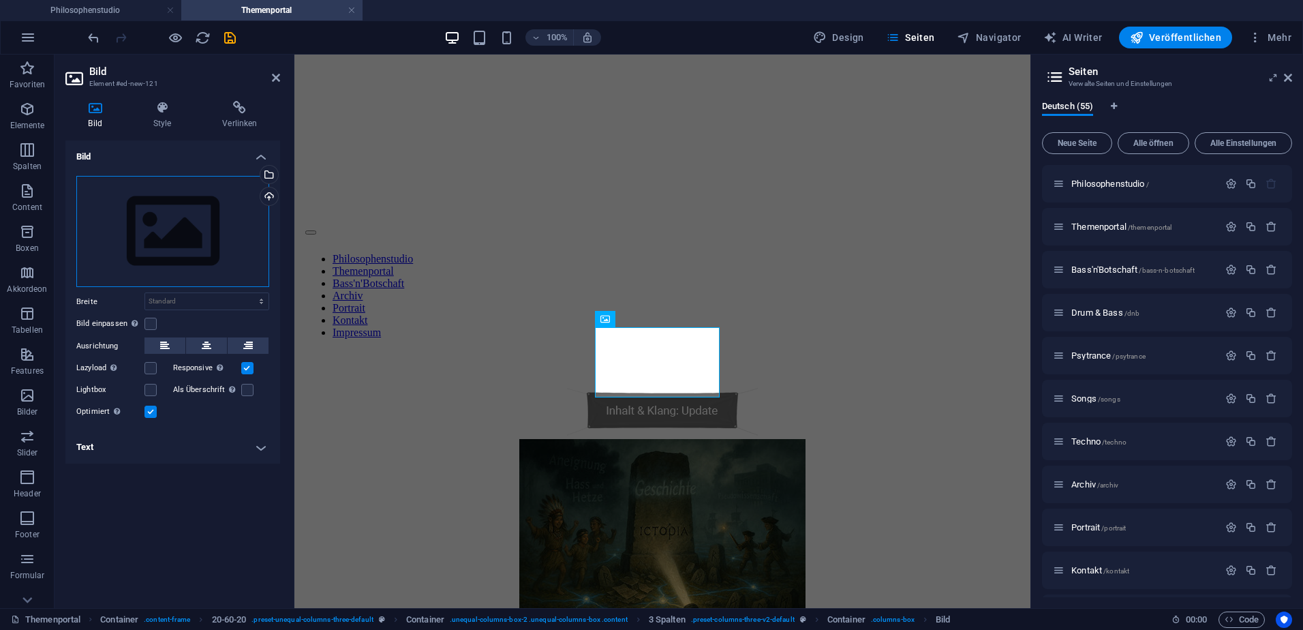
click at [183, 232] on div "Ziehe Dateien zum Hochladen hierher oder klicke hier, um aus Dateien oder koste…" at bounding box center [172, 232] width 193 height 112
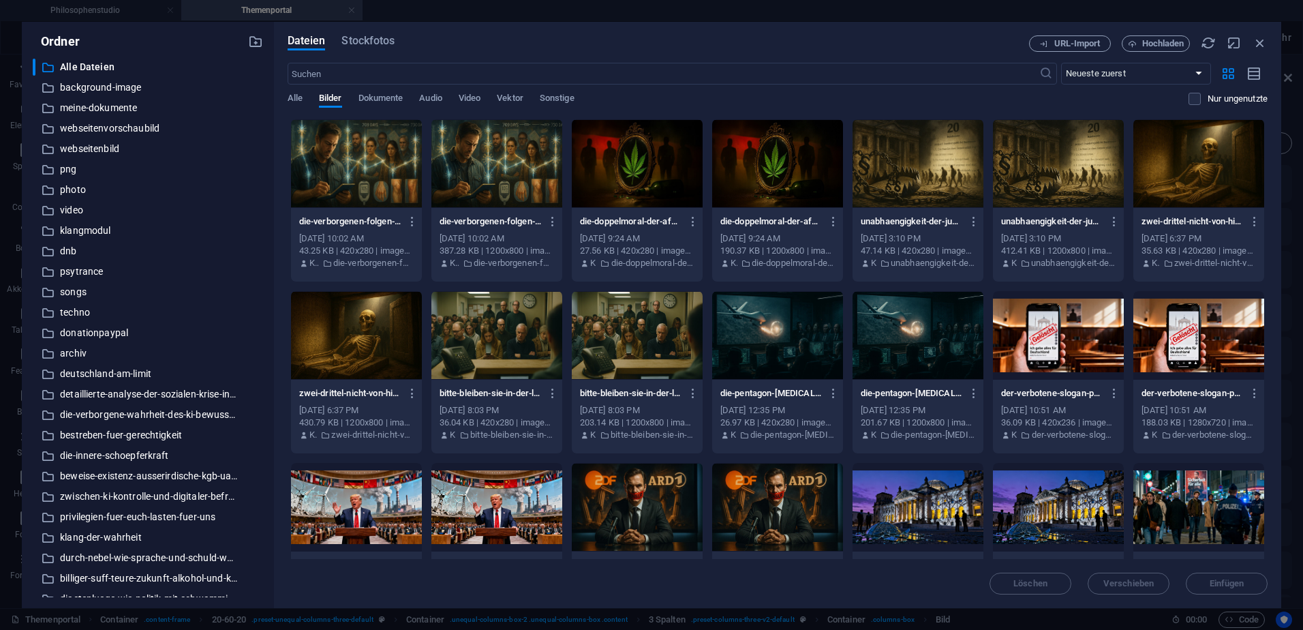
click at [356, 172] on div at bounding box center [356, 163] width 131 height 89
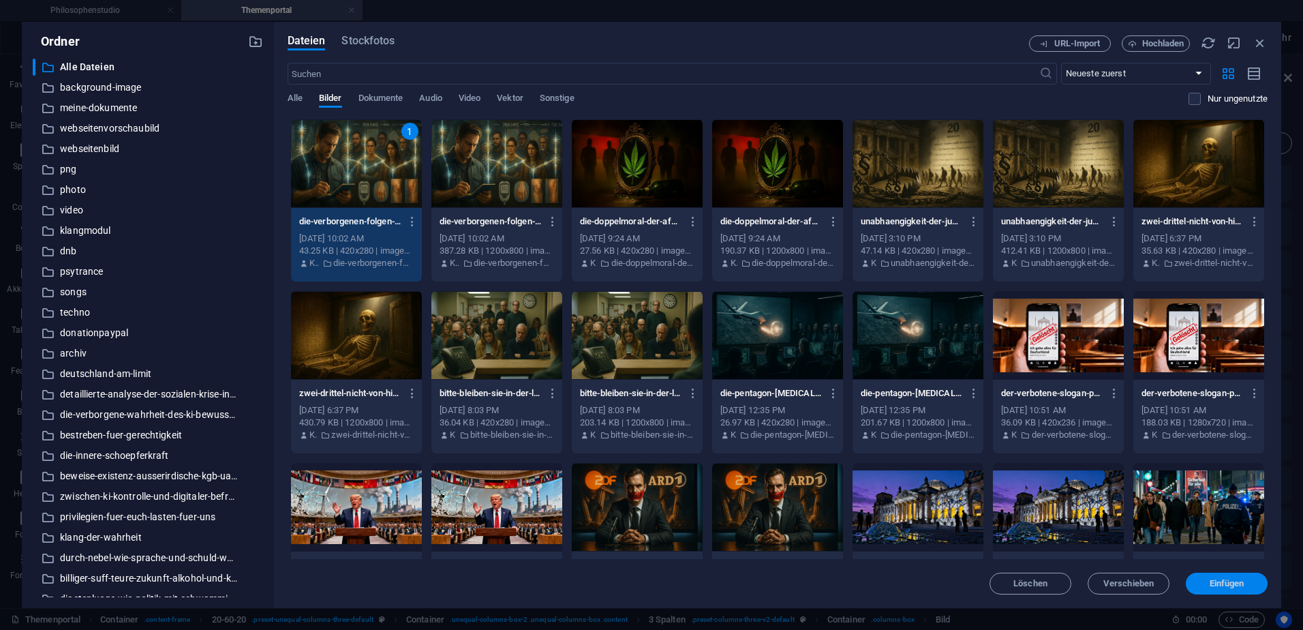
click at [1225, 577] on button "Einfügen" at bounding box center [1227, 584] width 82 height 22
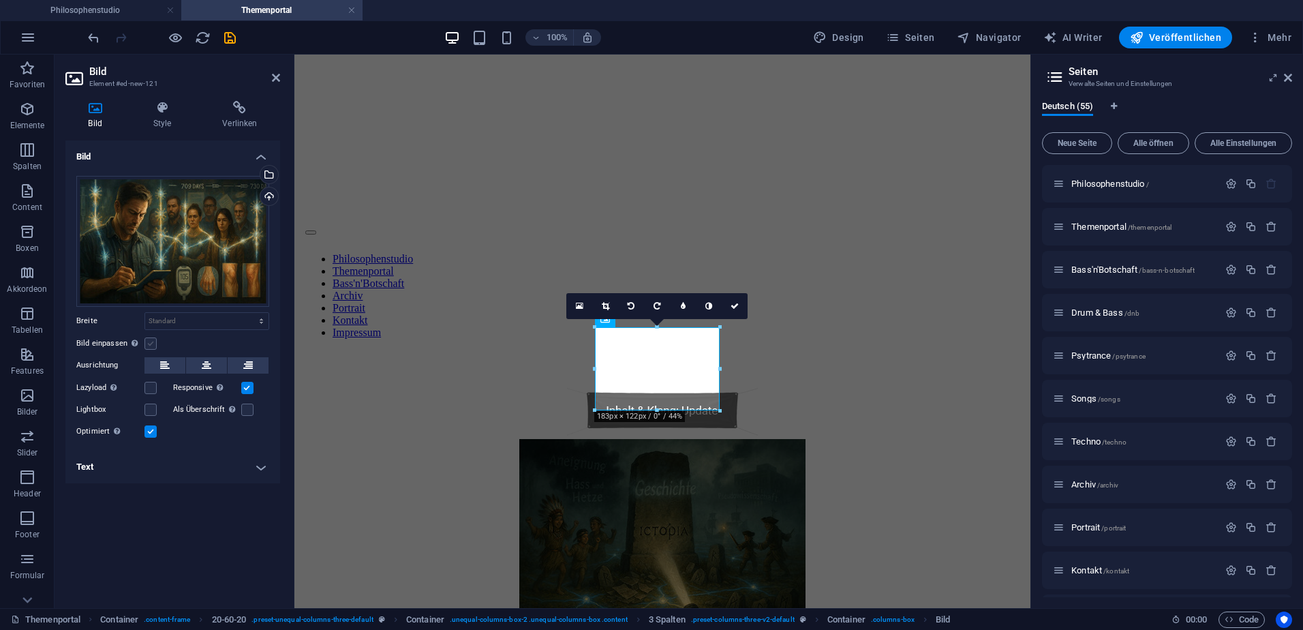
click at [144, 344] on div "Bild einpassen Bild automatisch anhand einer fixen Breite und Höhe einpassen" at bounding box center [172, 343] width 193 height 16
click at [149, 344] on label at bounding box center [150, 343] width 12 height 12
click at [0, 0] on input "Bild einpassen Bild automatisch anhand einer fixen Breite und Höhe einpassen" at bounding box center [0, 0] width 0 height 0
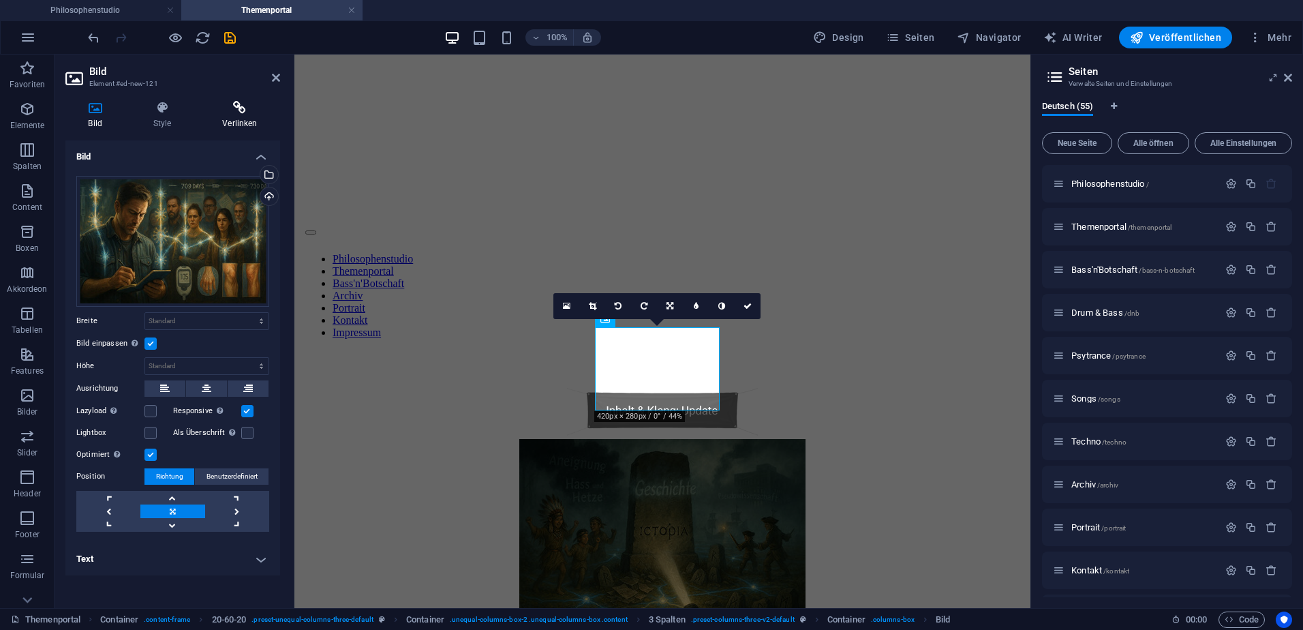
click at [239, 112] on icon at bounding box center [240, 108] width 80 height 14
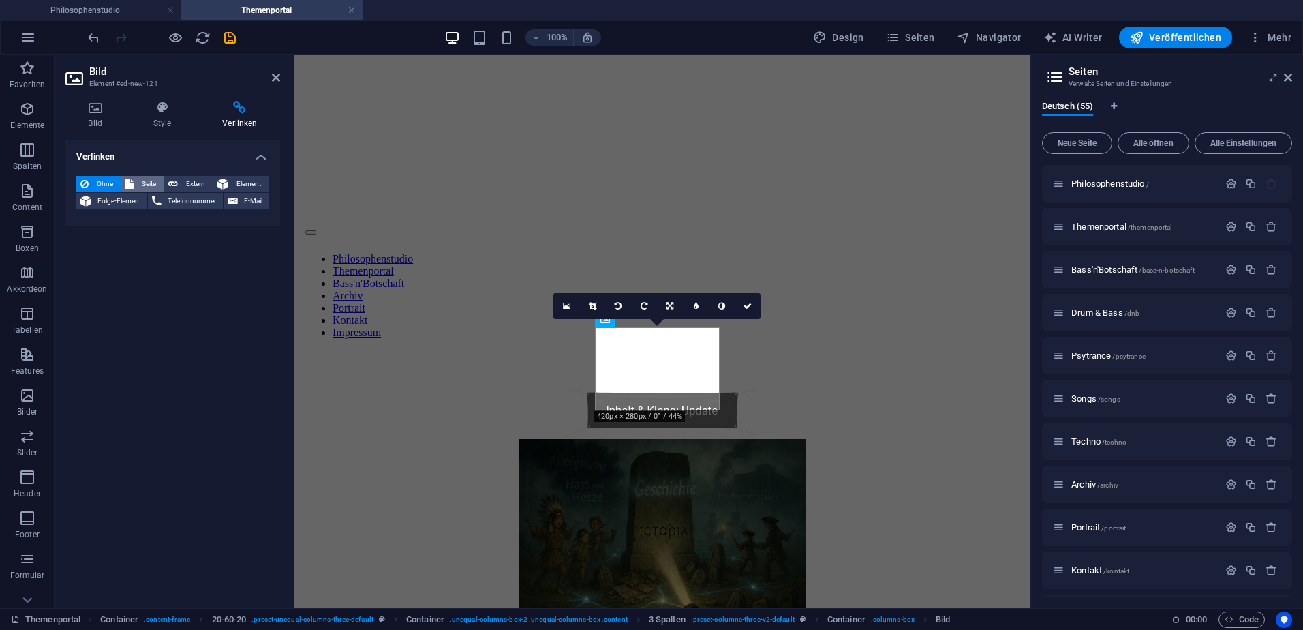
click at [151, 182] on span "Seite" at bounding box center [149, 184] width 22 height 16
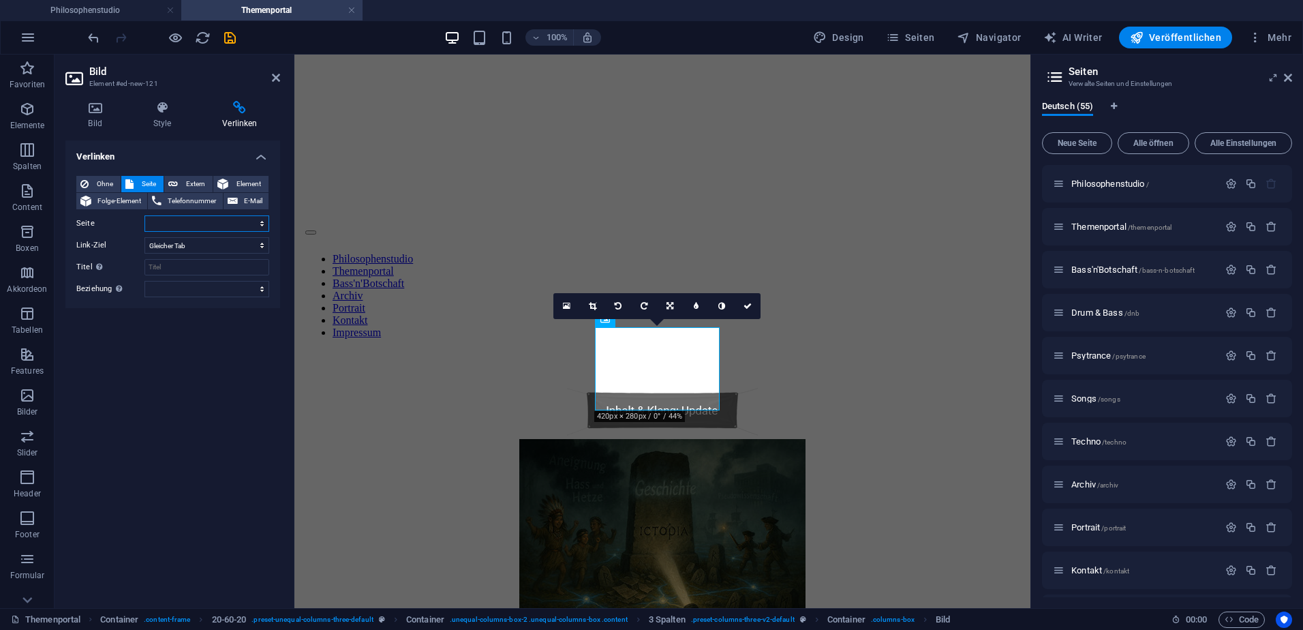
click at [262, 224] on select "Philosophenstudio Themenportal Bass&#39;n&#39;Botschaft Drum &amp; Bass Psytran…" at bounding box center [206, 223] width 125 height 16
select select "54"
click at [144, 215] on select "Philosophenstudio Themenportal Bass&#39;n&#39;Botschaft Drum &amp; Bass Psytran…" at bounding box center [206, 223] width 125 height 16
click at [188, 262] on input "Titel Zusätzliche Linkbeschreibung, sollte nicht mit dem Linktext identisch sei…" at bounding box center [206, 267] width 125 height 16
paste input "Die verborgenen Folgen der [MEDICAL_DATA]-Impfung: Meine Erkrankungen, Communit…"
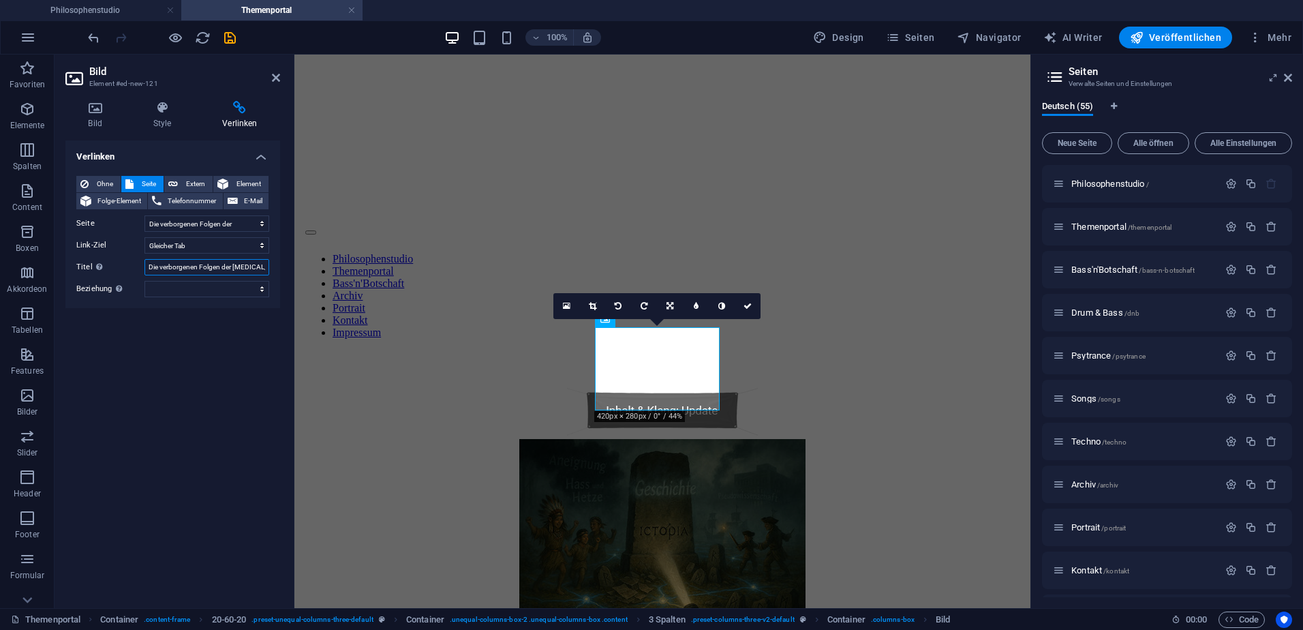
scroll to position [0, 275]
type input "Die verborgenen Folgen der [MEDICAL_DATA]-Impfung: Meine Erkrankungen, Communit…"
click at [232, 40] on icon "save" at bounding box center [230, 38] width 16 height 16
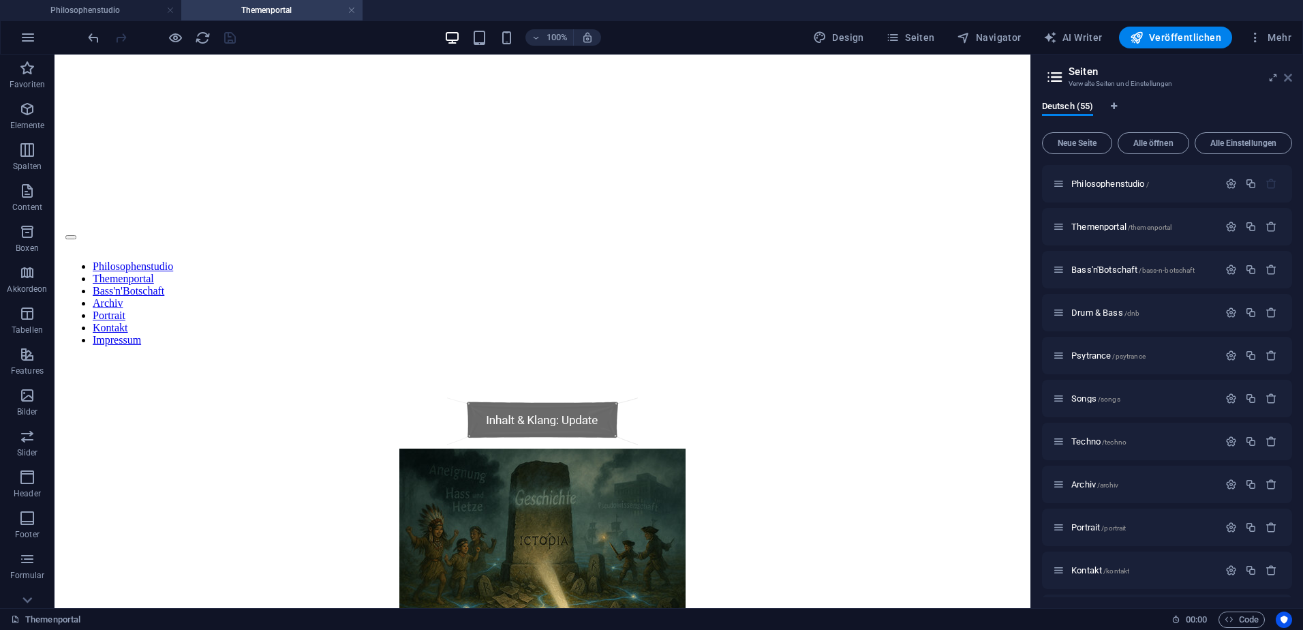
click at [1288, 76] on icon at bounding box center [1288, 77] width 8 height 11
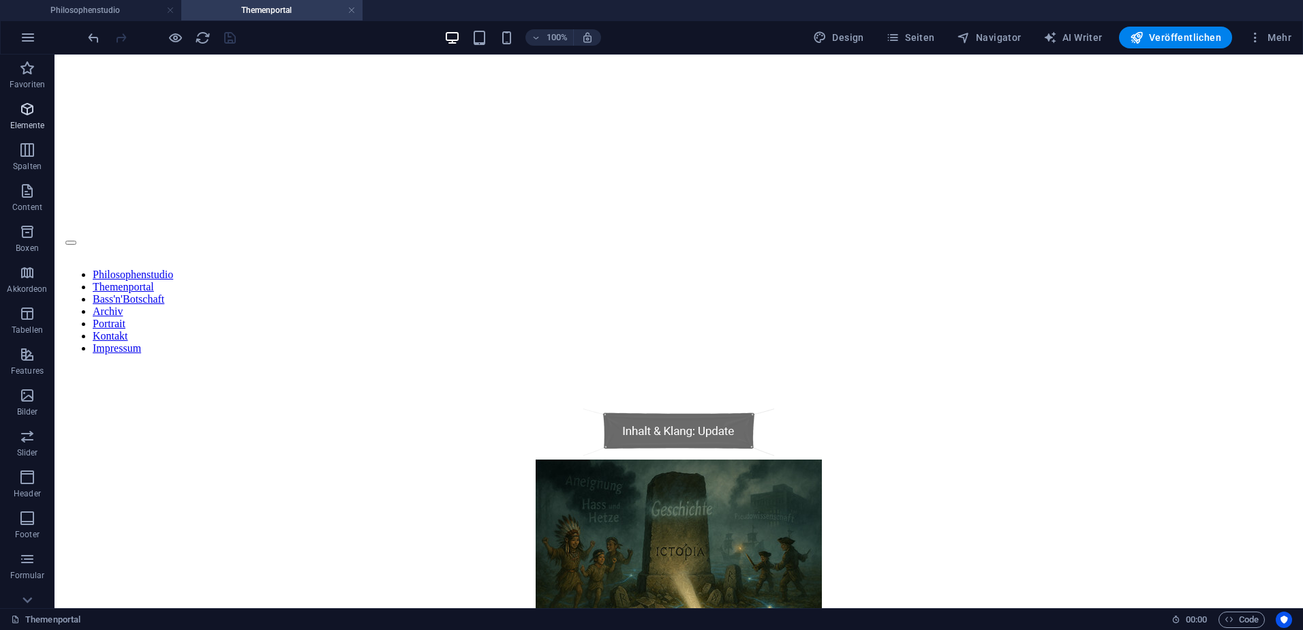
click at [22, 107] on icon "button" at bounding box center [27, 109] width 16 height 16
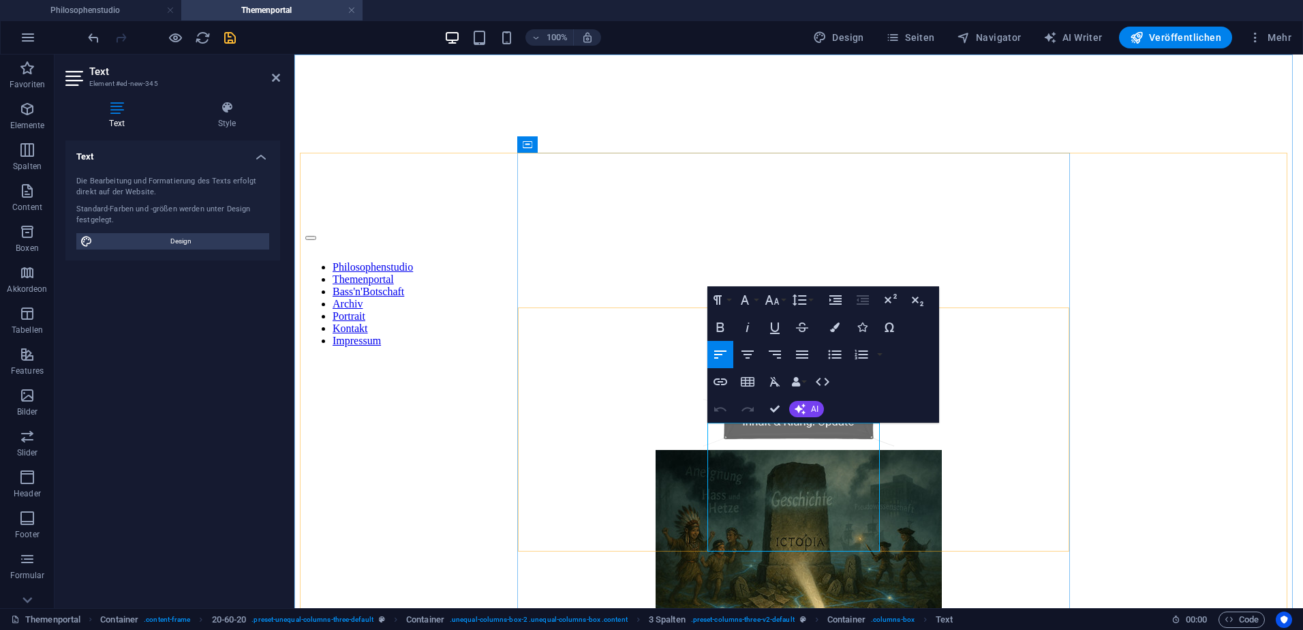
scroll to position [1318, 6]
drag, startPoint x: 861, startPoint y: 530, endPoint x: 708, endPoint y: 474, distance: 162.3
drag, startPoint x: 864, startPoint y: 452, endPoint x: 710, endPoint y: 427, distance: 155.3
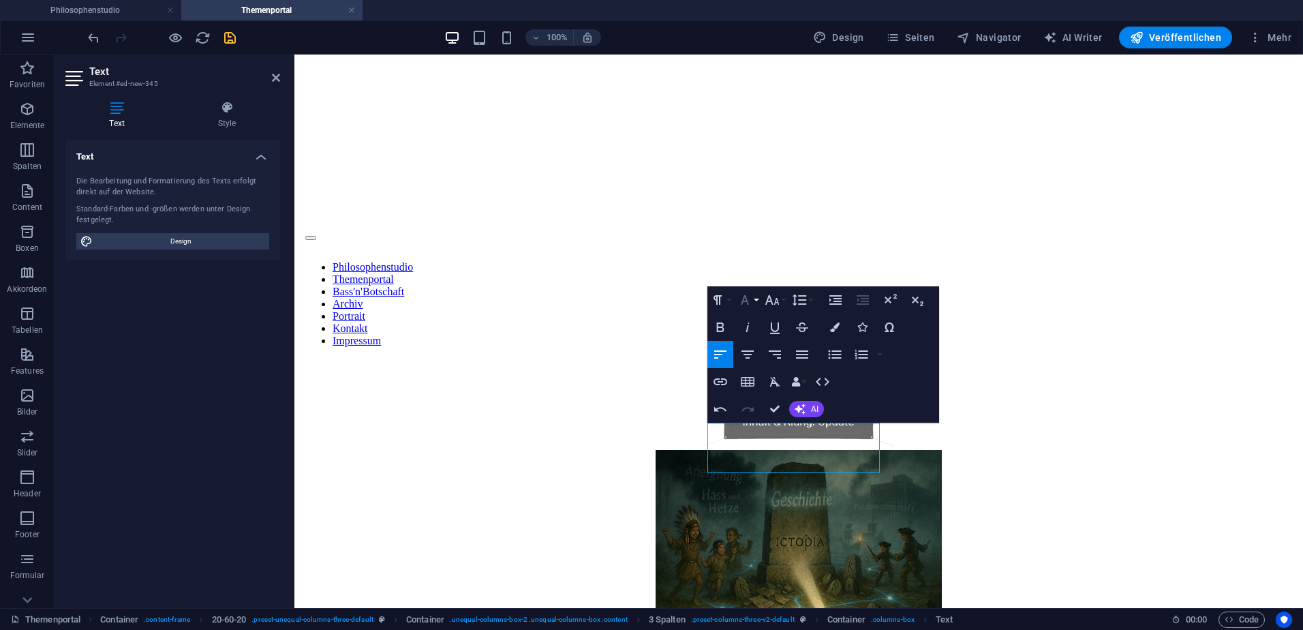
click at [757, 301] on button "Font Family" at bounding box center [748, 299] width 26 height 27
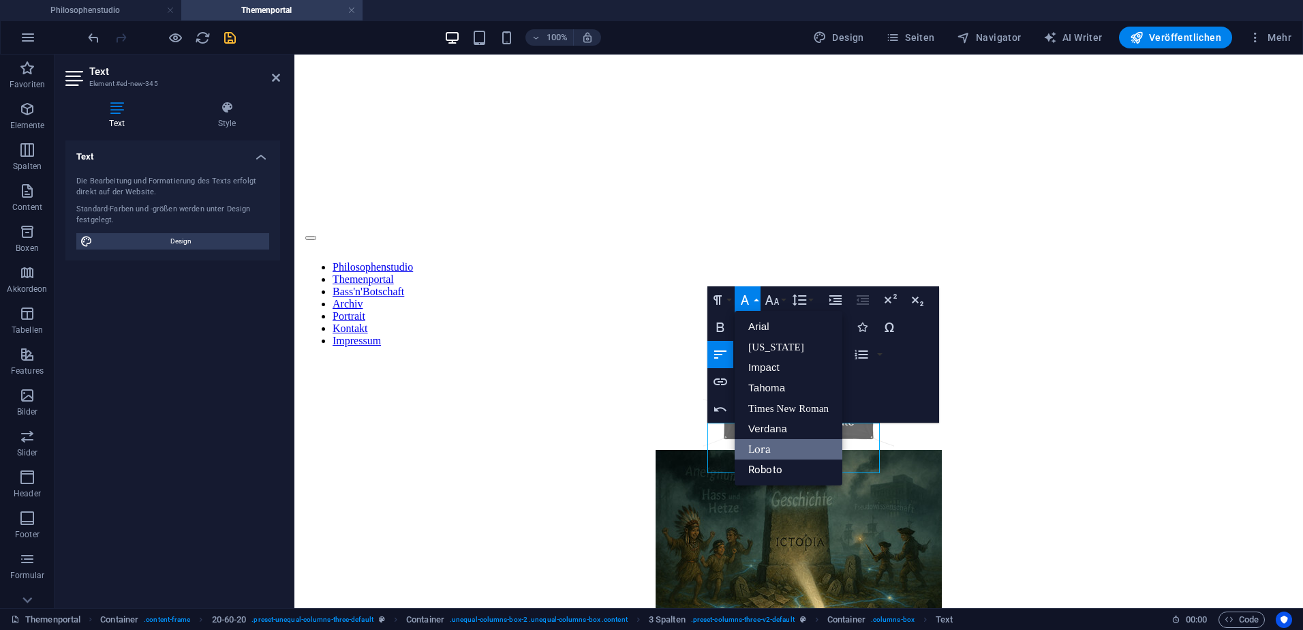
scroll to position [0, 0]
click at [770, 470] on link "Roboto" at bounding box center [789, 469] width 108 height 20
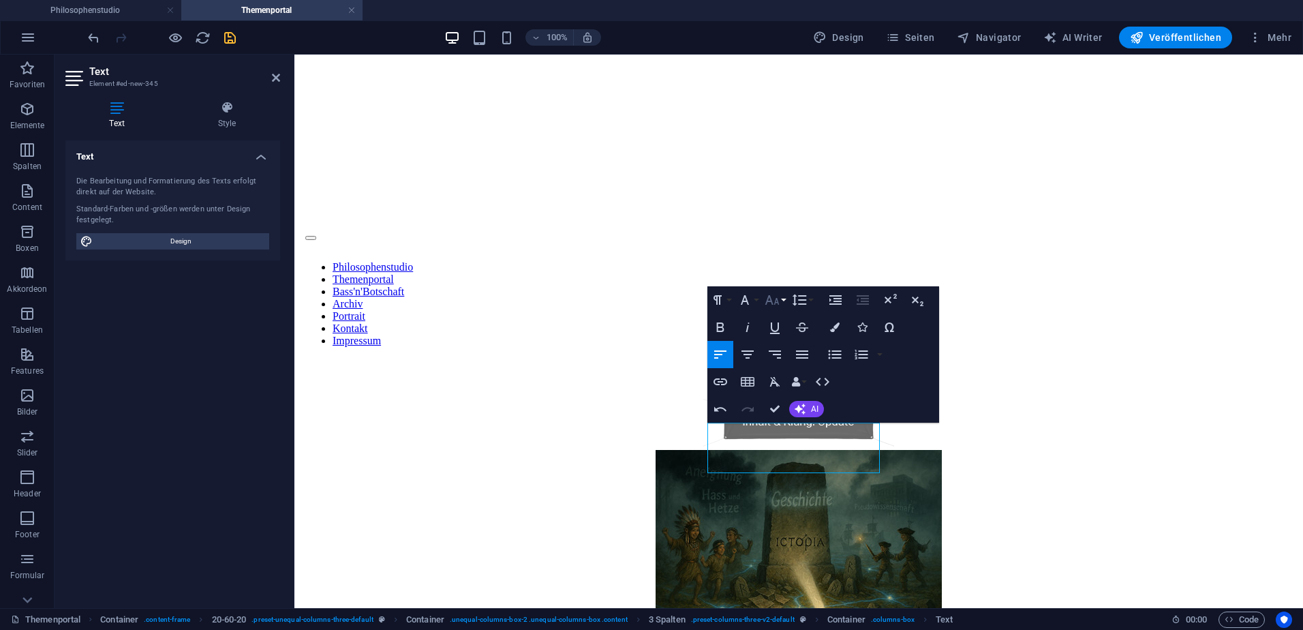
click at [782, 298] on button "Font Size" at bounding box center [775, 299] width 26 height 27
click at [783, 318] on link "14" at bounding box center [786, 319] width 49 height 20
click at [721, 378] on icon "button" at bounding box center [720, 382] width 16 height 16
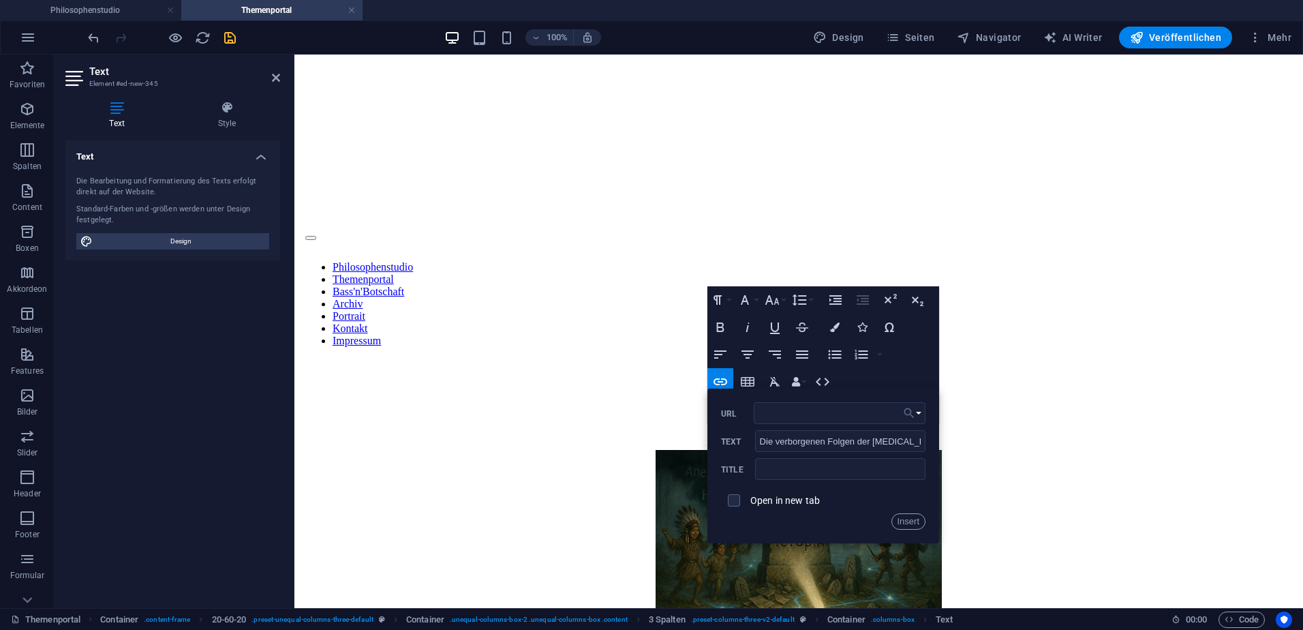
click at [920, 410] on button "Choose Link" at bounding box center [913, 413] width 26 height 22
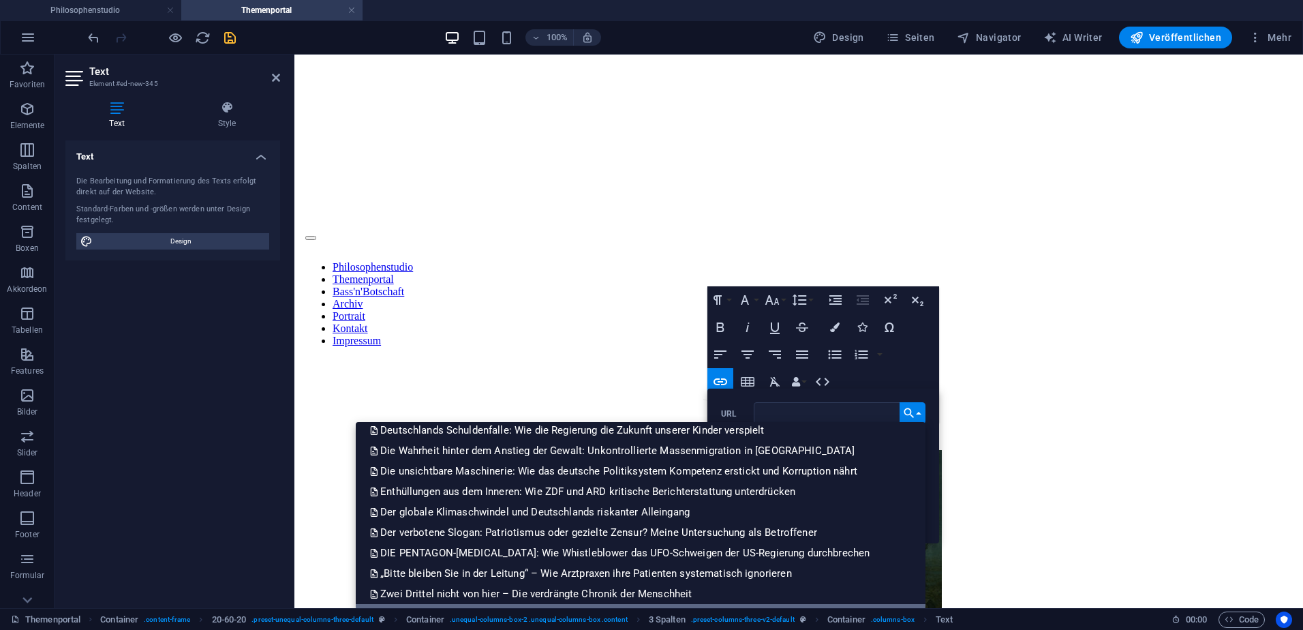
scroll to position [969, 0]
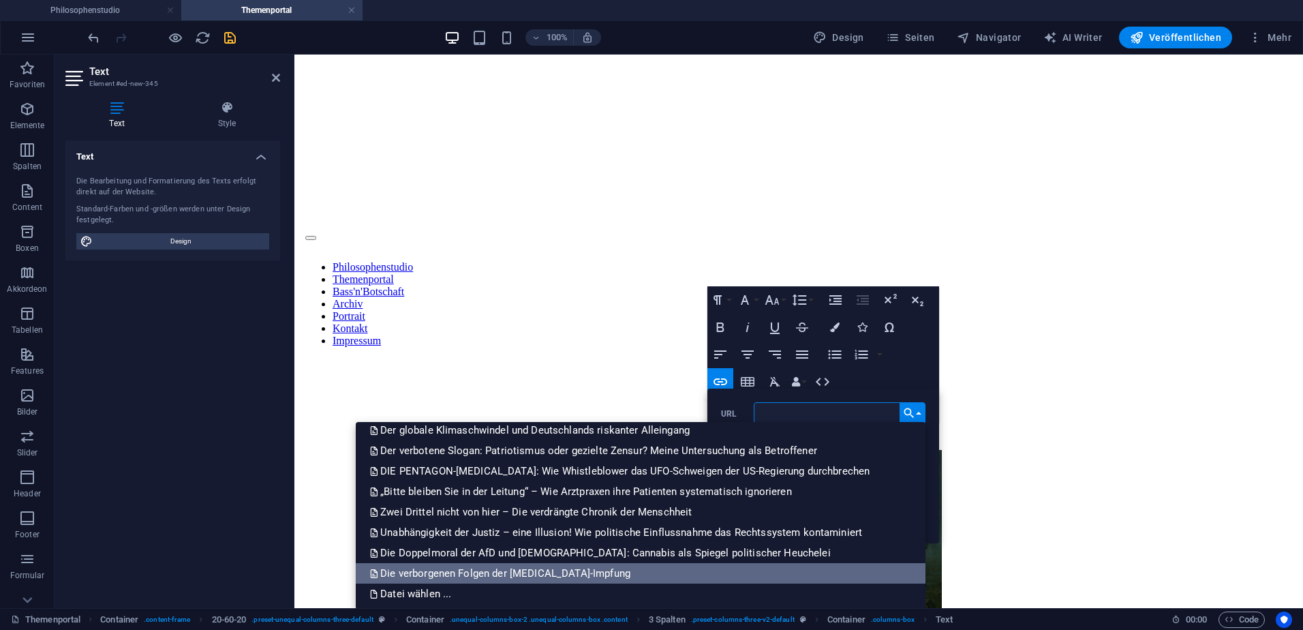
click at [555, 569] on p "Die verborgenen Folgen der [MEDICAL_DATA]-Impfung" at bounding box center [501, 573] width 264 height 20
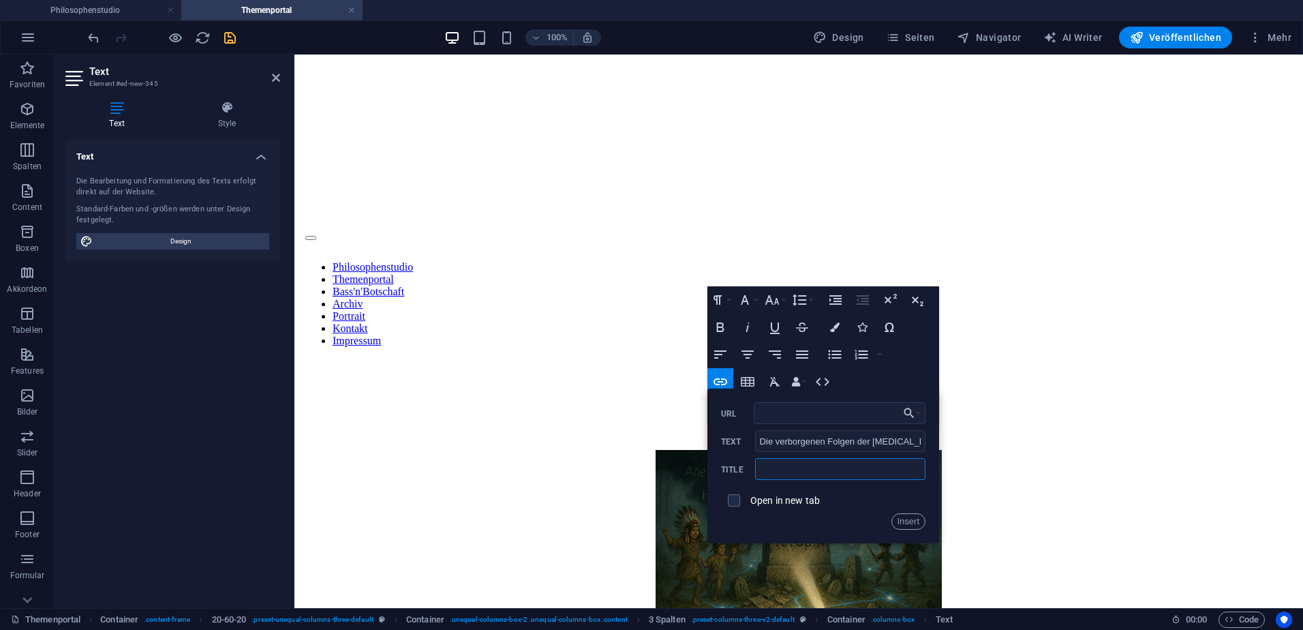
scroll to position [0, 0]
click at [778, 472] on input "text" at bounding box center [840, 469] width 170 height 22
paste input "Die verborgenen Folgen der [MEDICAL_DATA]-Impfung: Meine Erkrankungen, Communit…"
type input "Die verborgenen Folgen der [MEDICAL_DATA]-Impfung: Meine Erkrankungen, Communit…"
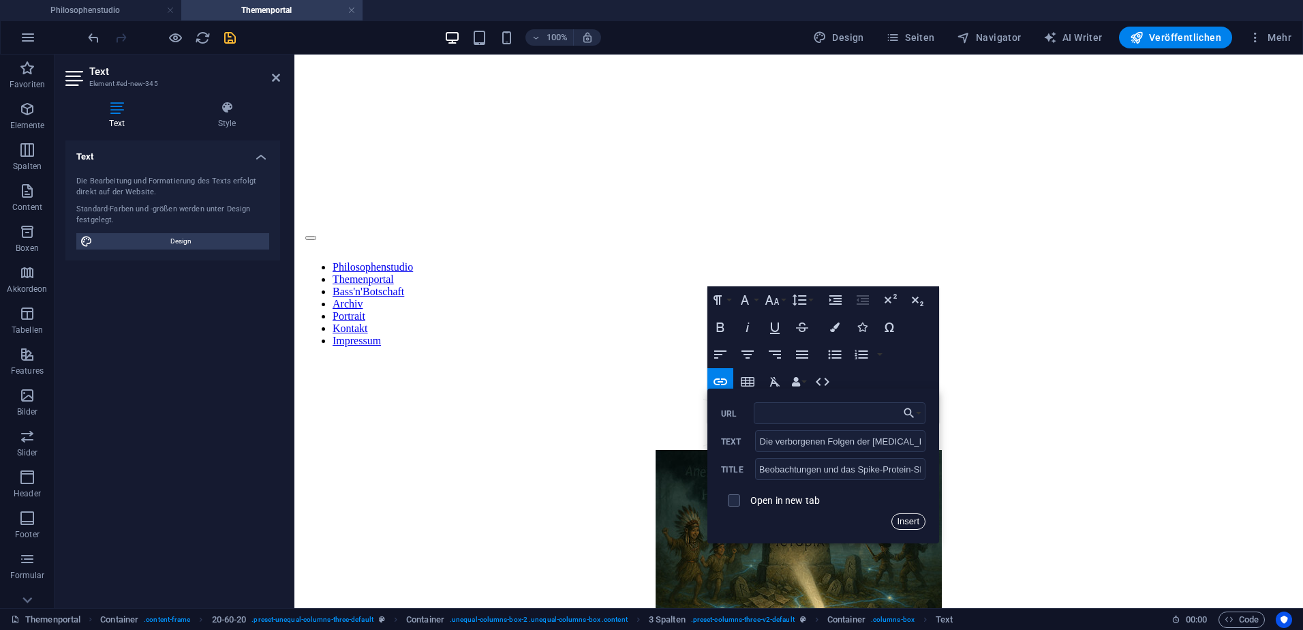
click at [906, 520] on button "Insert" at bounding box center [909, 521] width 35 height 16
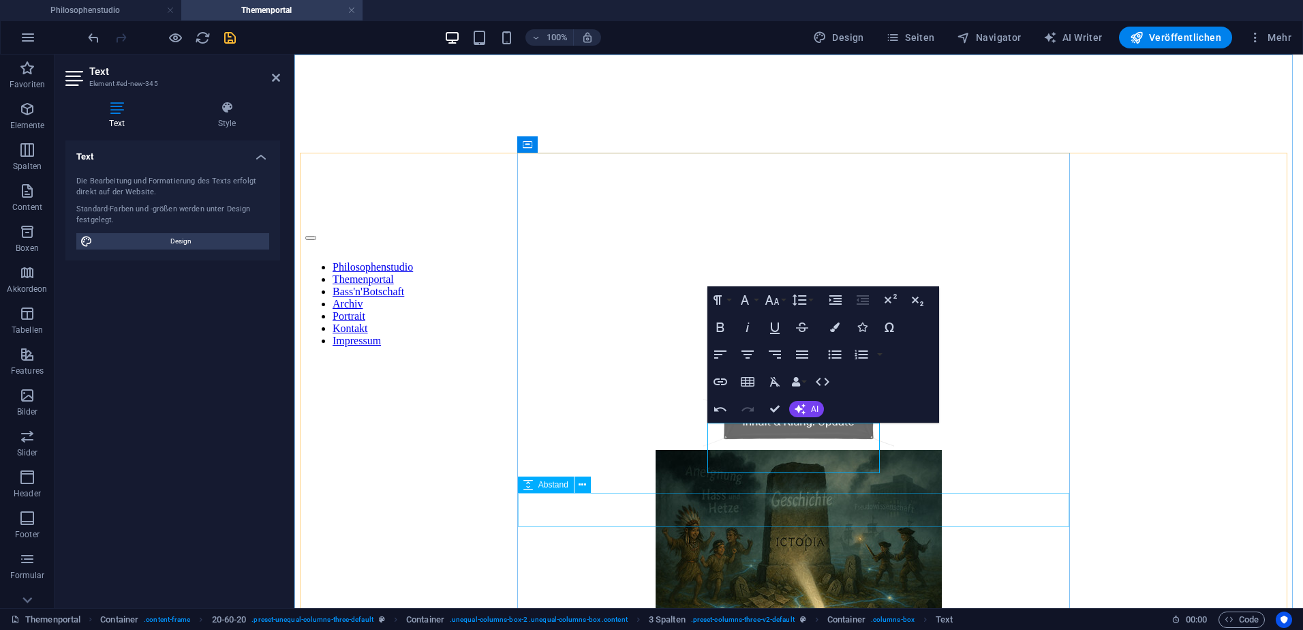
scroll to position [0, 0]
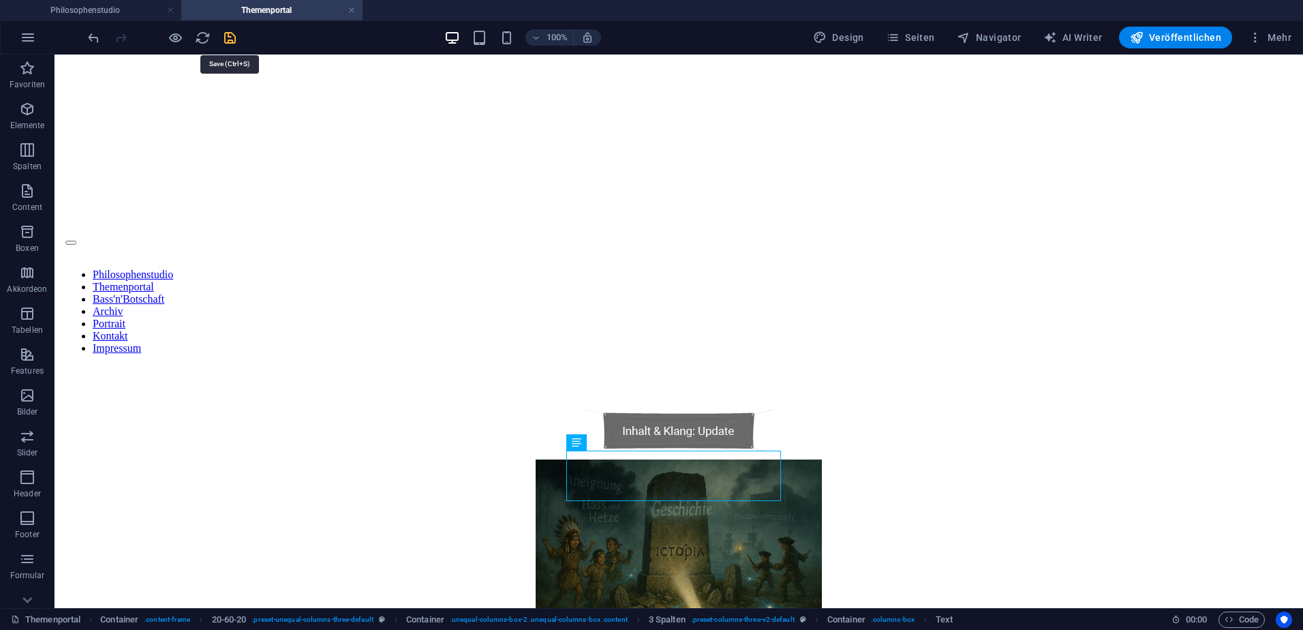
click at [234, 32] on icon "save" at bounding box center [230, 38] width 16 height 16
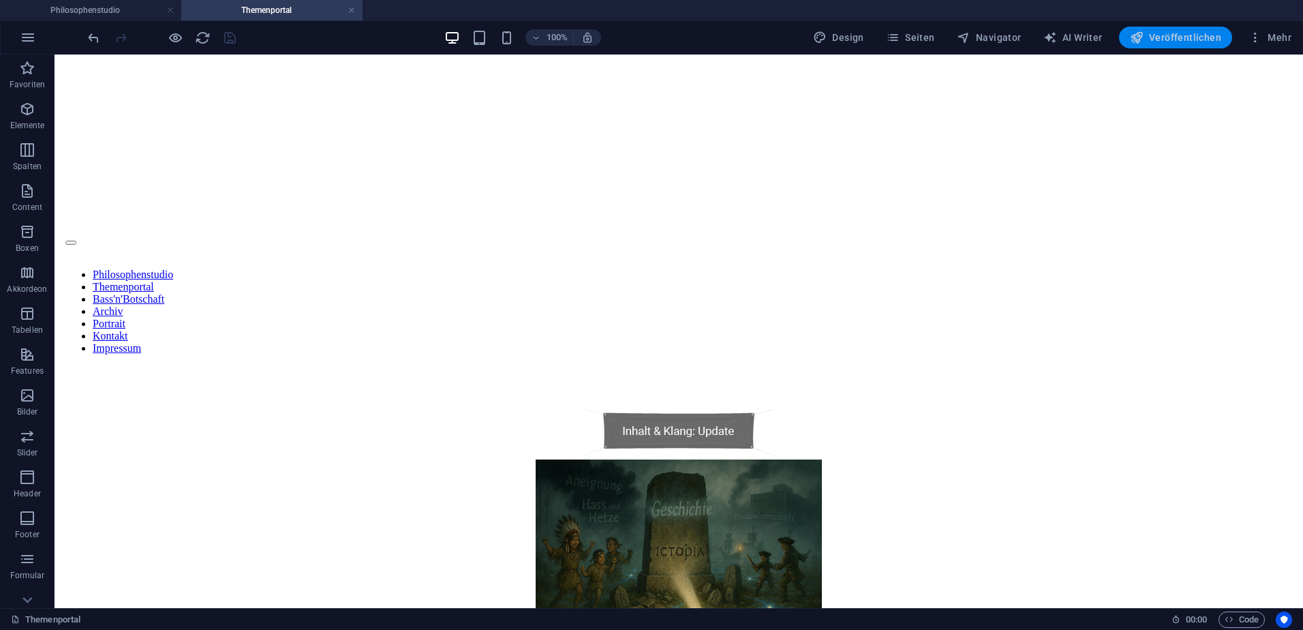
click at [1178, 32] on span "Veröffentlichen" at bounding box center [1175, 38] width 91 height 14
